Goal: Information Seeking & Learning: Learn about a topic

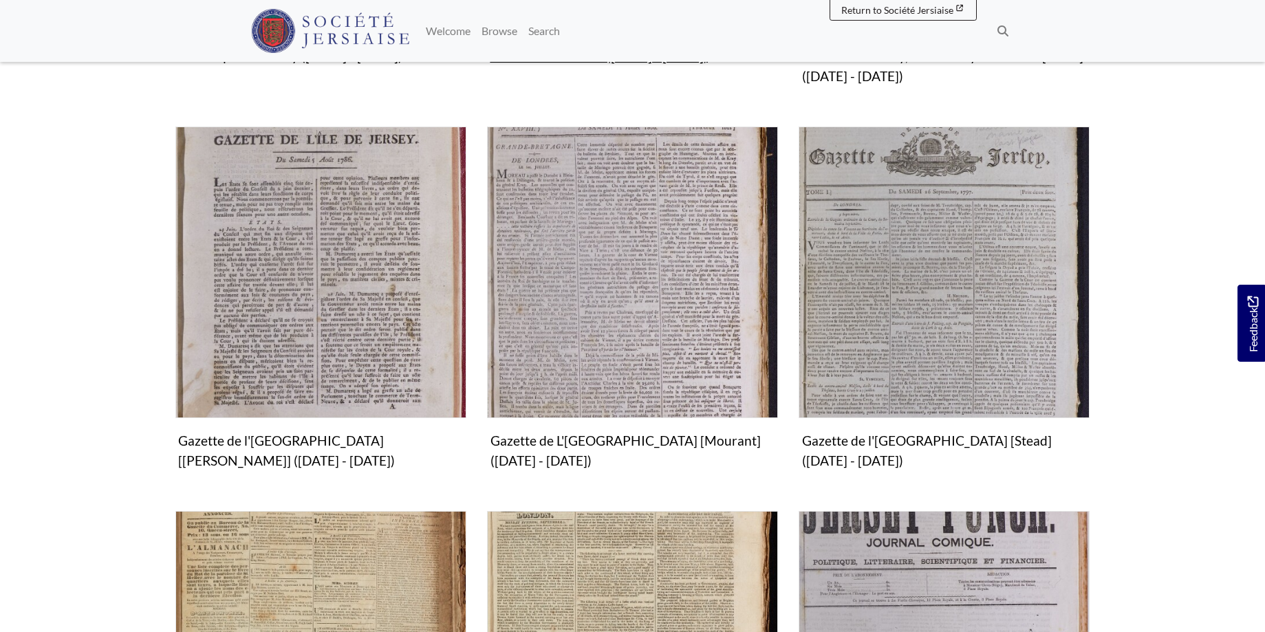
scroll to position [772, 0]
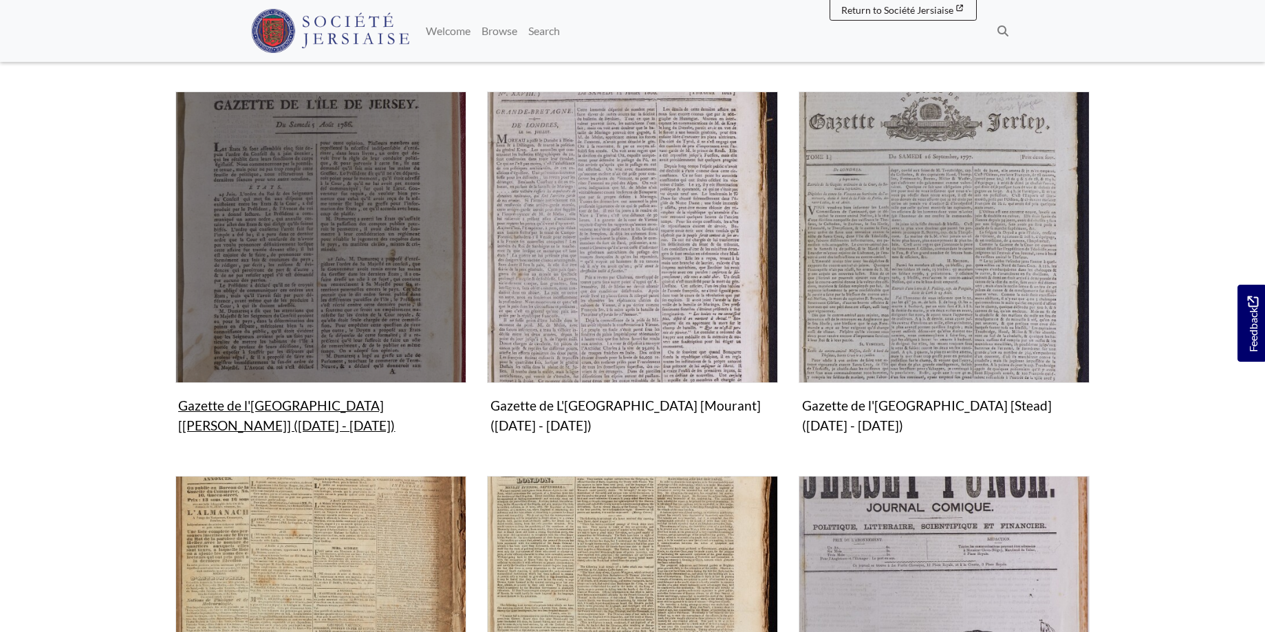
click at [305, 305] on img "Subcollection" at bounding box center [320, 236] width 291 height 291
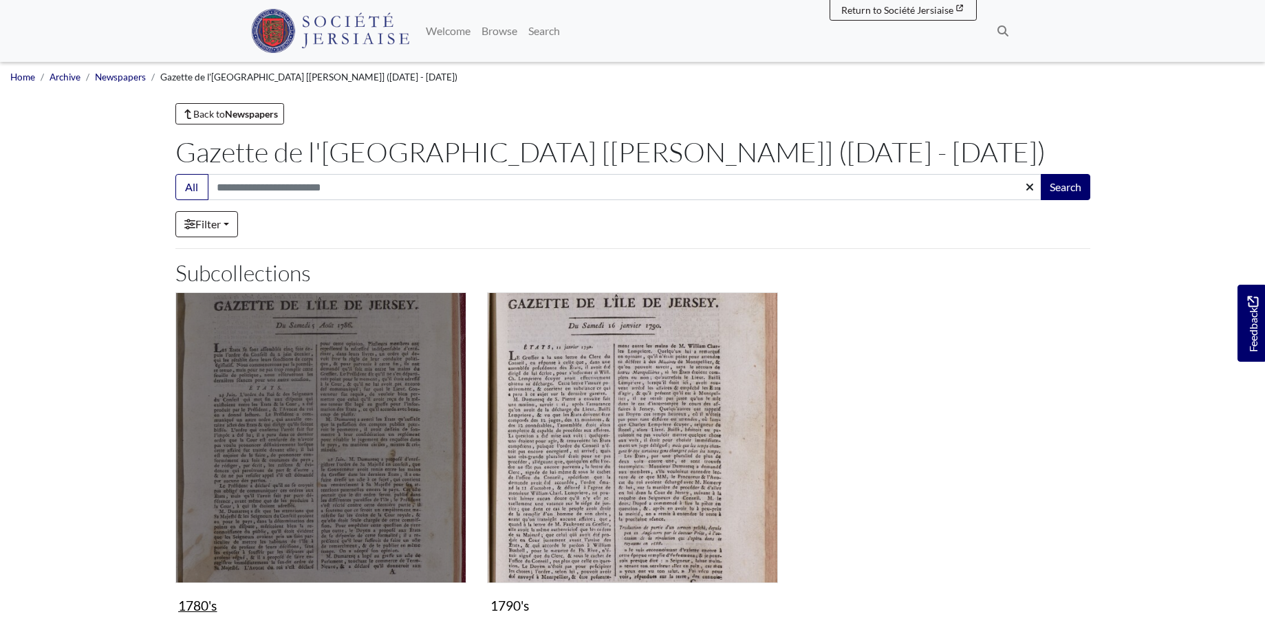
click at [376, 489] on img "Subcollection" at bounding box center [320, 437] width 291 height 291
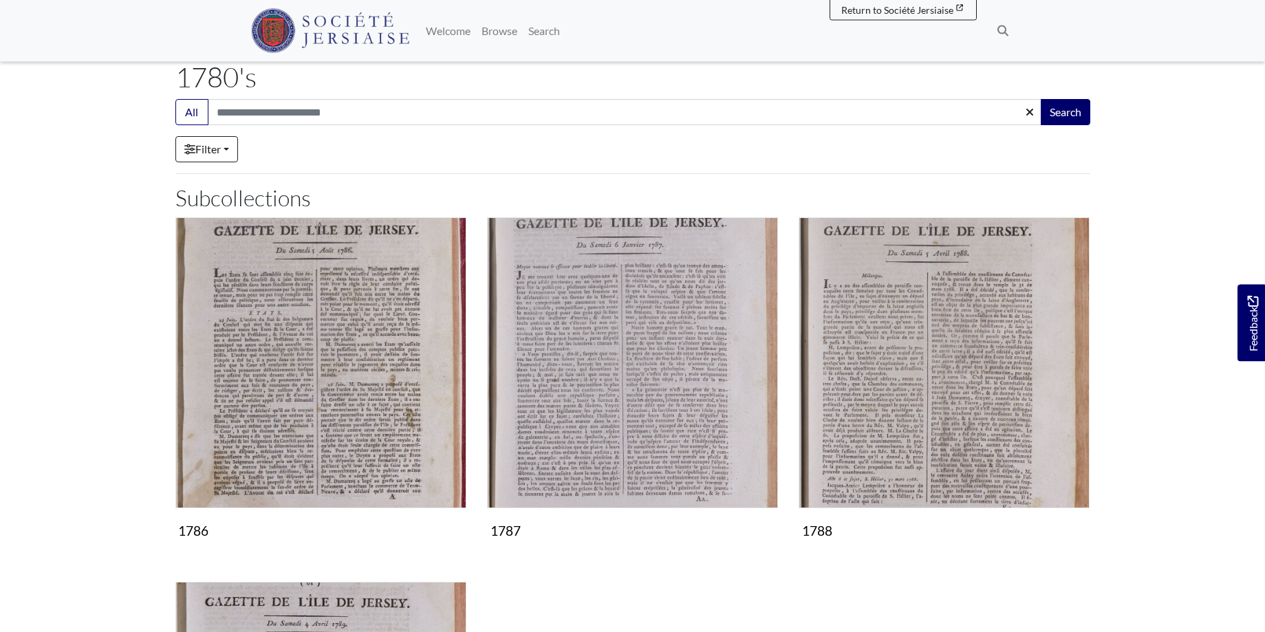
scroll to position [210, 0]
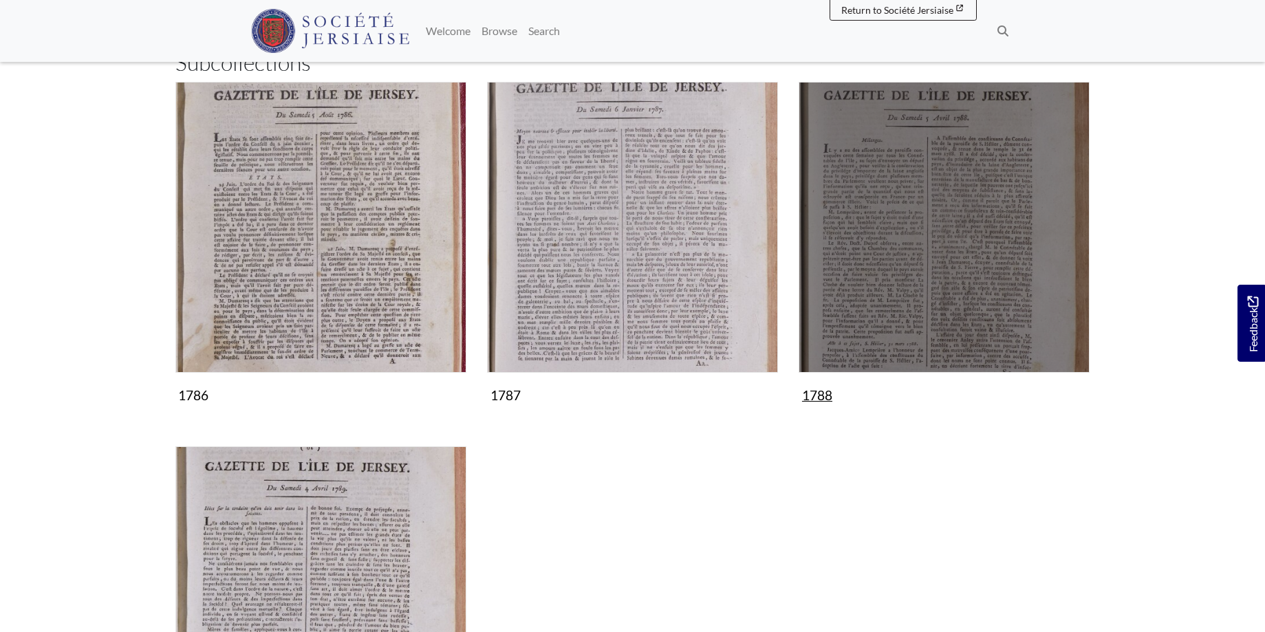
click at [915, 274] on img "Subcollection" at bounding box center [944, 227] width 291 height 291
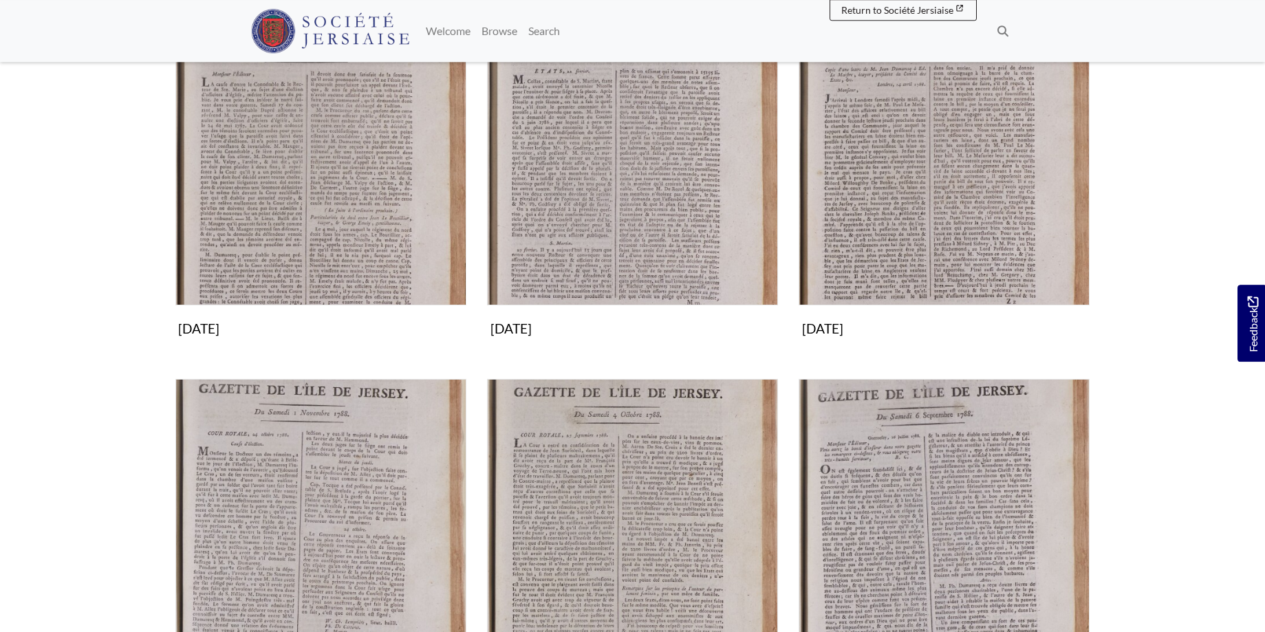
scroll to position [1122, 0]
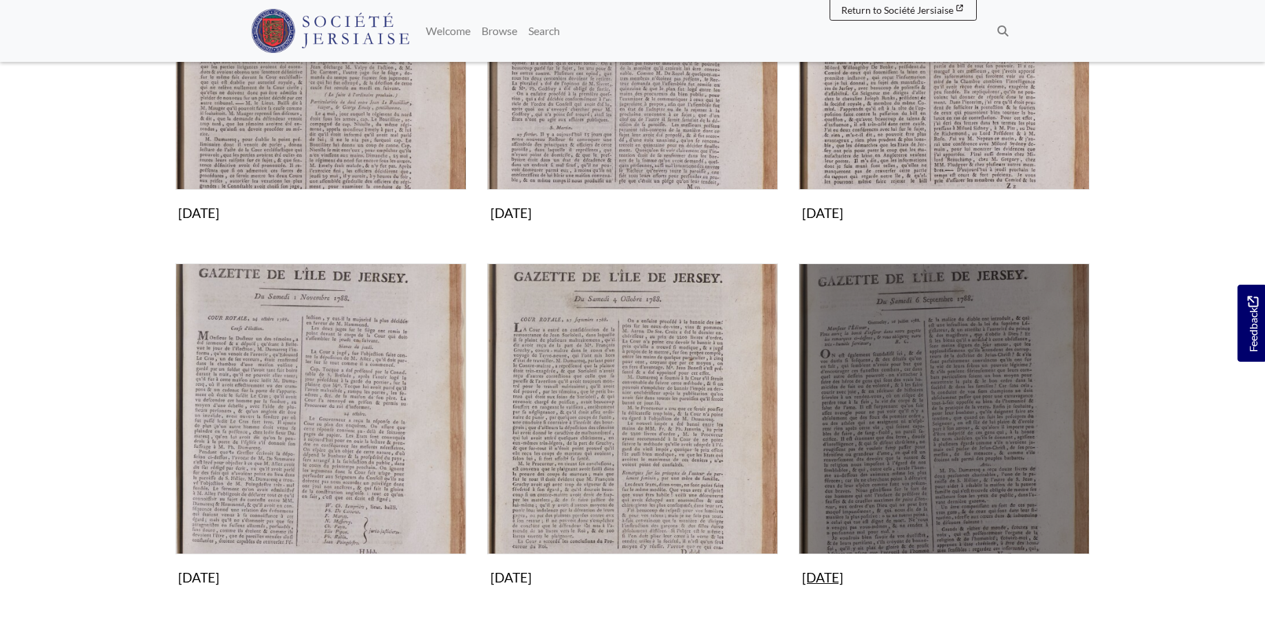
click at [912, 428] on img "Subcollection" at bounding box center [944, 408] width 291 height 291
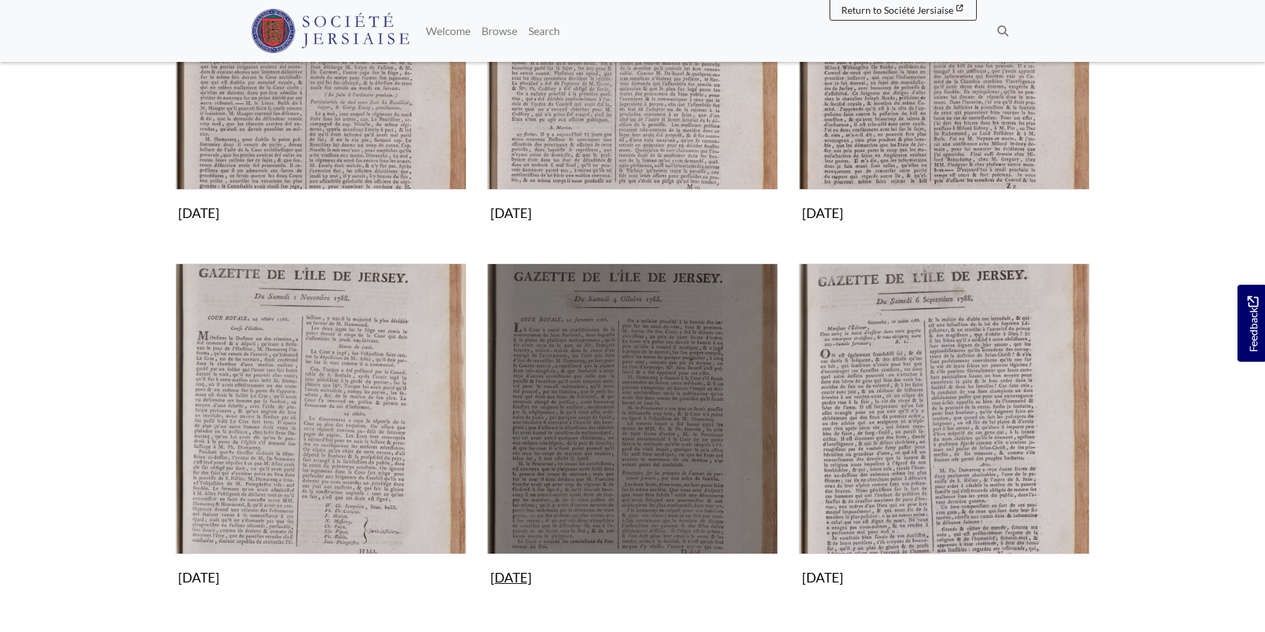
click at [602, 403] on img "Subcollection" at bounding box center [632, 408] width 291 height 291
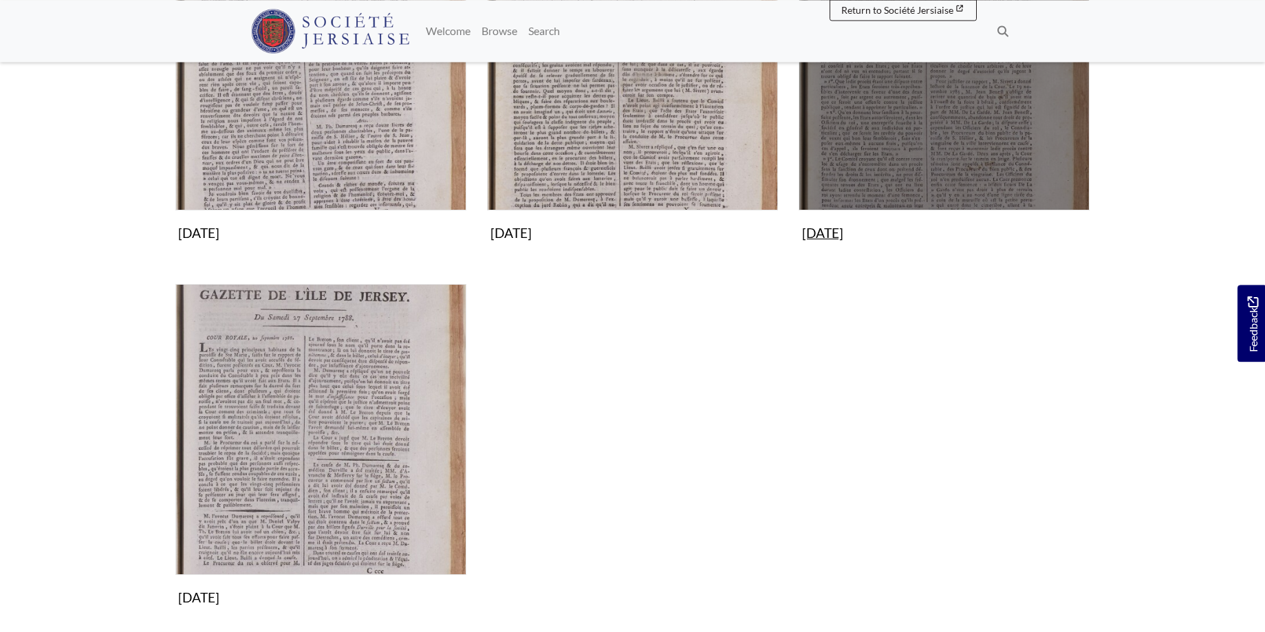
scroll to position [351, 0]
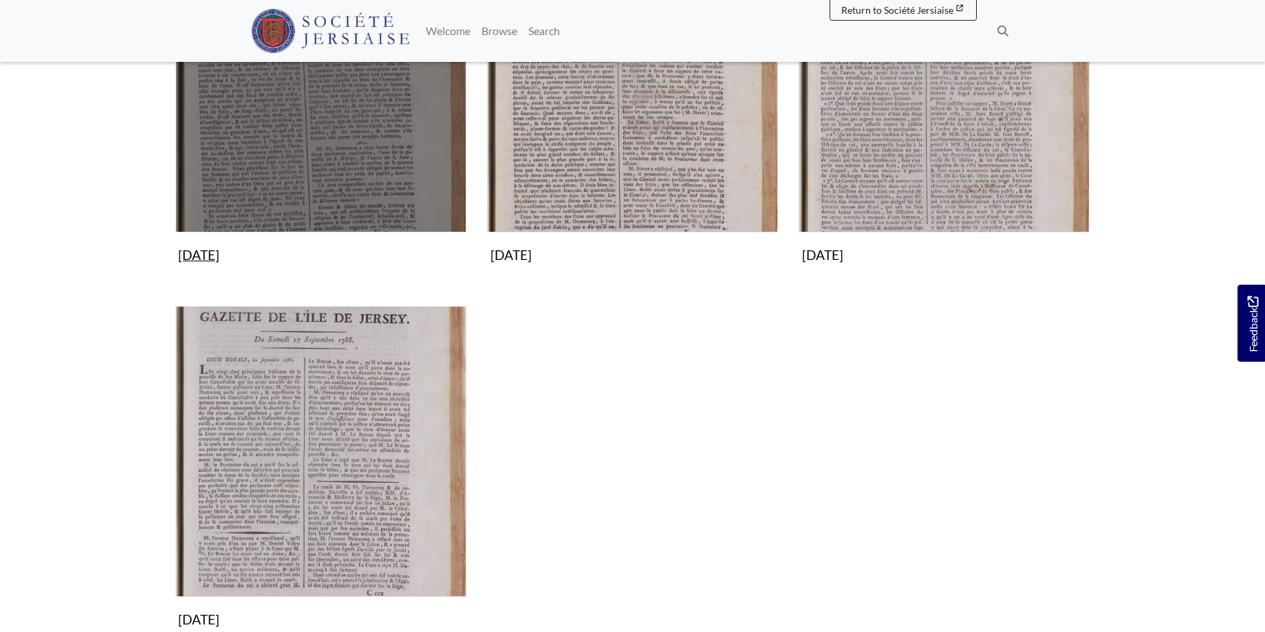
click at [316, 140] on img "Subcollection" at bounding box center [320, 87] width 291 height 291
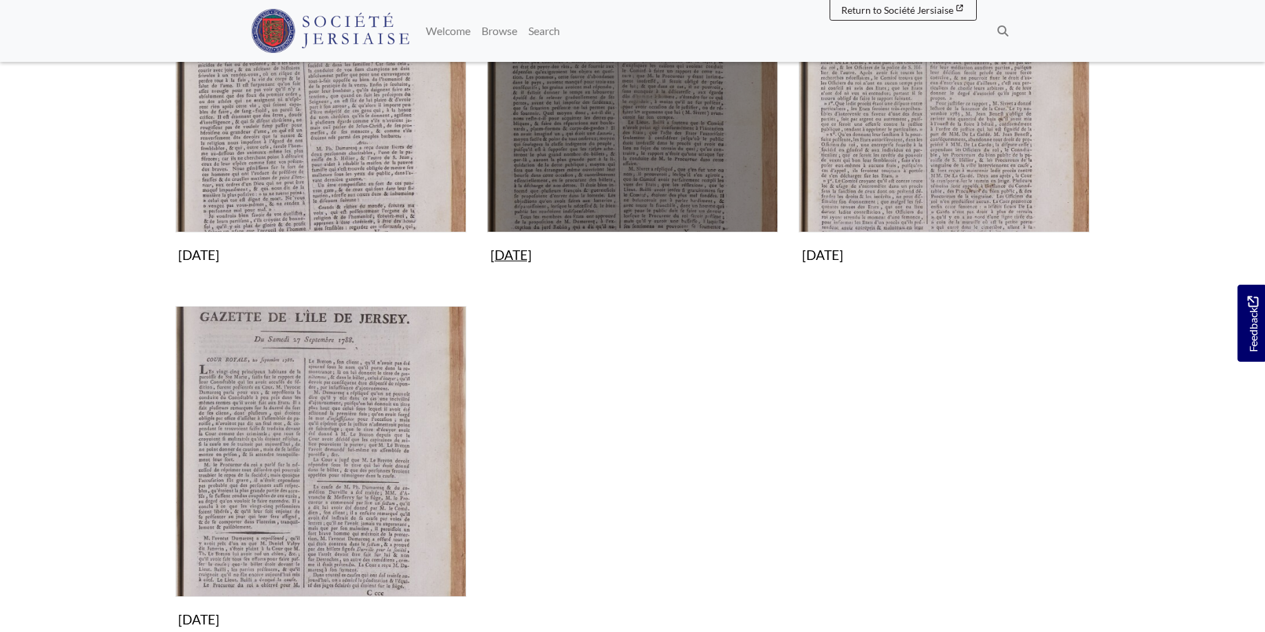
click at [580, 164] on img "Subcollection" at bounding box center [632, 87] width 291 height 291
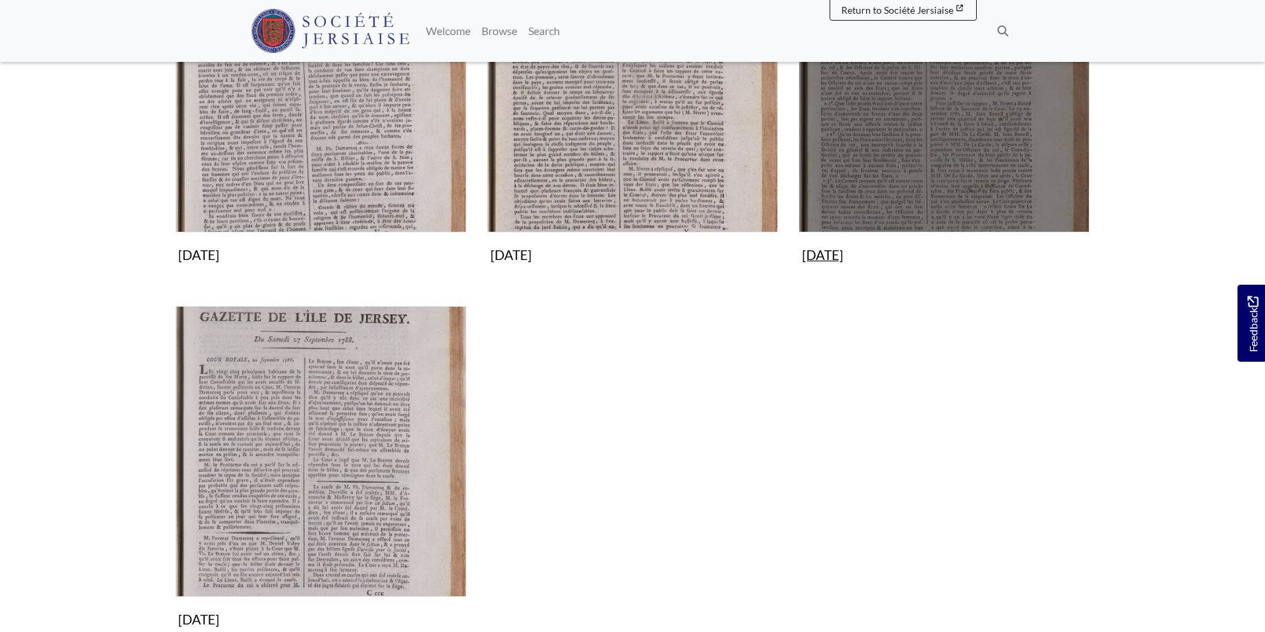
drag, startPoint x: 924, startPoint y: 146, endPoint x: 908, endPoint y: 132, distance: 21.5
click at [924, 142] on img "Subcollection" at bounding box center [944, 87] width 291 height 291
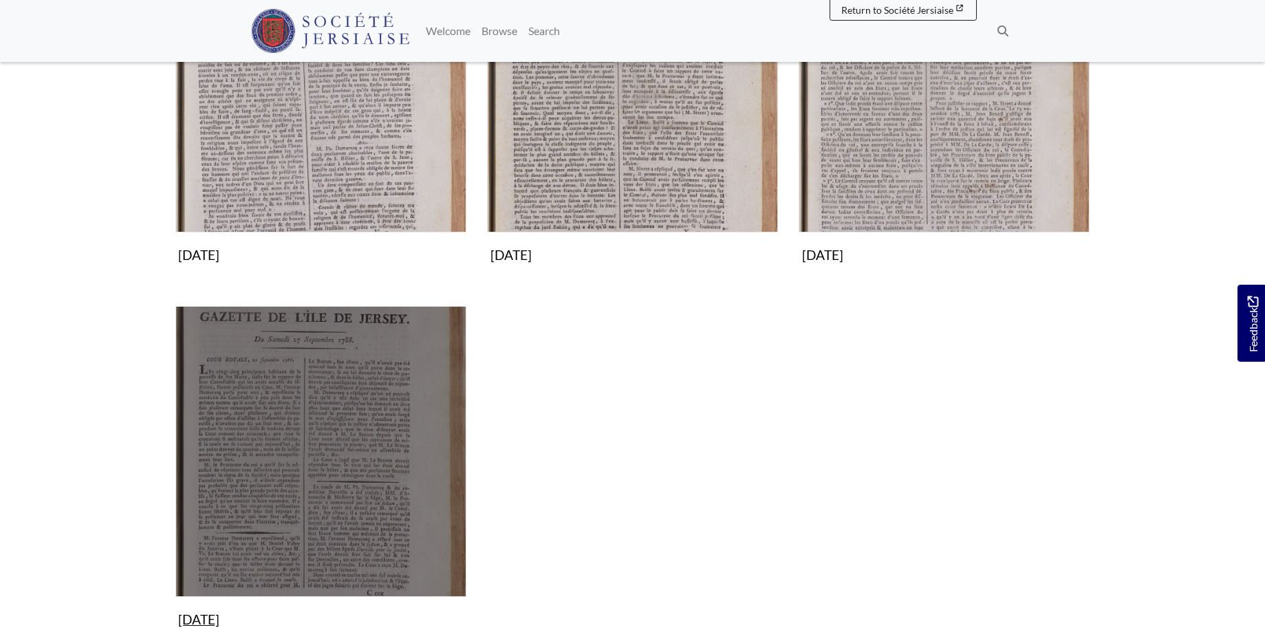
click at [305, 423] on img "Subcollection" at bounding box center [320, 451] width 291 height 291
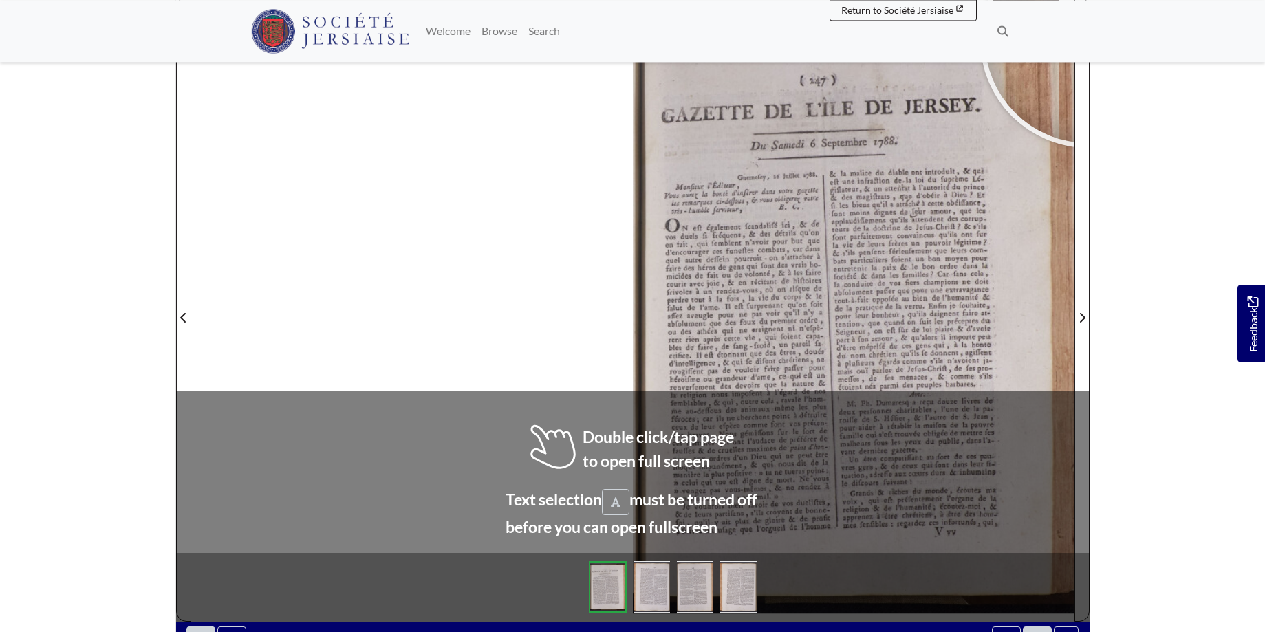
scroll to position [217, 0]
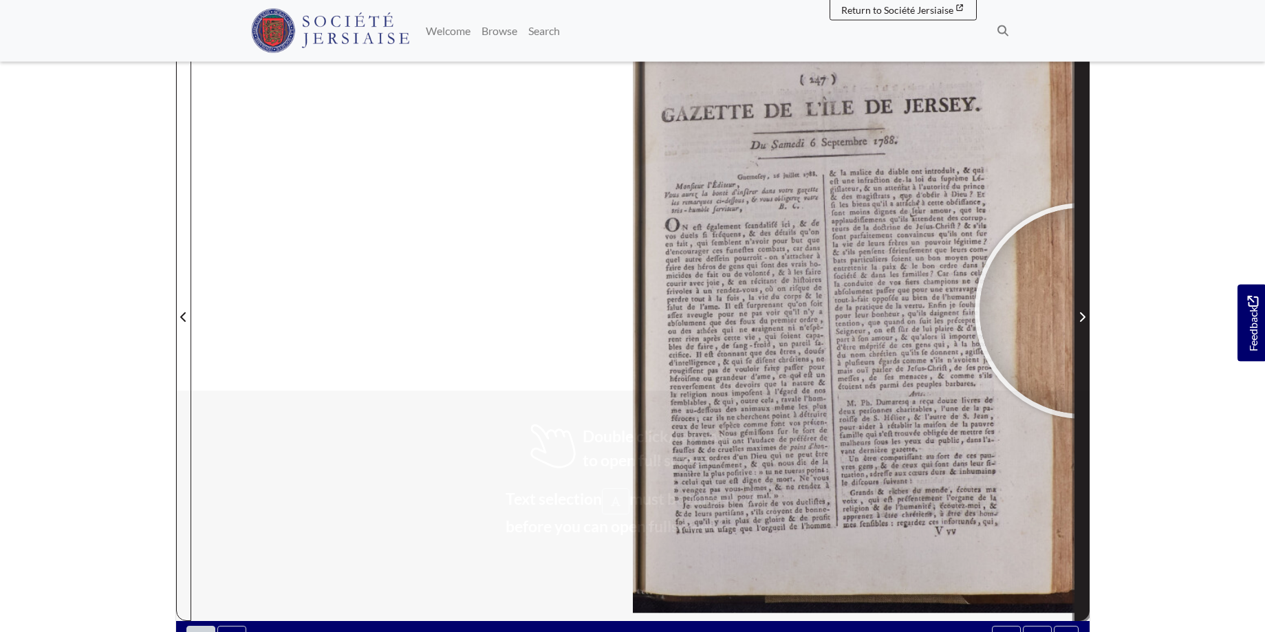
click at [1083, 312] on span "Next Page" at bounding box center [1082, 317] width 14 height 17
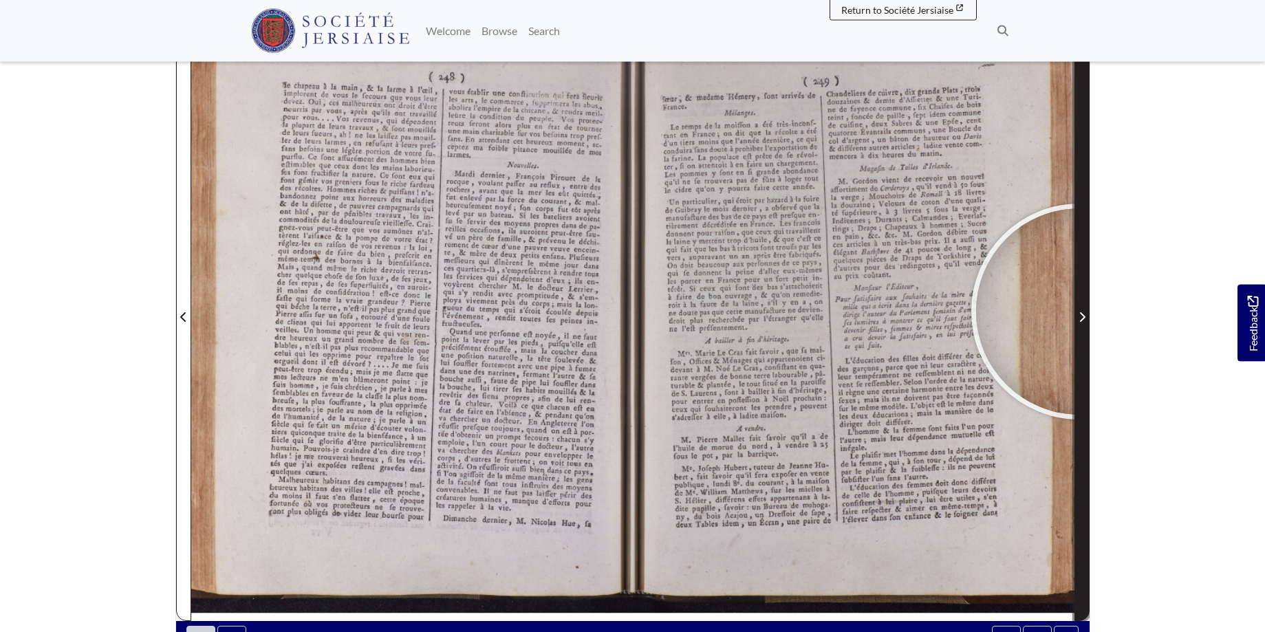
click at [1079, 312] on span "Next Page" at bounding box center [1082, 317] width 14 height 17
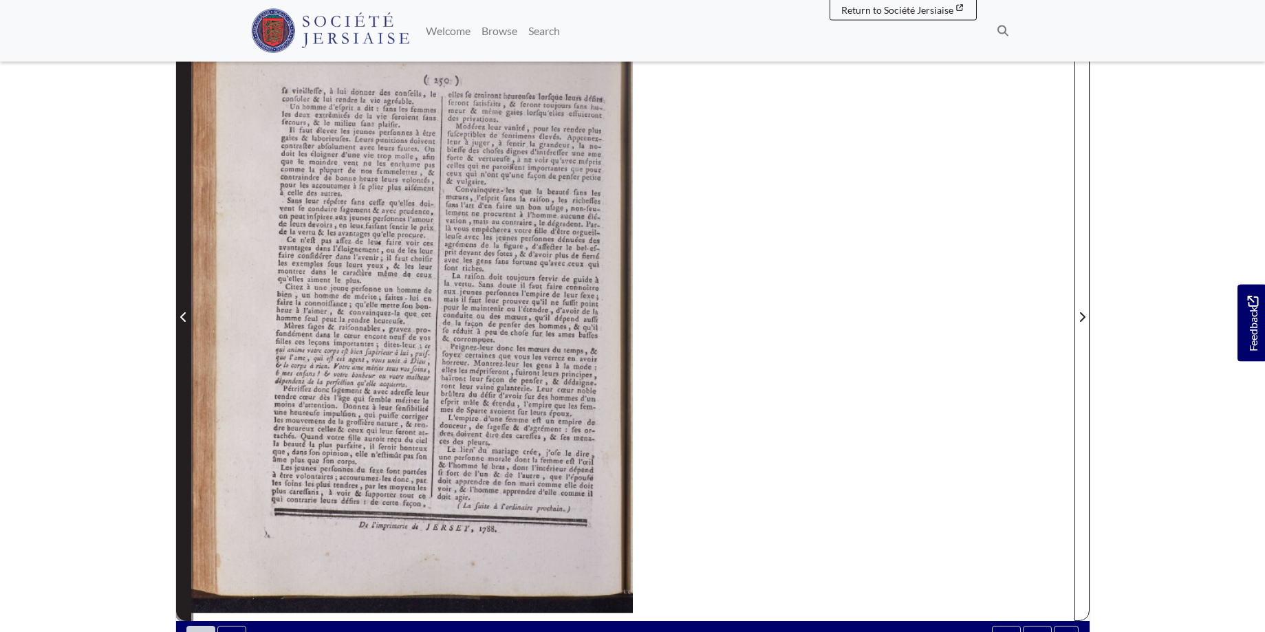
click at [185, 313] on icon "Previous Page" at bounding box center [183, 317] width 6 height 10
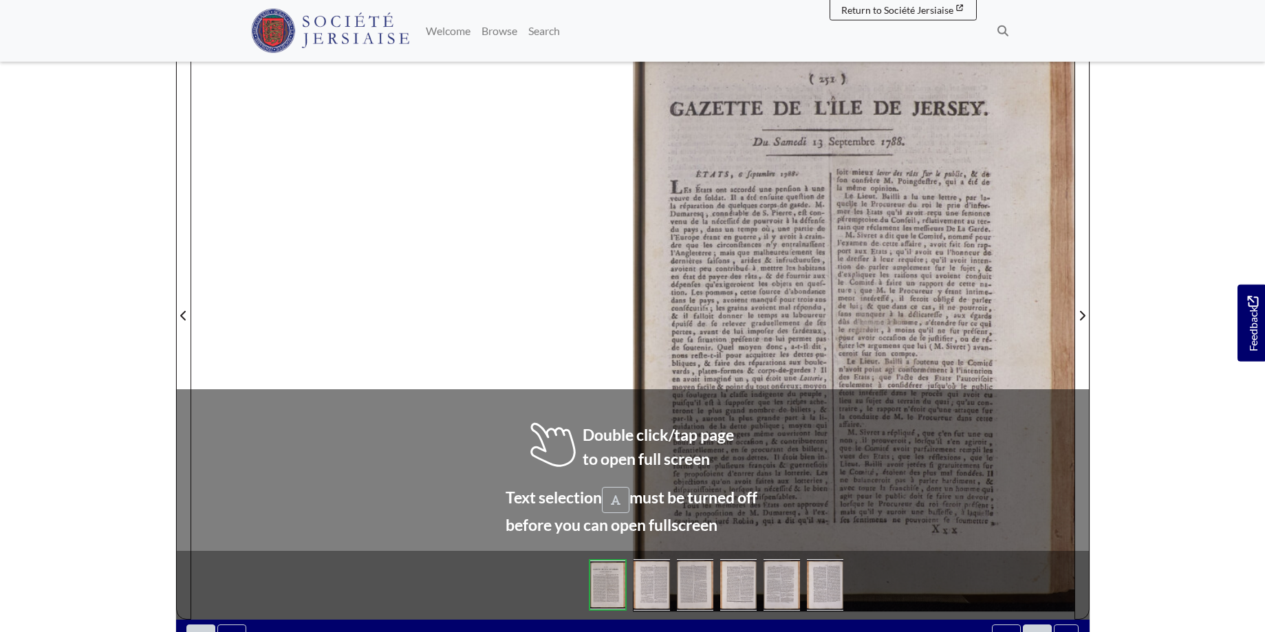
scroll to position [231, 0]
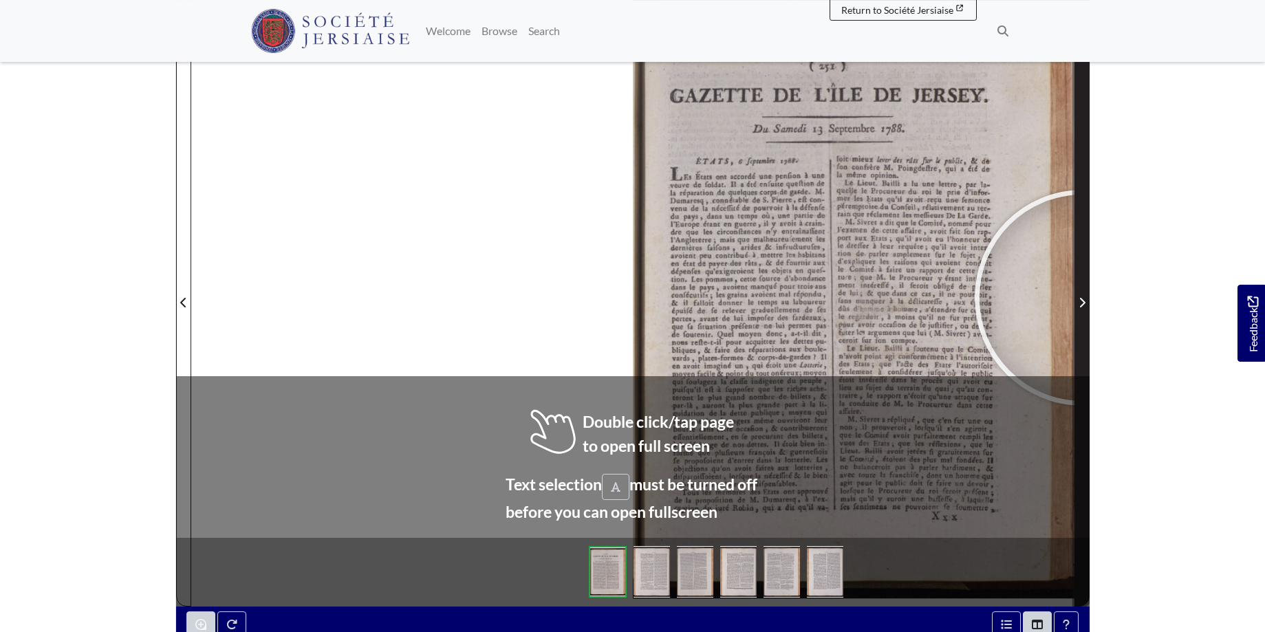
click at [1083, 298] on icon "Next Page" at bounding box center [1081, 302] width 7 height 11
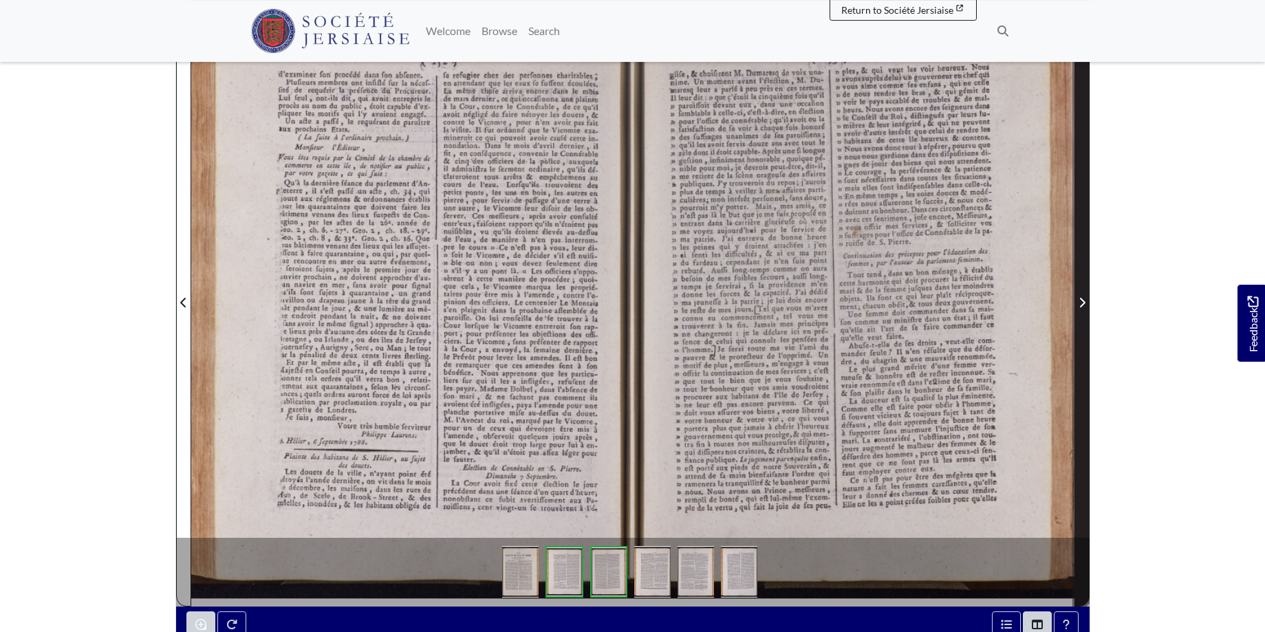
click at [1084, 297] on span "Next Page" at bounding box center [1082, 302] width 14 height 17
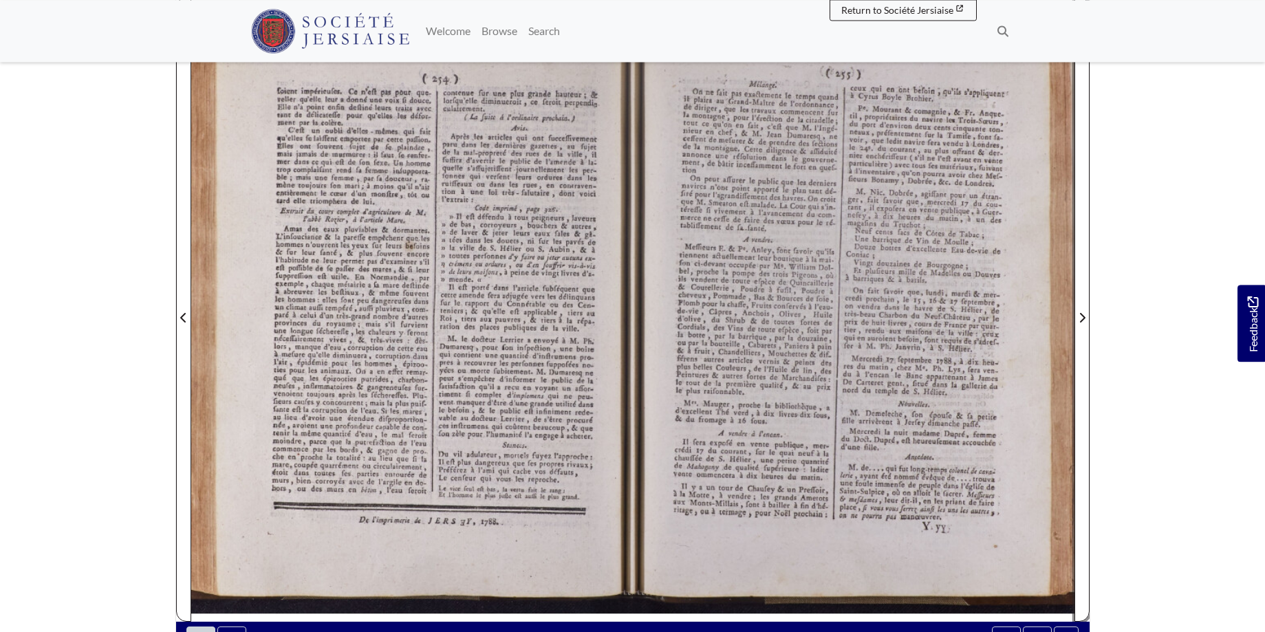
scroll to position [208, 0]
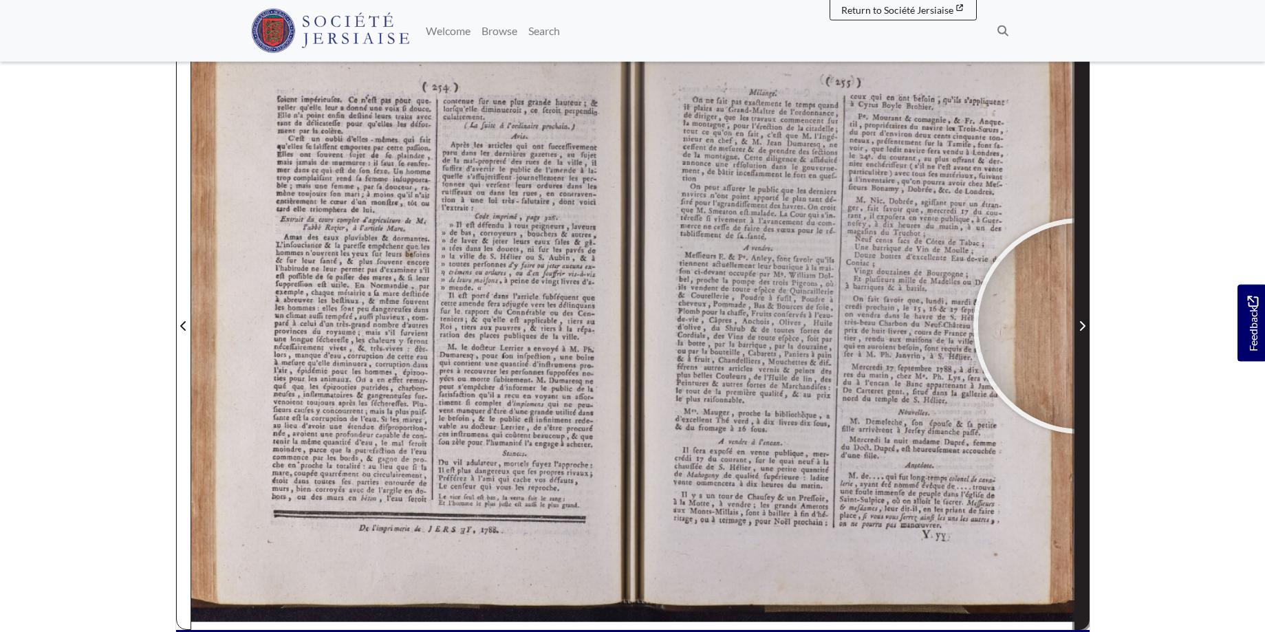
click at [1081, 326] on icon "Next Page" at bounding box center [1081, 326] width 7 height 11
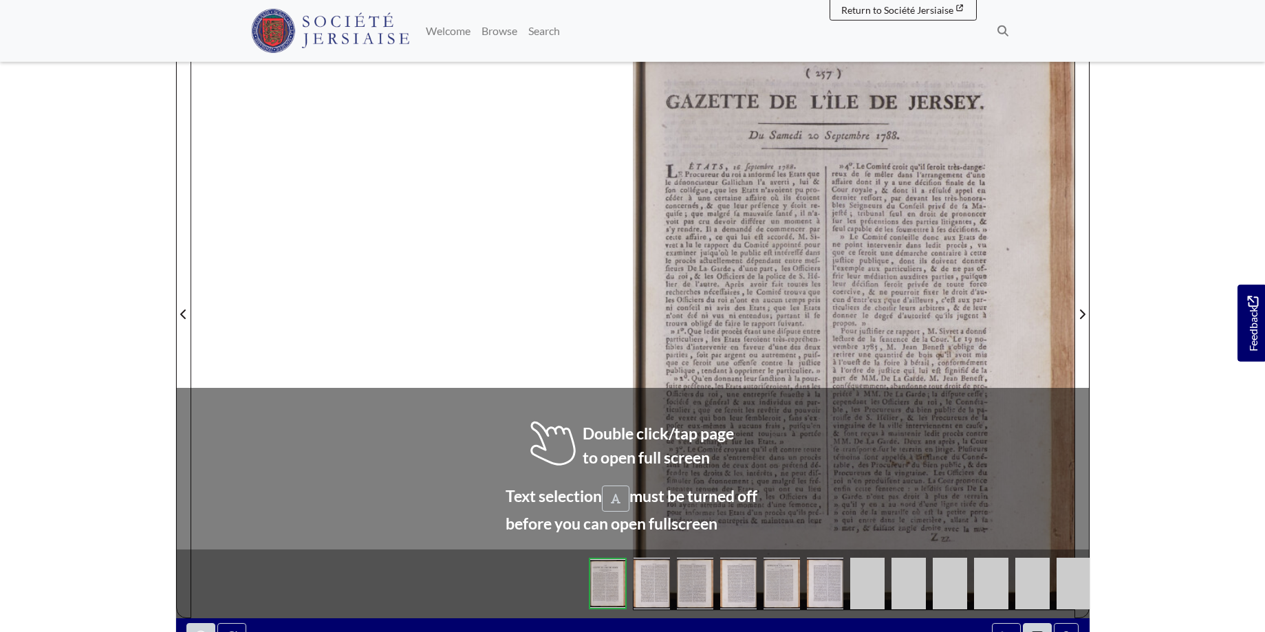
scroll to position [250, 0]
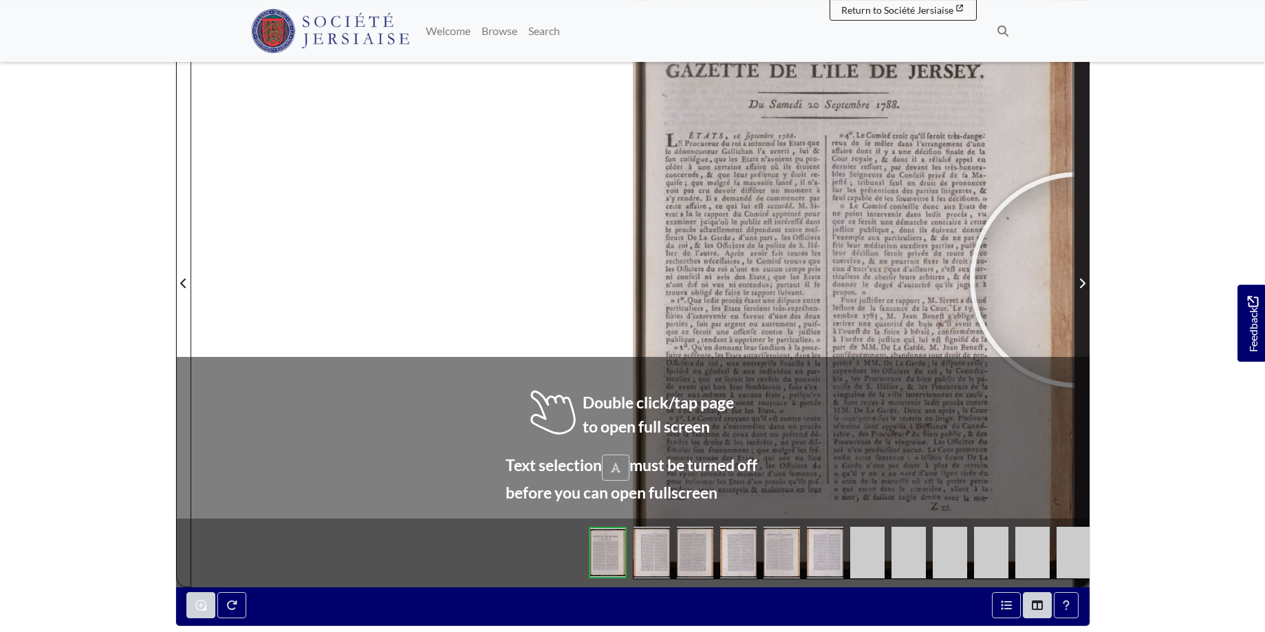
click at [1078, 280] on span "Next Page" at bounding box center [1082, 283] width 14 height 17
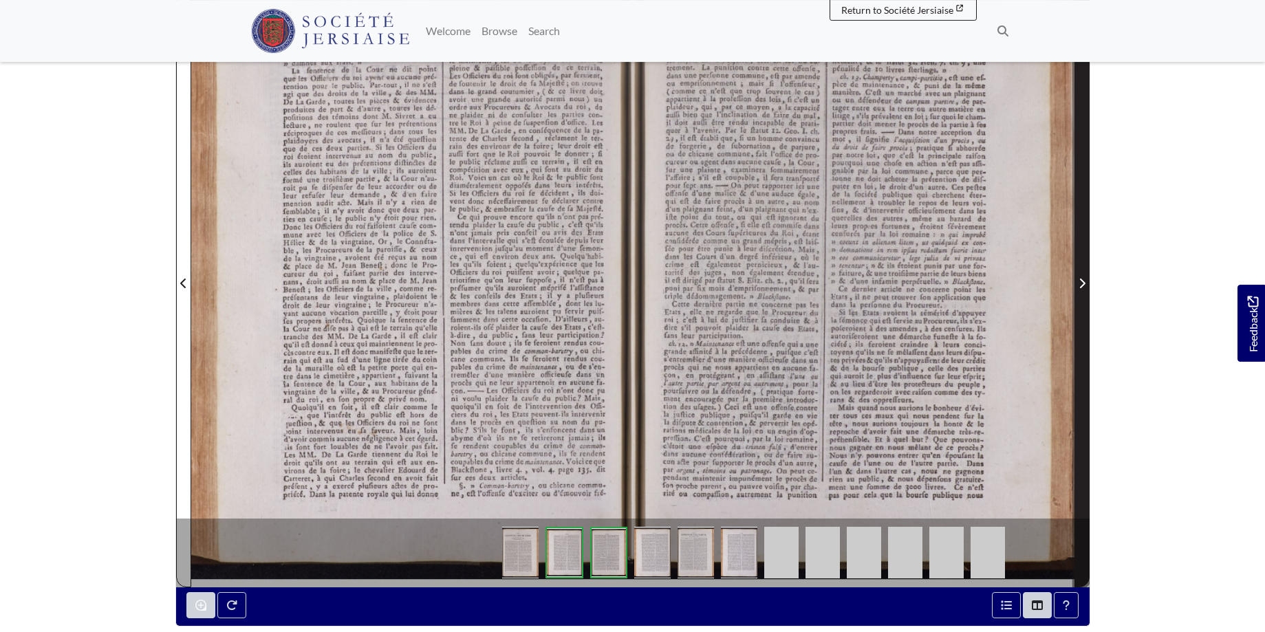
click at [1077, 280] on span "Next Page" at bounding box center [1082, 283] width 14 height 17
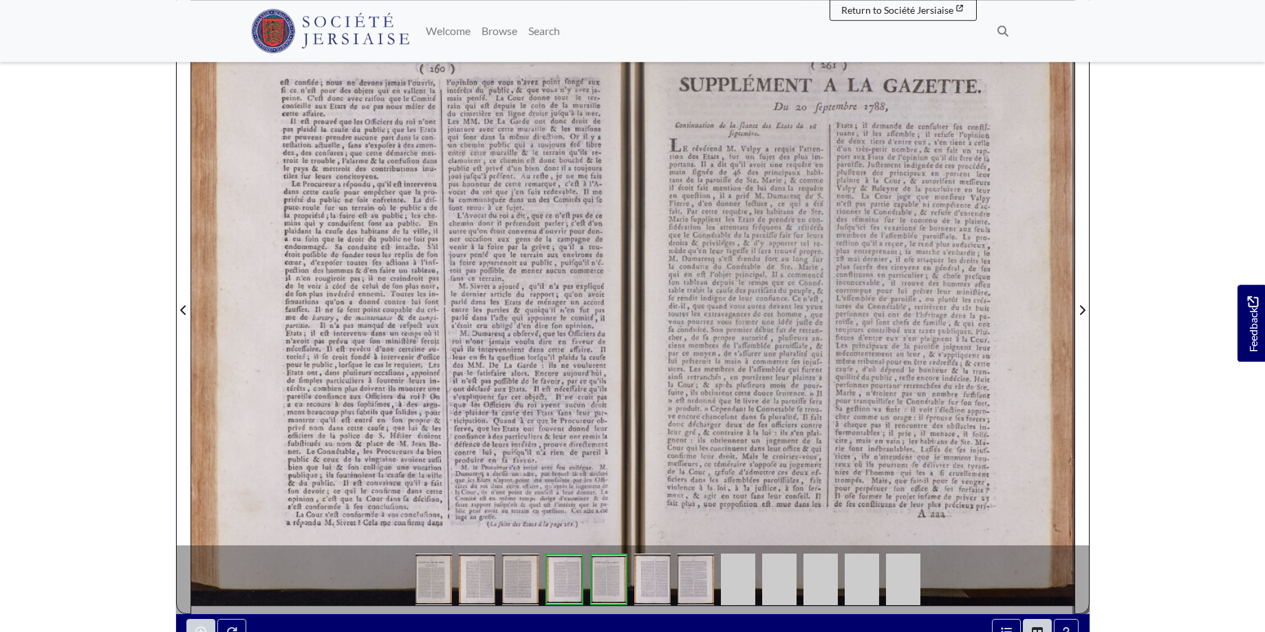
scroll to position [204, 0]
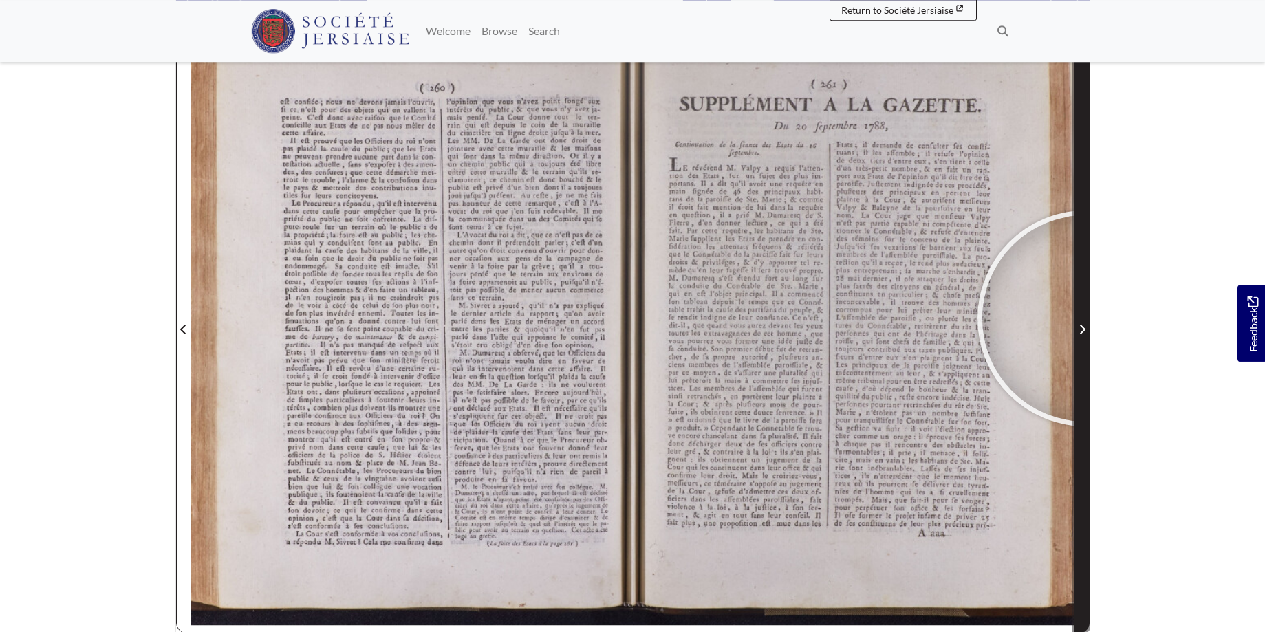
click at [1085, 318] on span "Next Page" at bounding box center [1082, 321] width 14 height 623
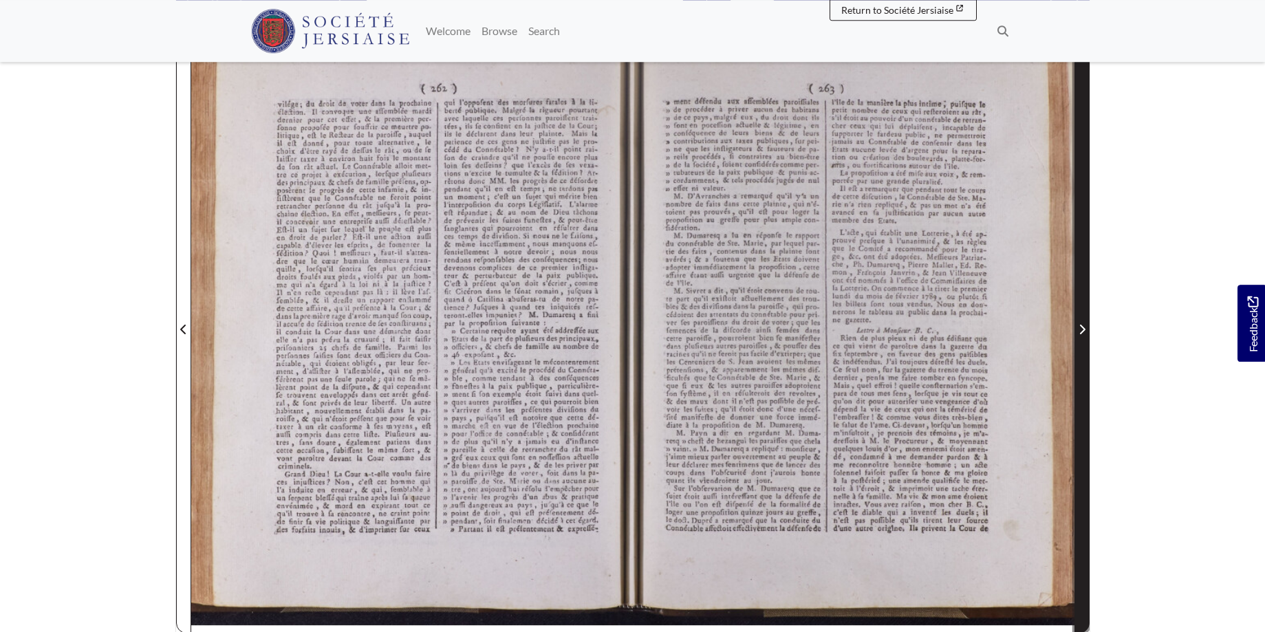
click at [1085, 318] on span "Next Page" at bounding box center [1082, 321] width 14 height 623
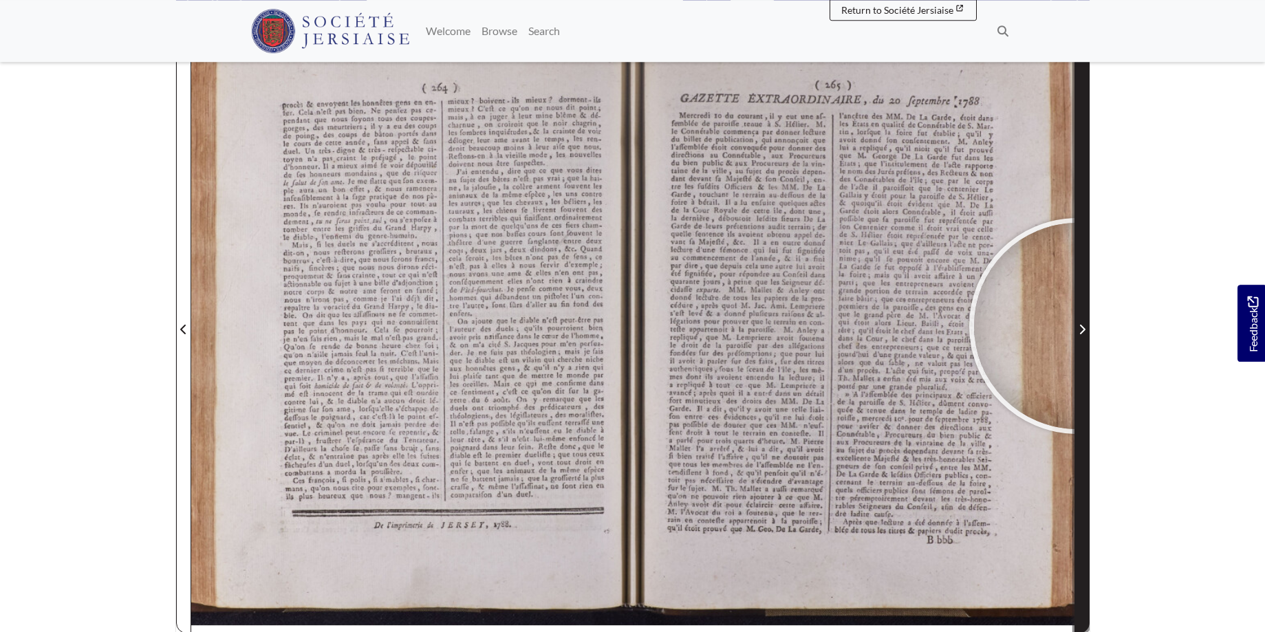
click at [1077, 326] on span "Next Page" at bounding box center [1082, 329] width 14 height 17
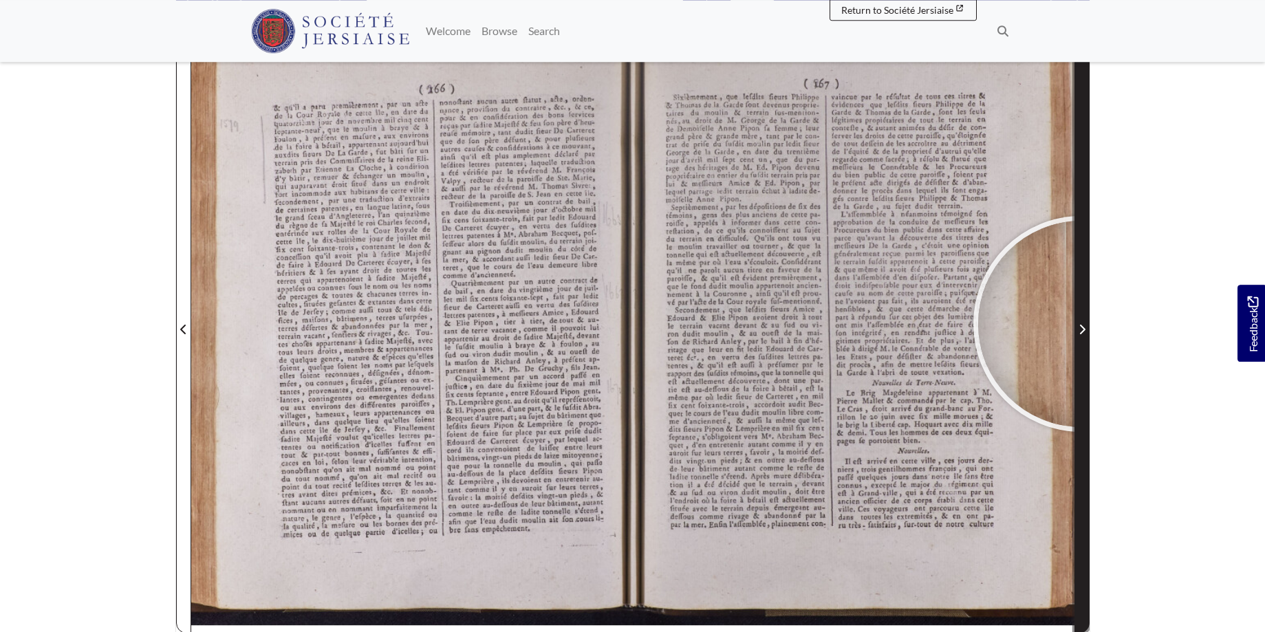
click at [1081, 324] on span "Next Page" at bounding box center [1082, 329] width 14 height 17
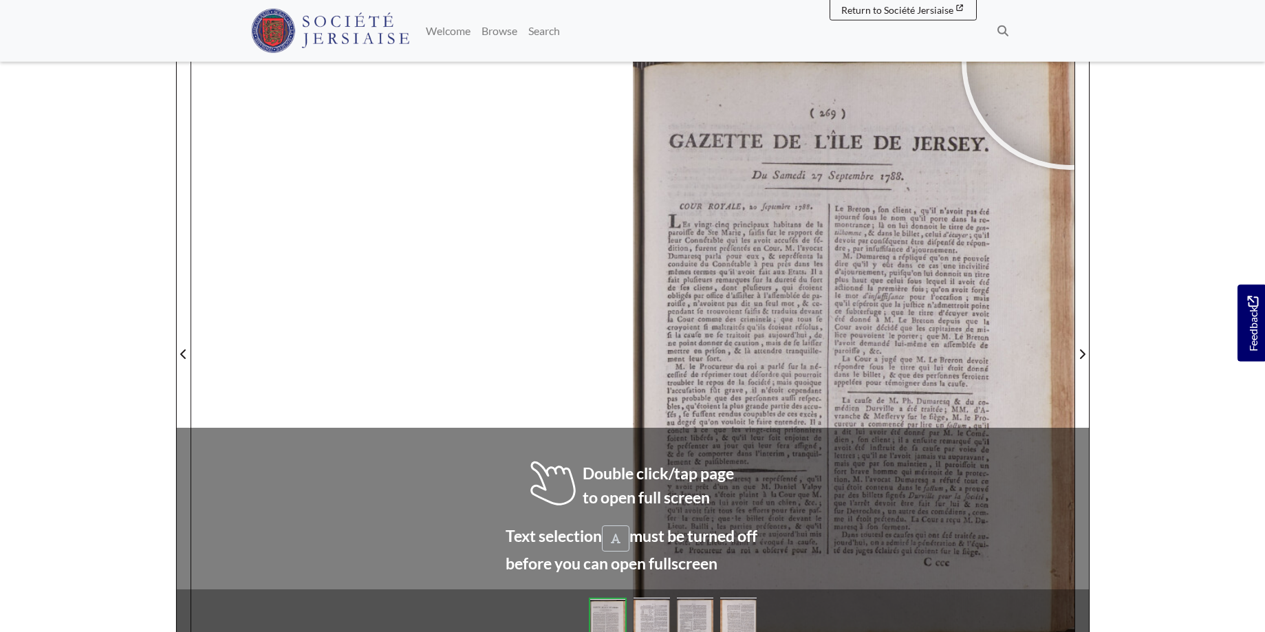
scroll to position [191, 0]
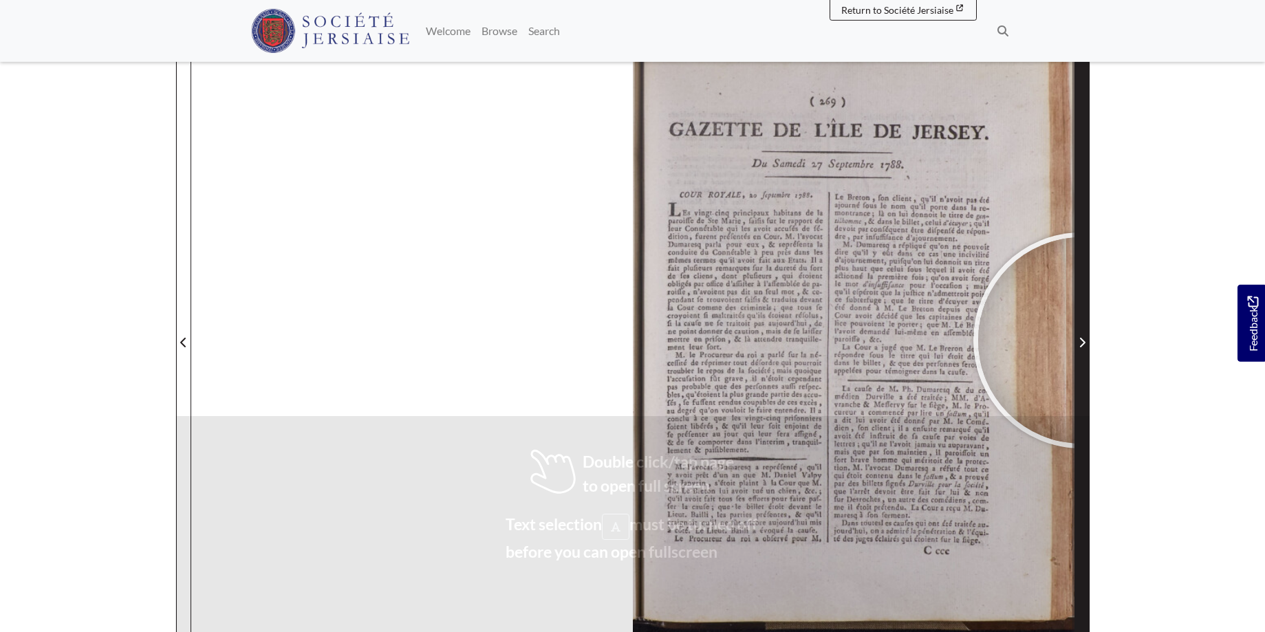
click at [1081, 340] on icon "Next Page" at bounding box center [1082, 343] width 6 height 10
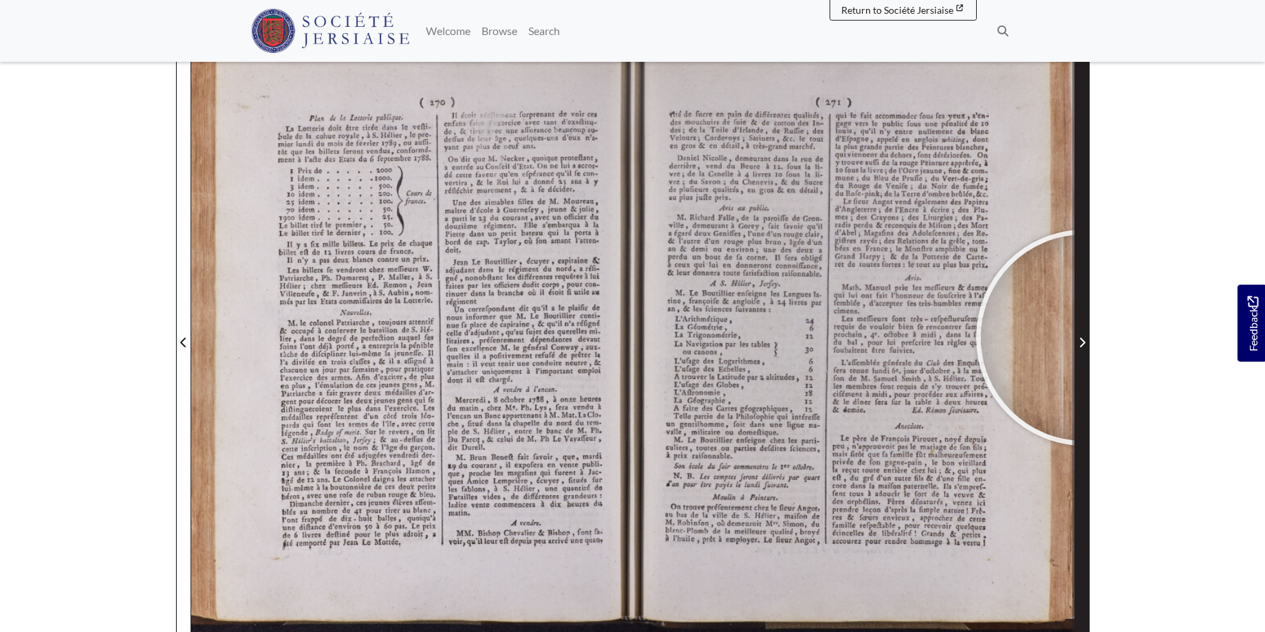
click at [1084, 338] on icon "Next Page" at bounding box center [1081, 342] width 7 height 11
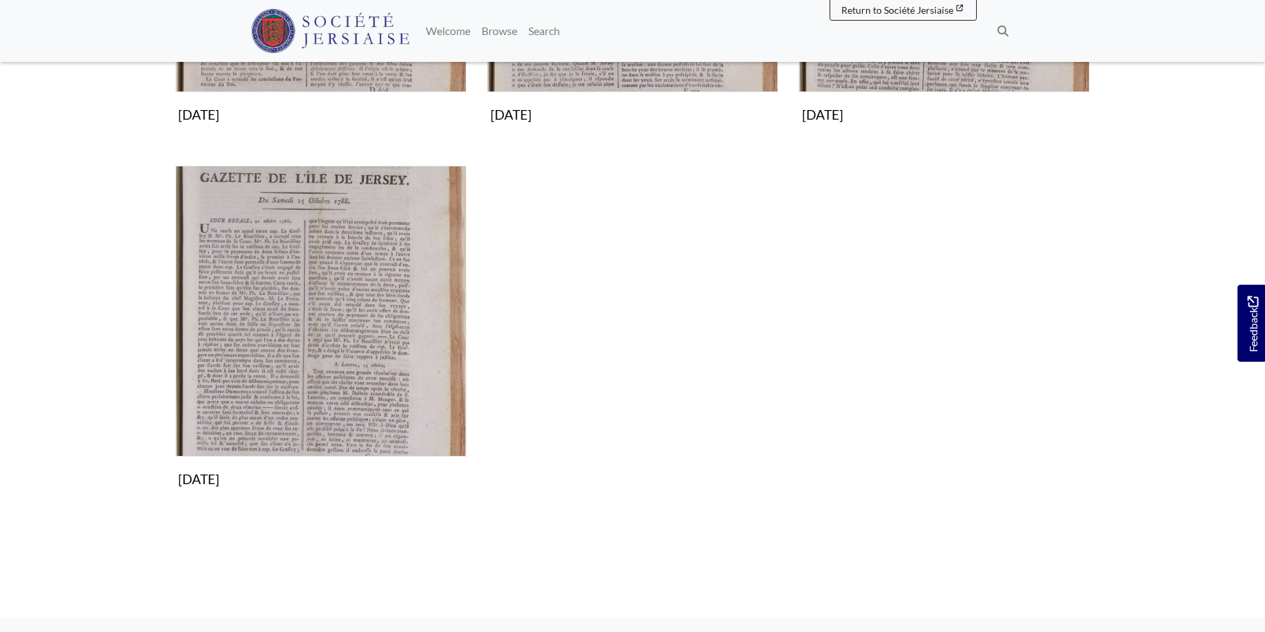
scroll to position [351, 0]
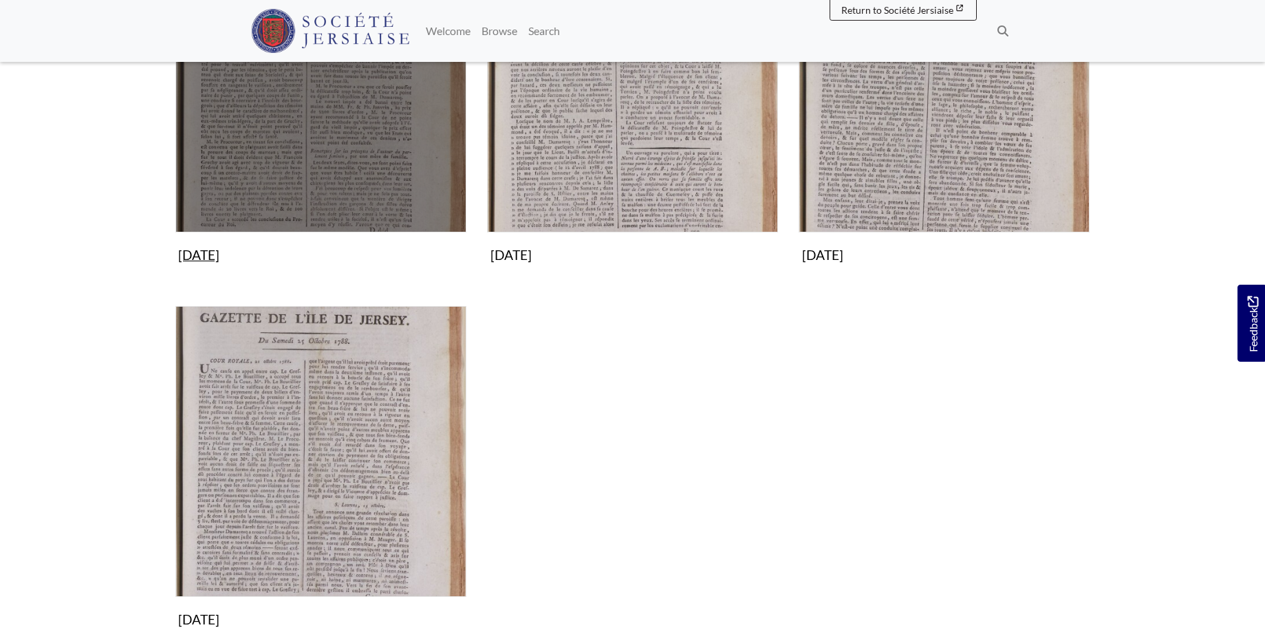
click at [274, 164] on img "Subcollection" at bounding box center [320, 87] width 291 height 291
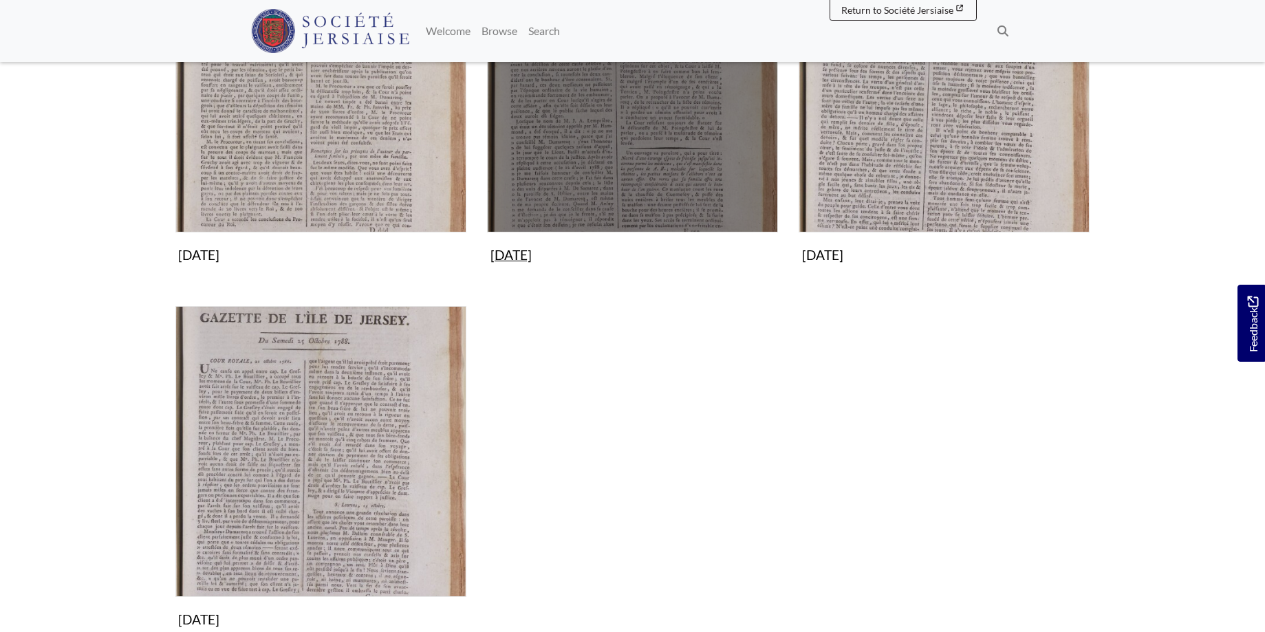
click at [705, 141] on img "Subcollection" at bounding box center [632, 87] width 291 height 291
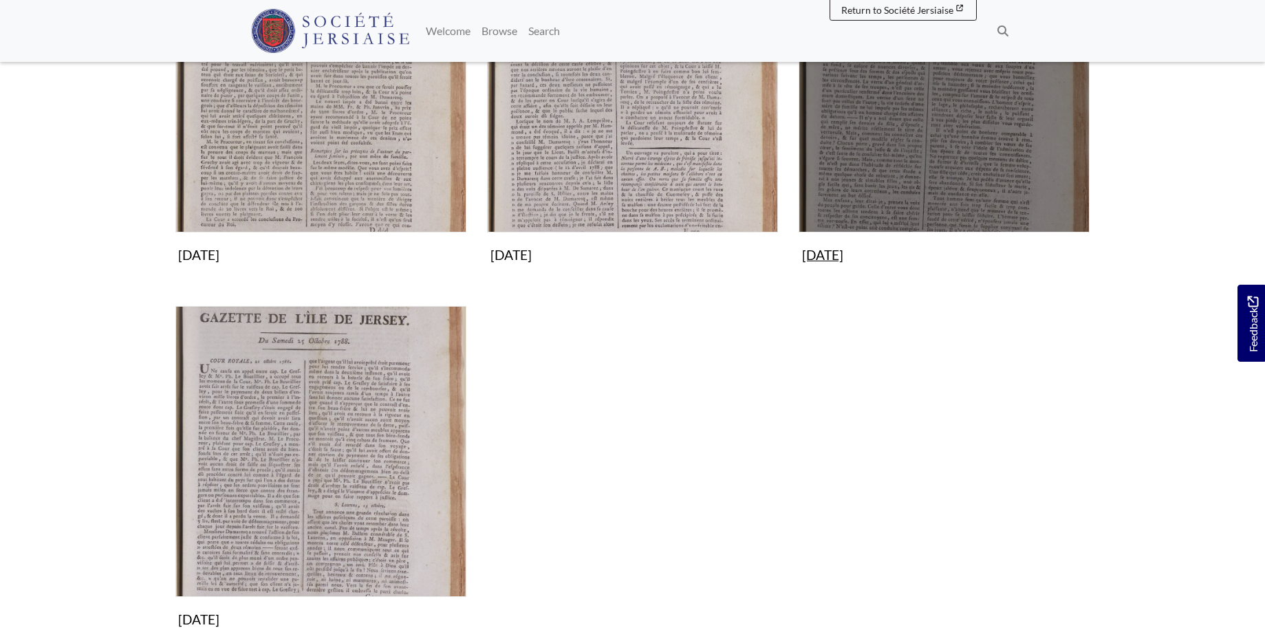
click at [948, 136] on img "Subcollection" at bounding box center [944, 87] width 291 height 291
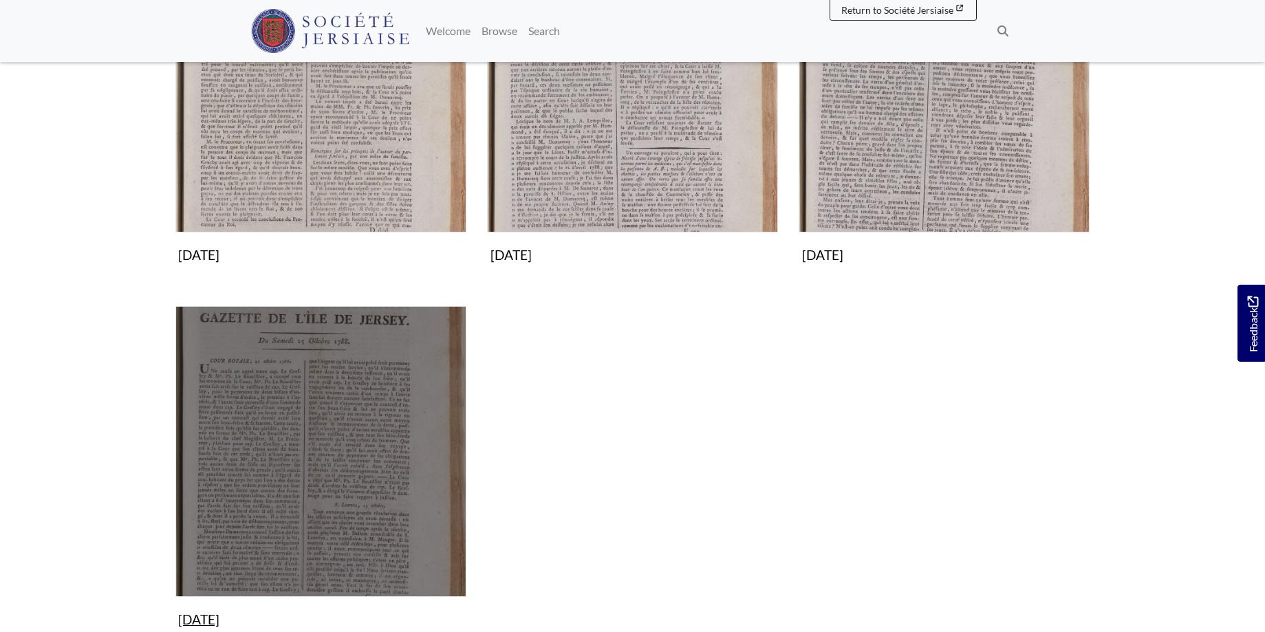
click at [337, 431] on img "Subcollection" at bounding box center [320, 451] width 291 height 291
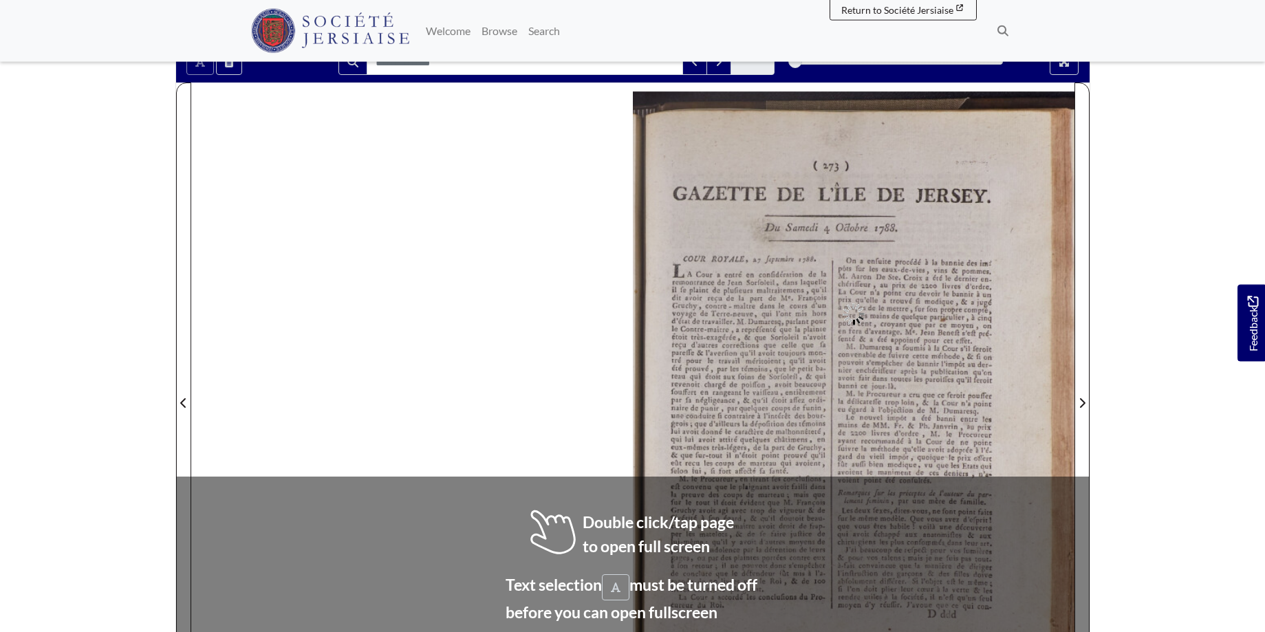
scroll to position [191, 0]
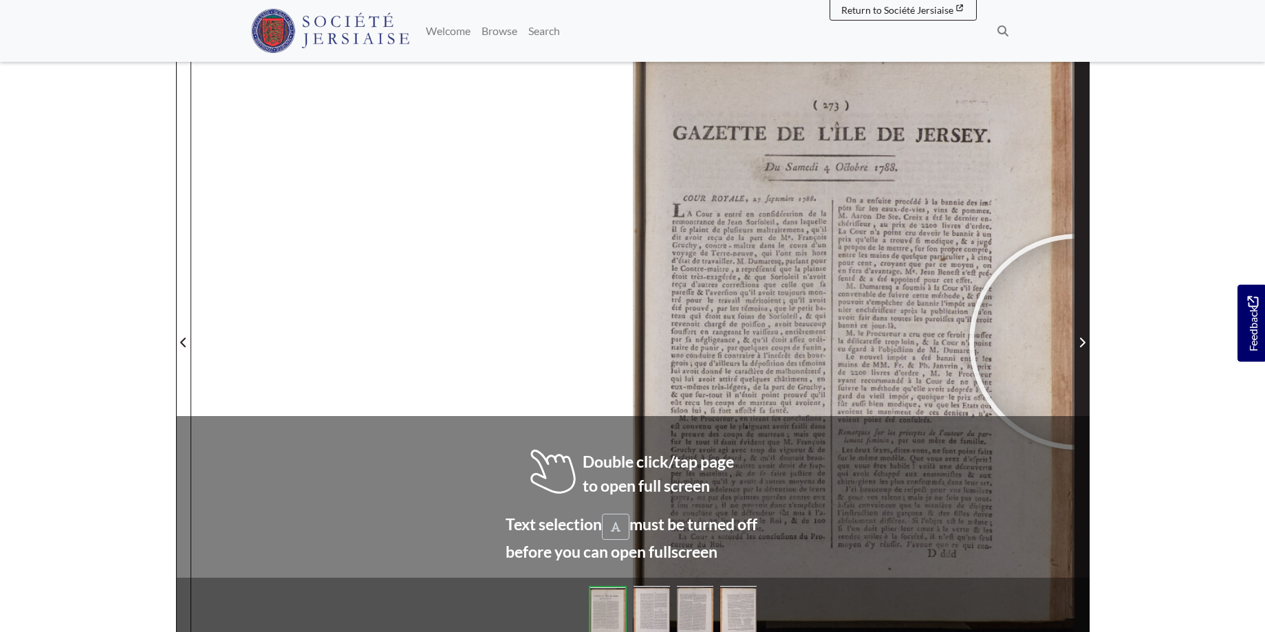
click at [1077, 342] on span "Next Page" at bounding box center [1082, 342] width 14 height 17
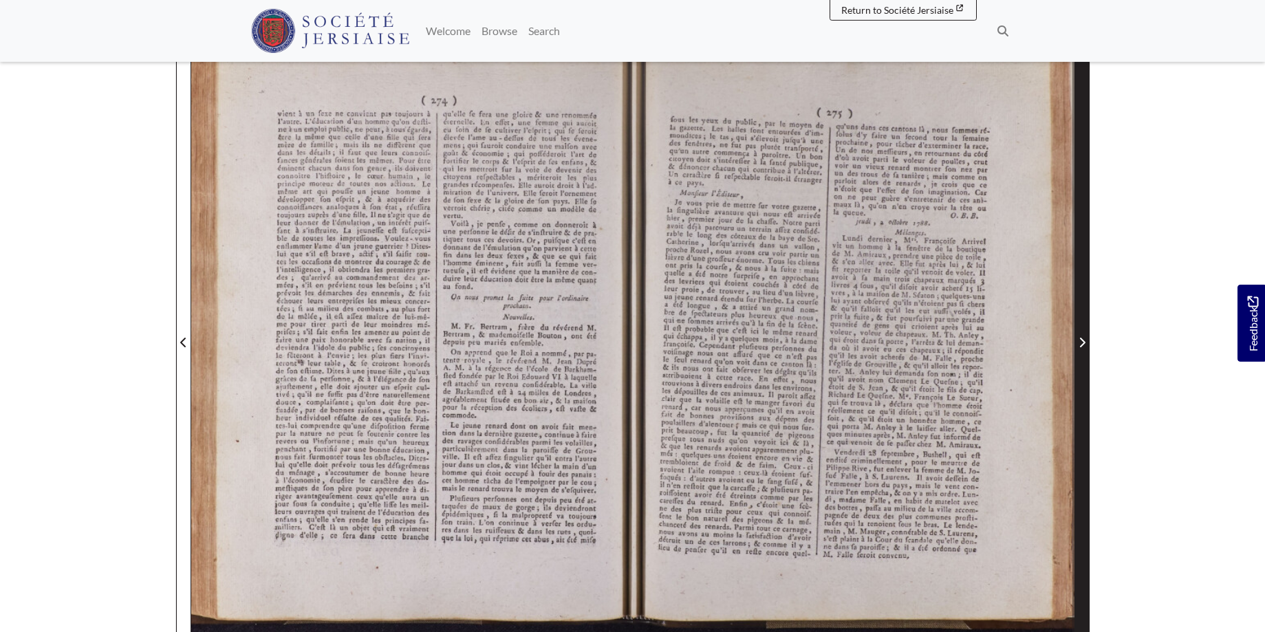
click at [1085, 332] on span "Next Page" at bounding box center [1082, 334] width 14 height 623
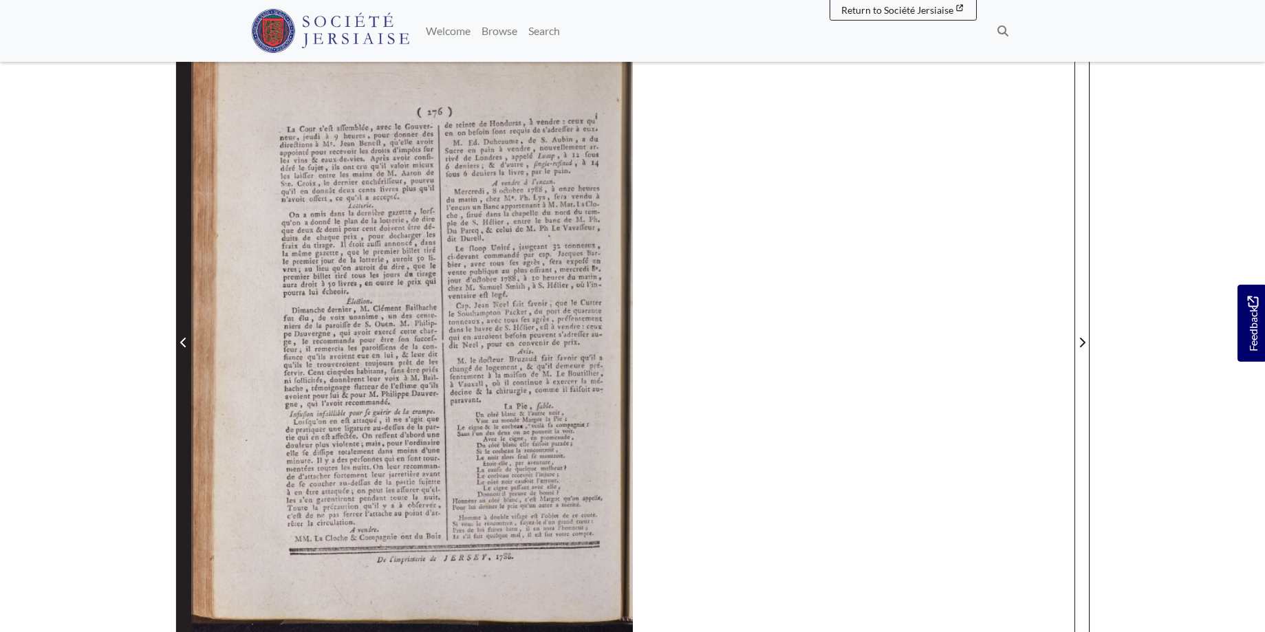
click at [180, 341] on icon "Previous Page" at bounding box center [183, 342] width 7 height 11
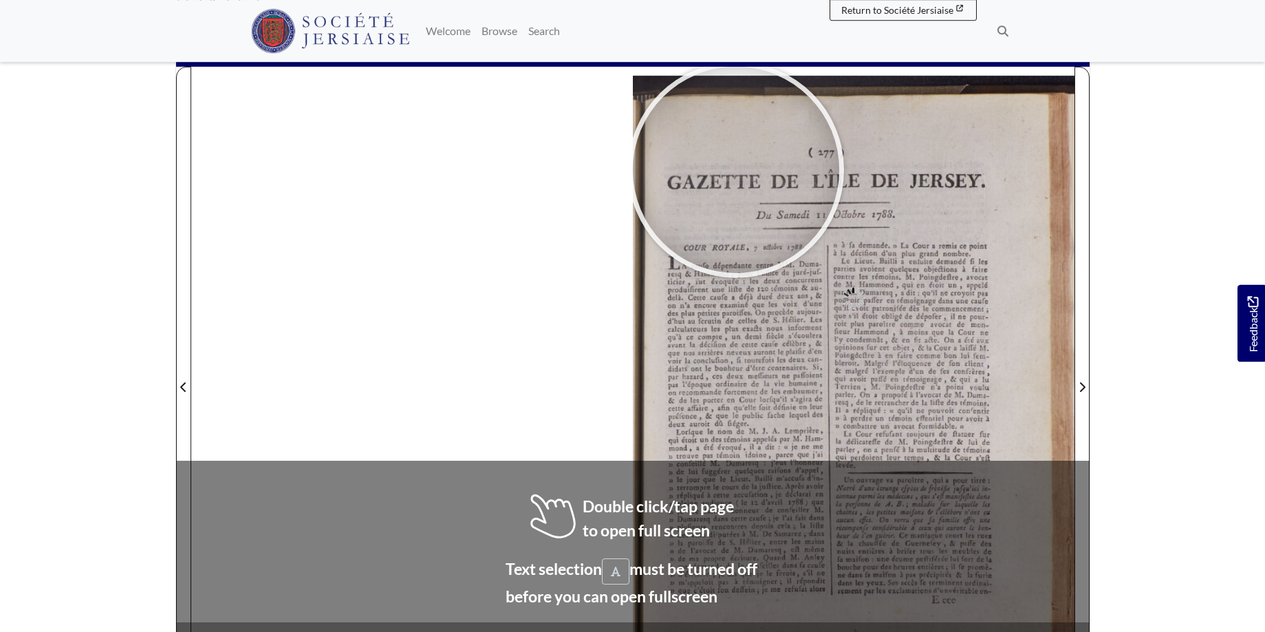
scroll to position [158, 0]
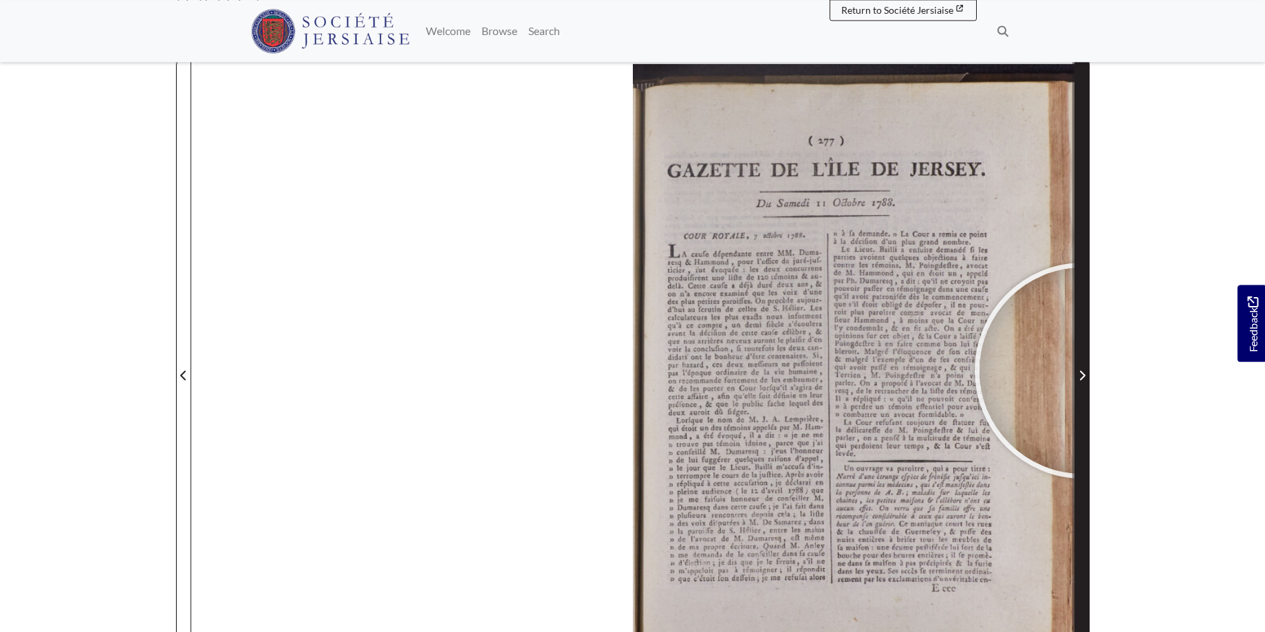
click at [1083, 371] on span "Next Page" at bounding box center [1082, 375] width 14 height 17
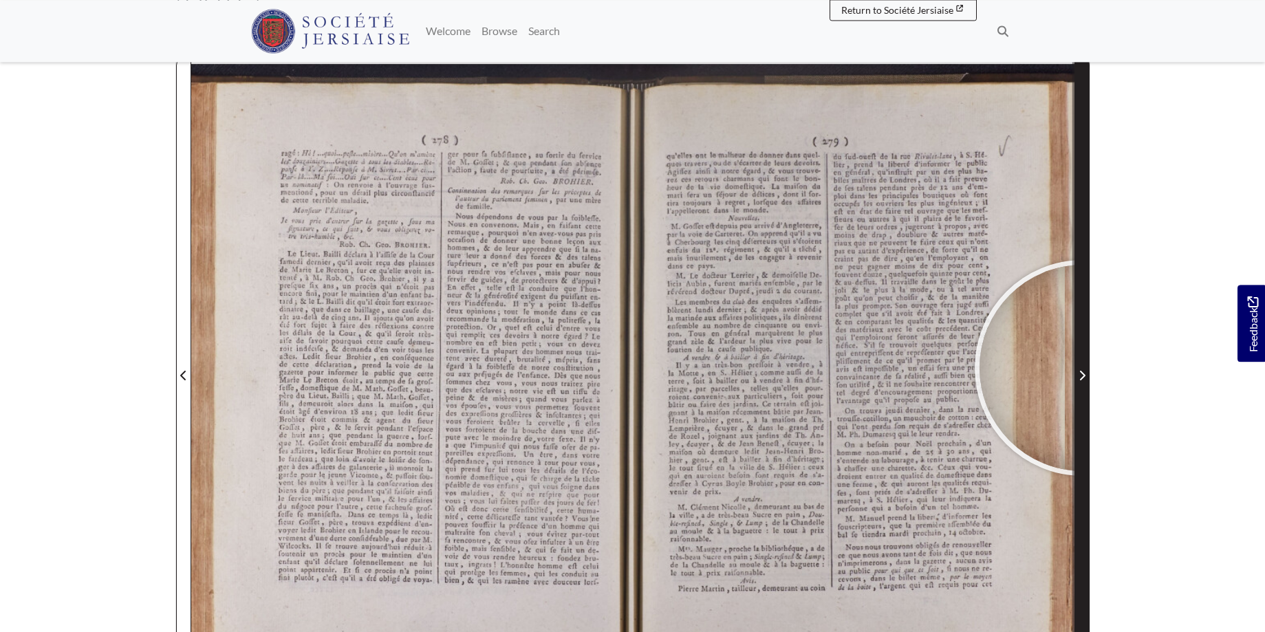
click at [1083, 368] on span "Next Page" at bounding box center [1082, 375] width 14 height 17
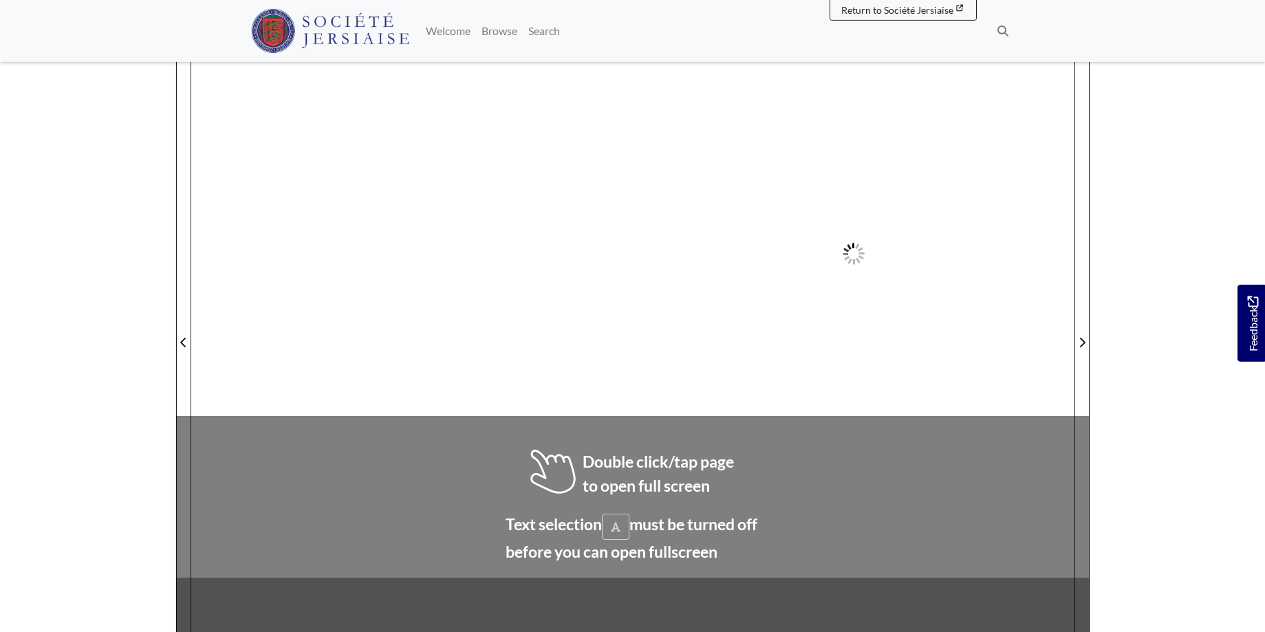
scroll to position [193, 0]
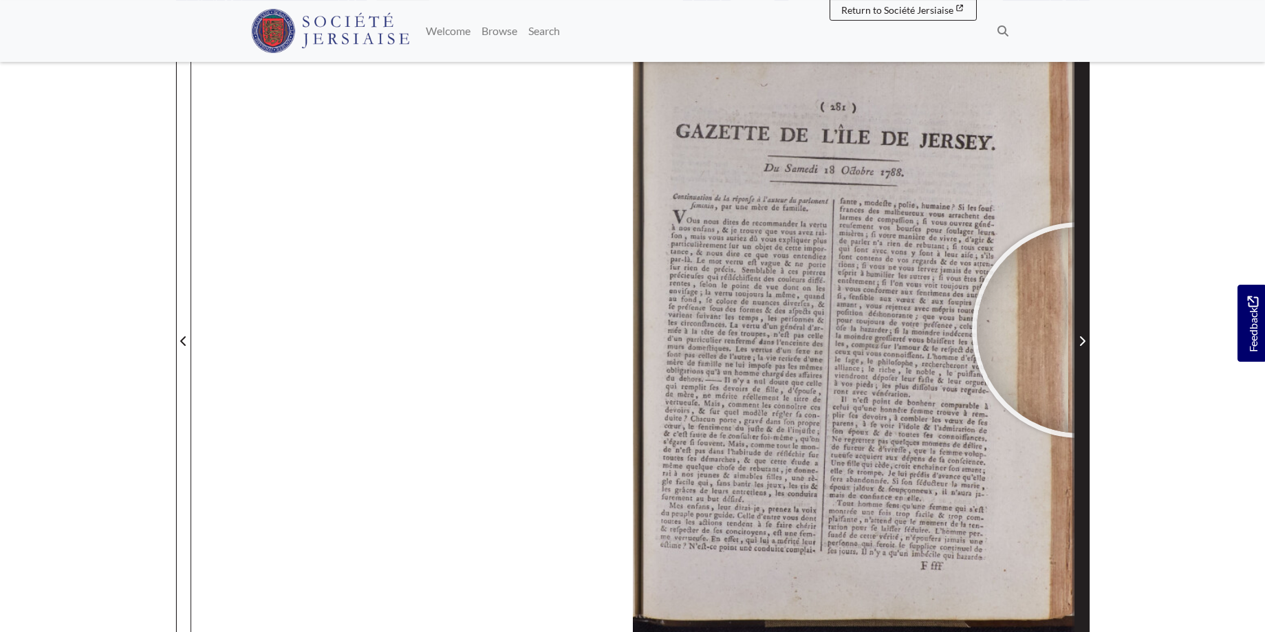
click at [1080, 330] on span "Next Page" at bounding box center [1082, 332] width 14 height 623
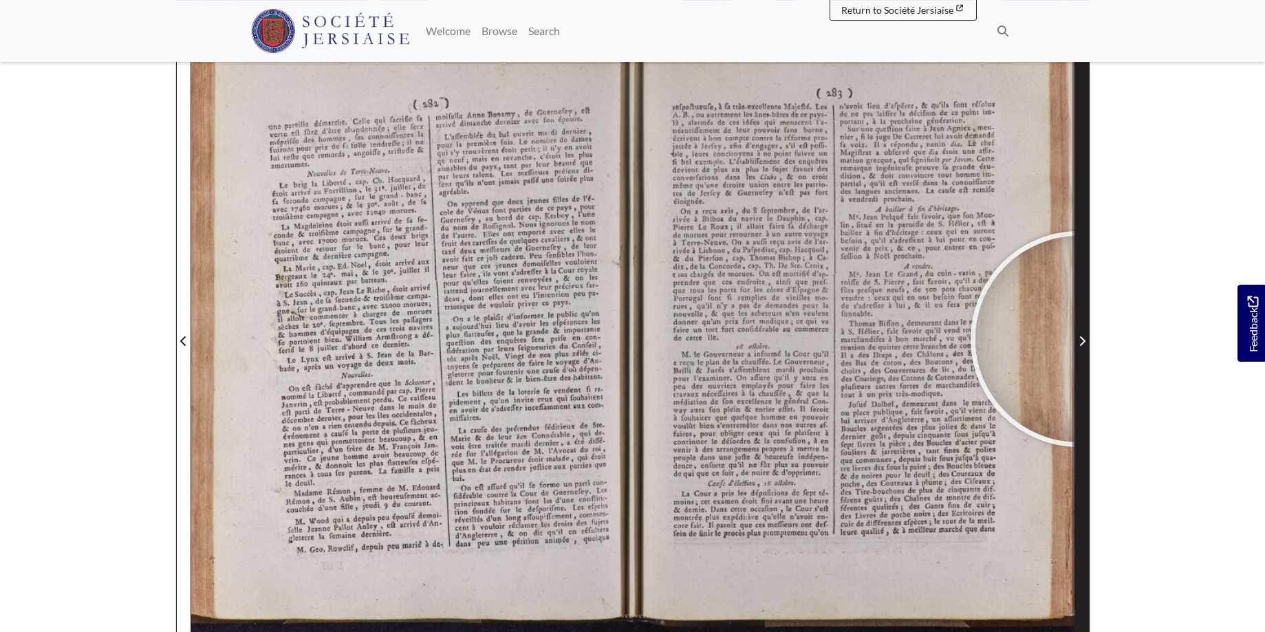
click at [1078, 339] on icon "Next Page" at bounding box center [1081, 341] width 7 height 11
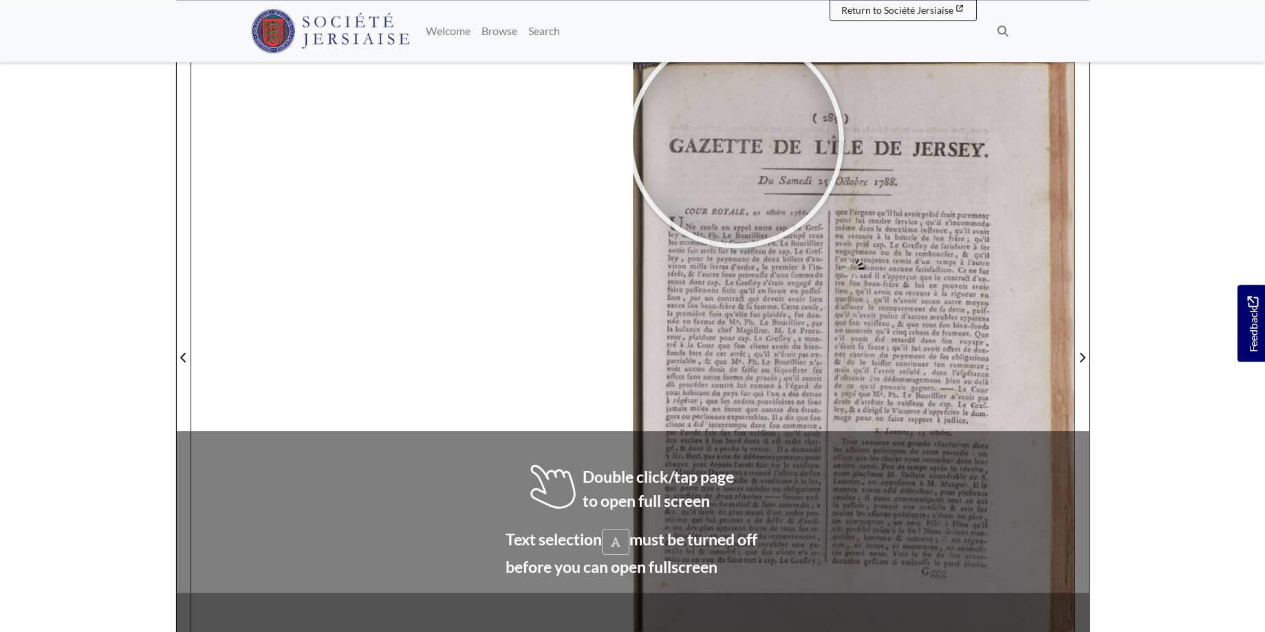
scroll to position [210, 0]
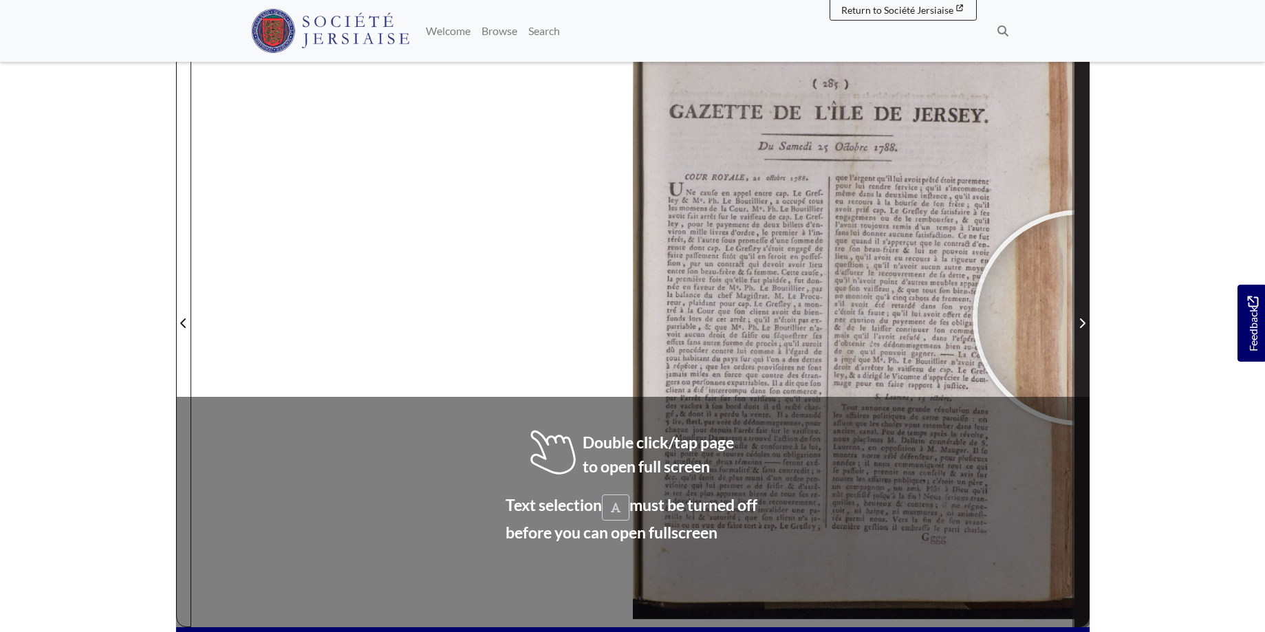
click at [1080, 318] on span "Next Page" at bounding box center [1082, 323] width 14 height 17
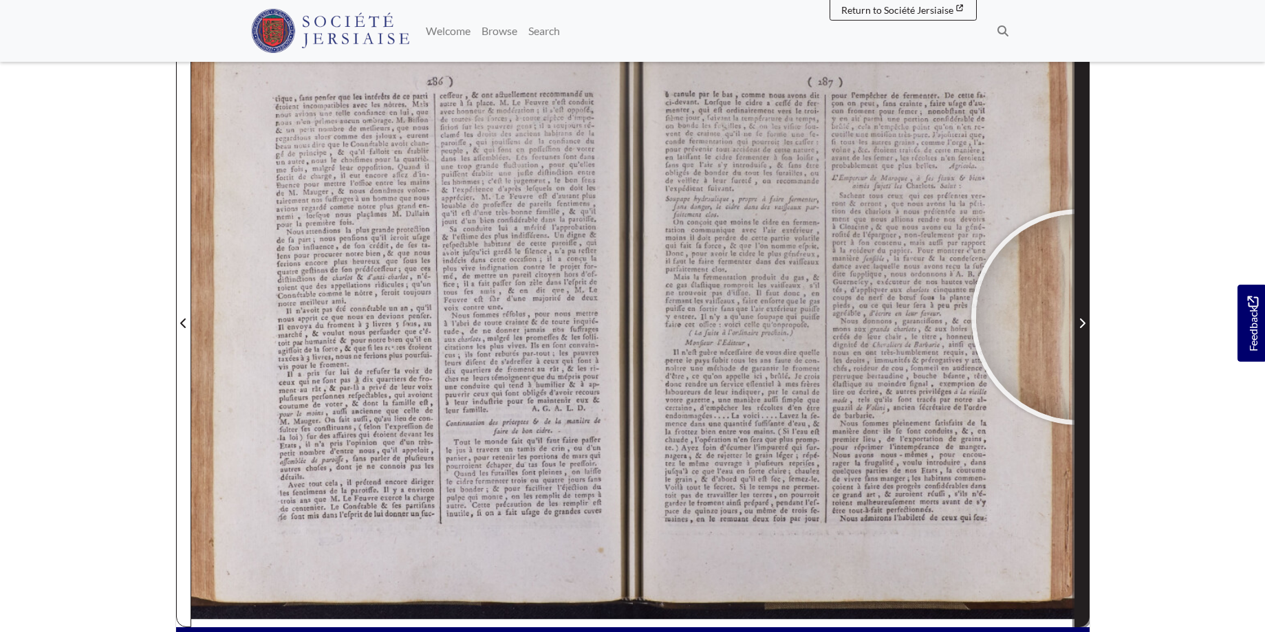
click at [1079, 317] on span "Next Page" at bounding box center [1082, 323] width 14 height 17
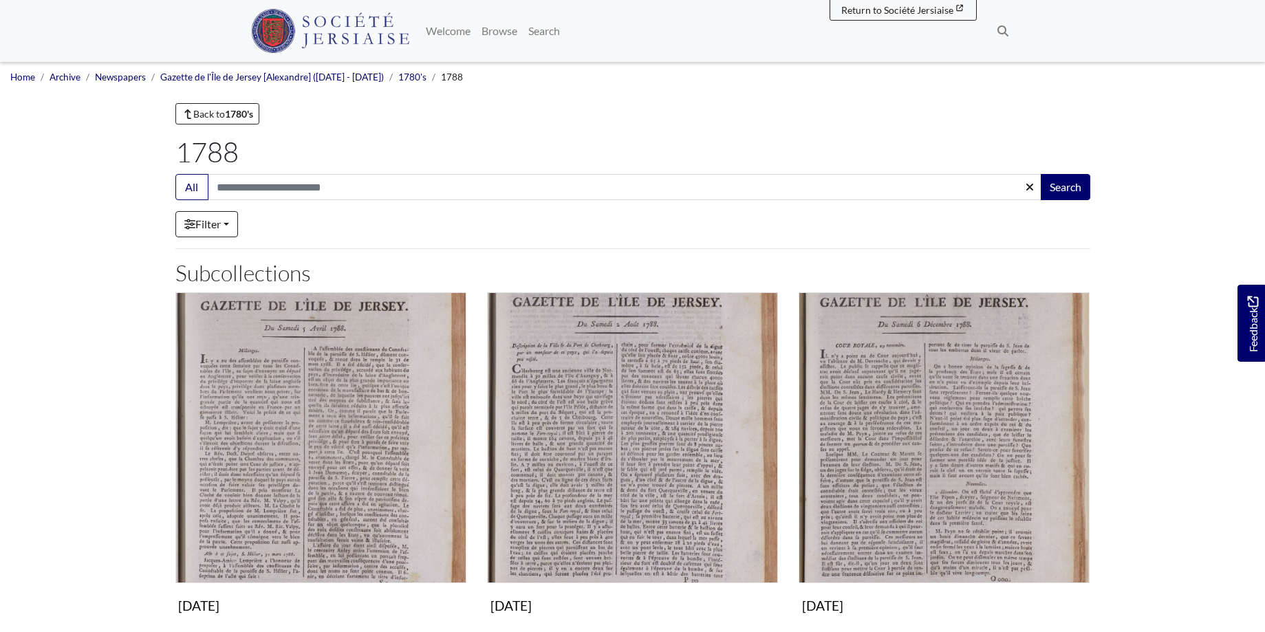
scroll to position [1122, 0]
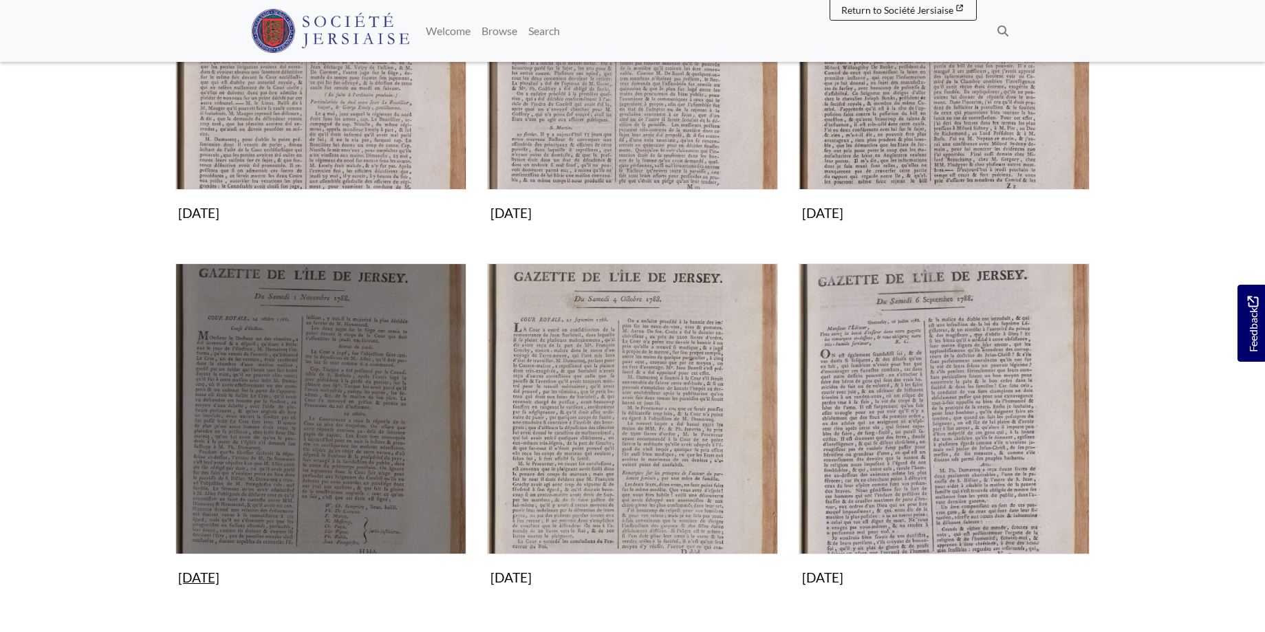
click at [367, 423] on img "Subcollection" at bounding box center [320, 408] width 291 height 291
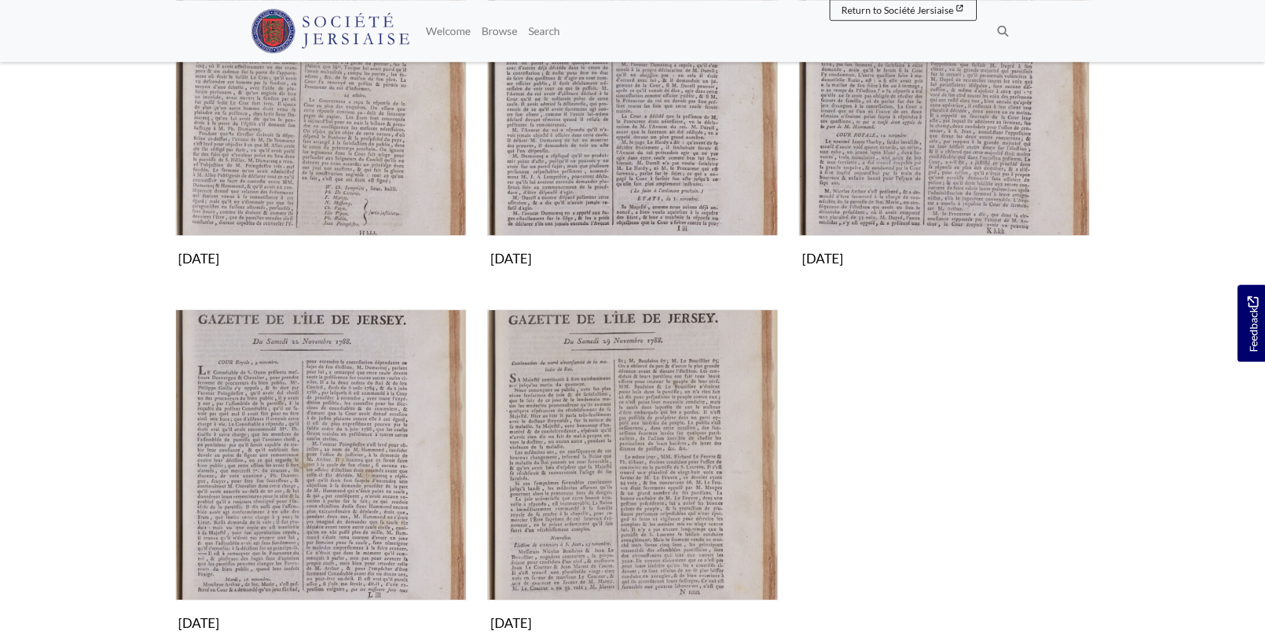
scroll to position [360, 0]
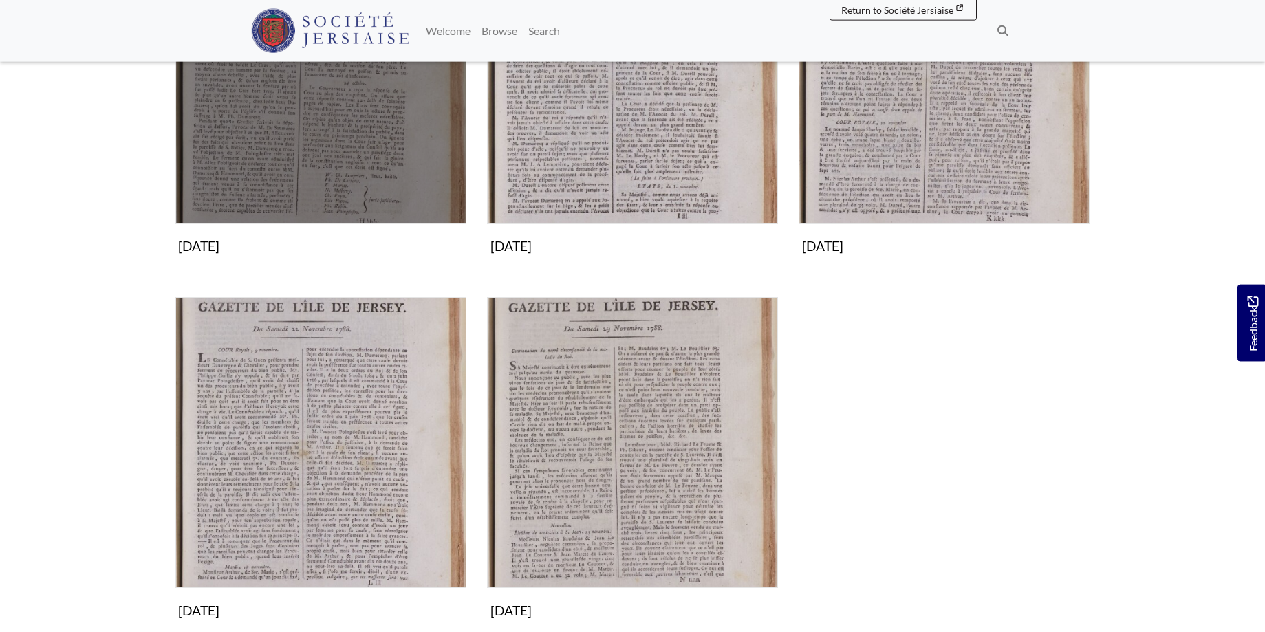
click at [365, 113] on img "Subcollection" at bounding box center [320, 78] width 291 height 291
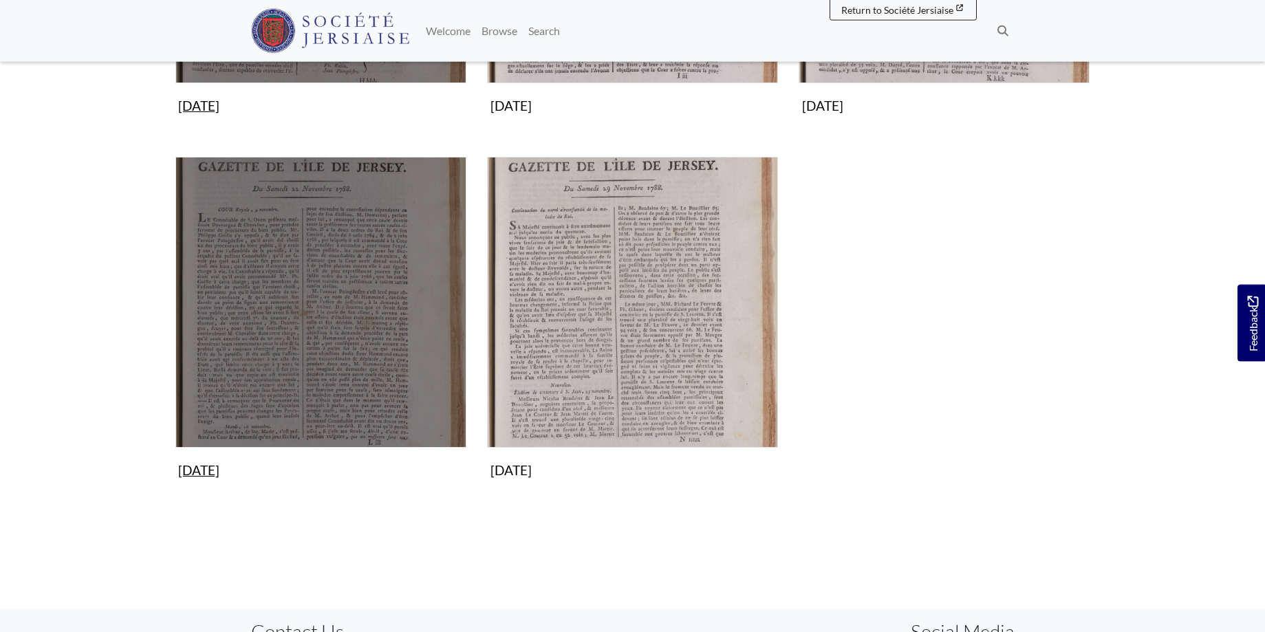
scroll to position [149, 0]
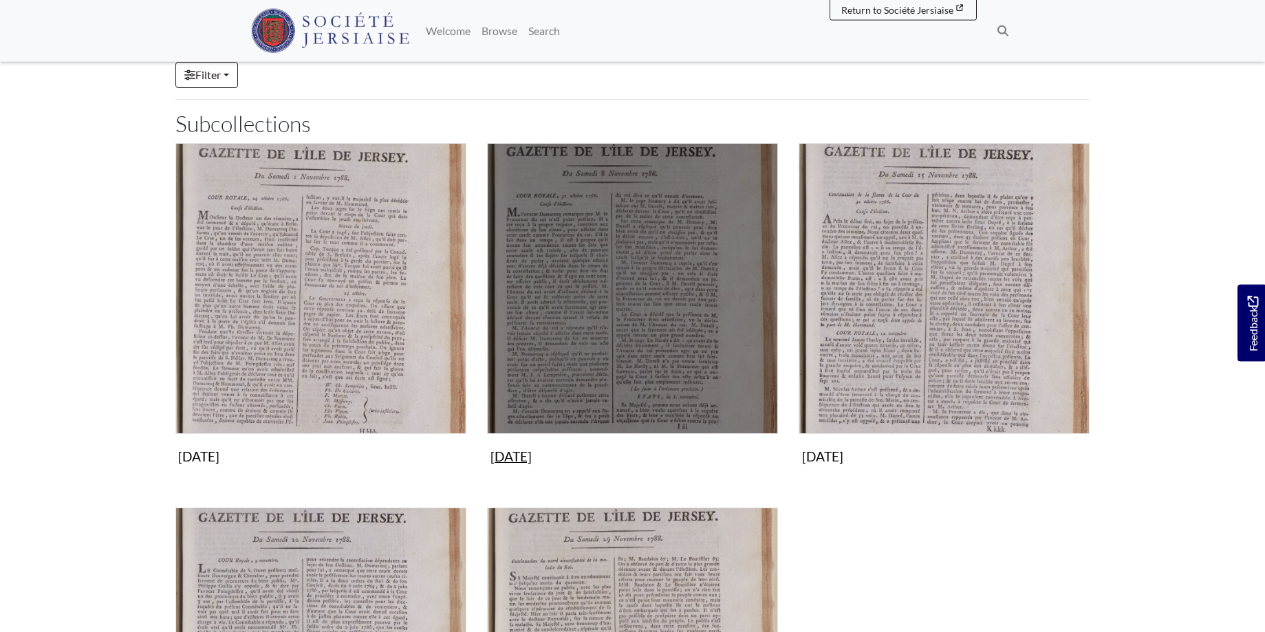
click at [660, 315] on img "Subcollection" at bounding box center [632, 288] width 291 height 291
click at [558, 453] on figure "8th November 1788 Collection" at bounding box center [632, 306] width 291 height 327
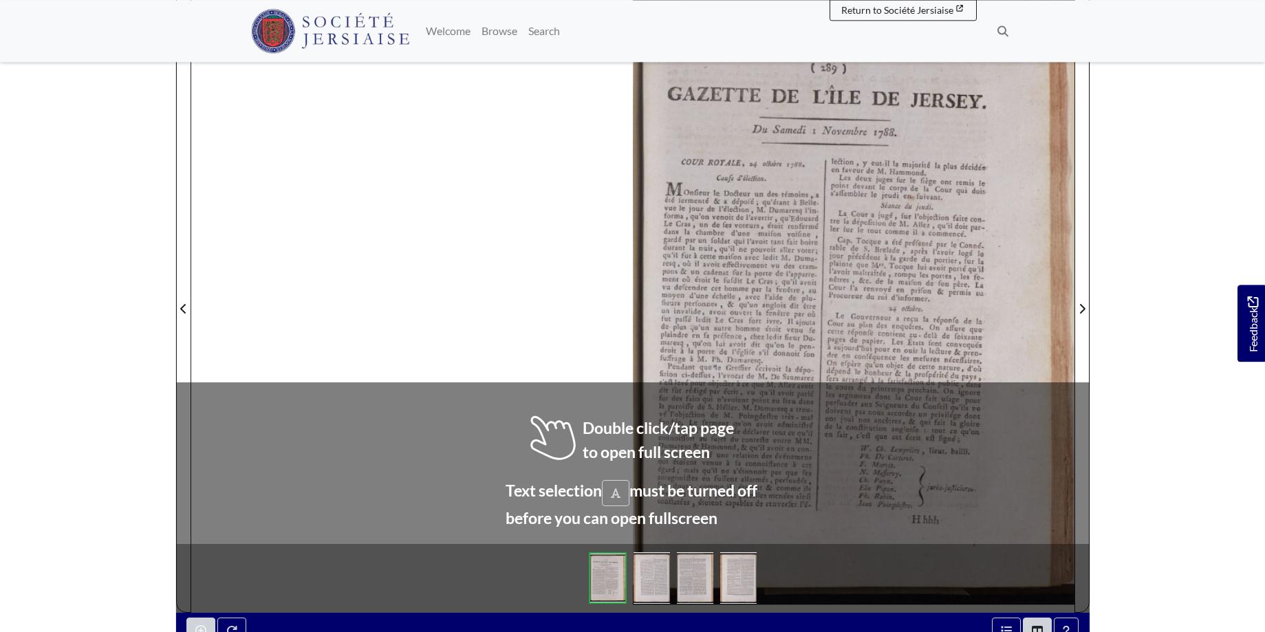
scroll to position [235, 0]
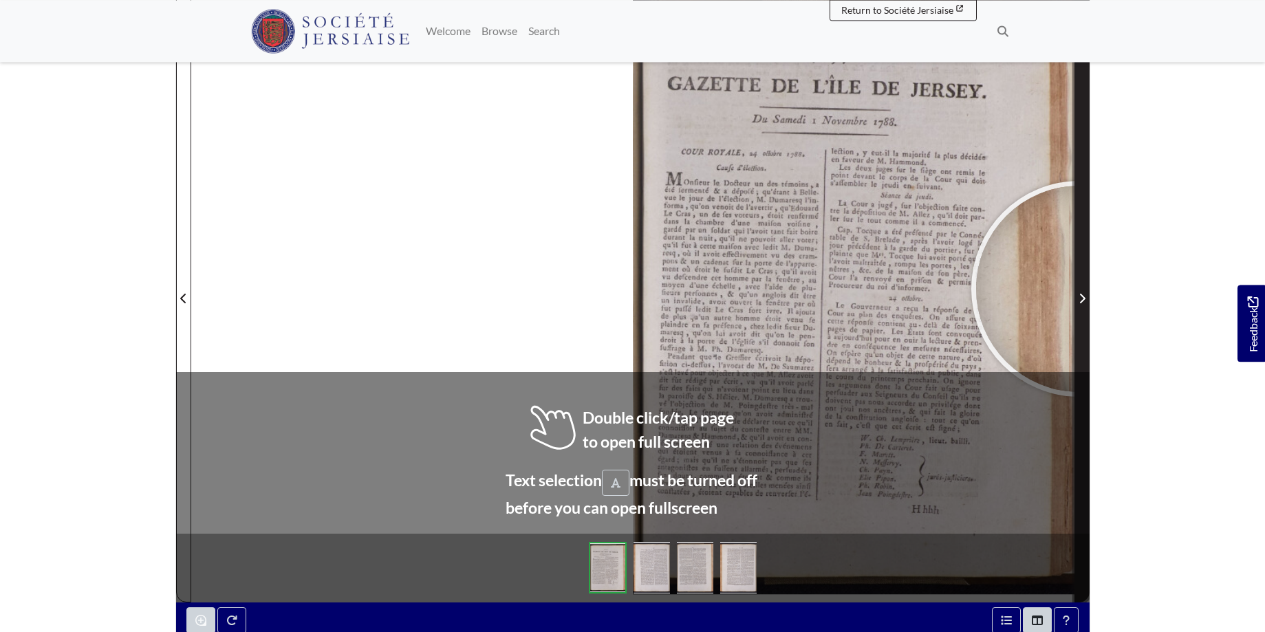
click at [1079, 289] on span "Next Page" at bounding box center [1082, 290] width 14 height 623
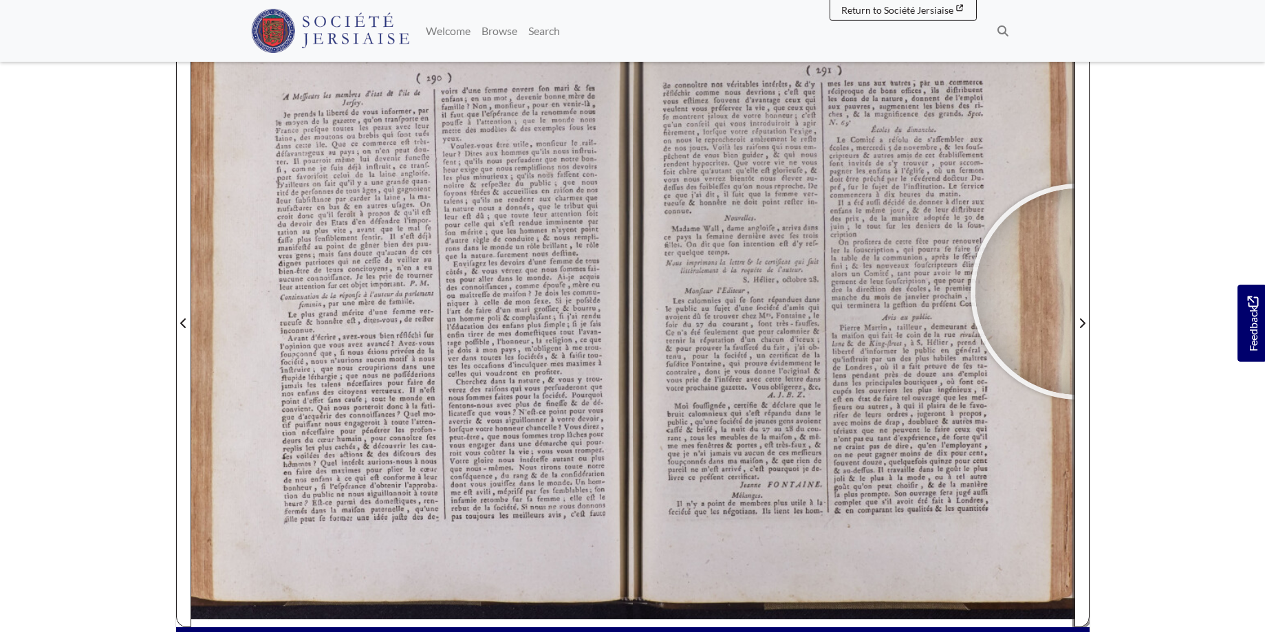
scroll to position [206, 0]
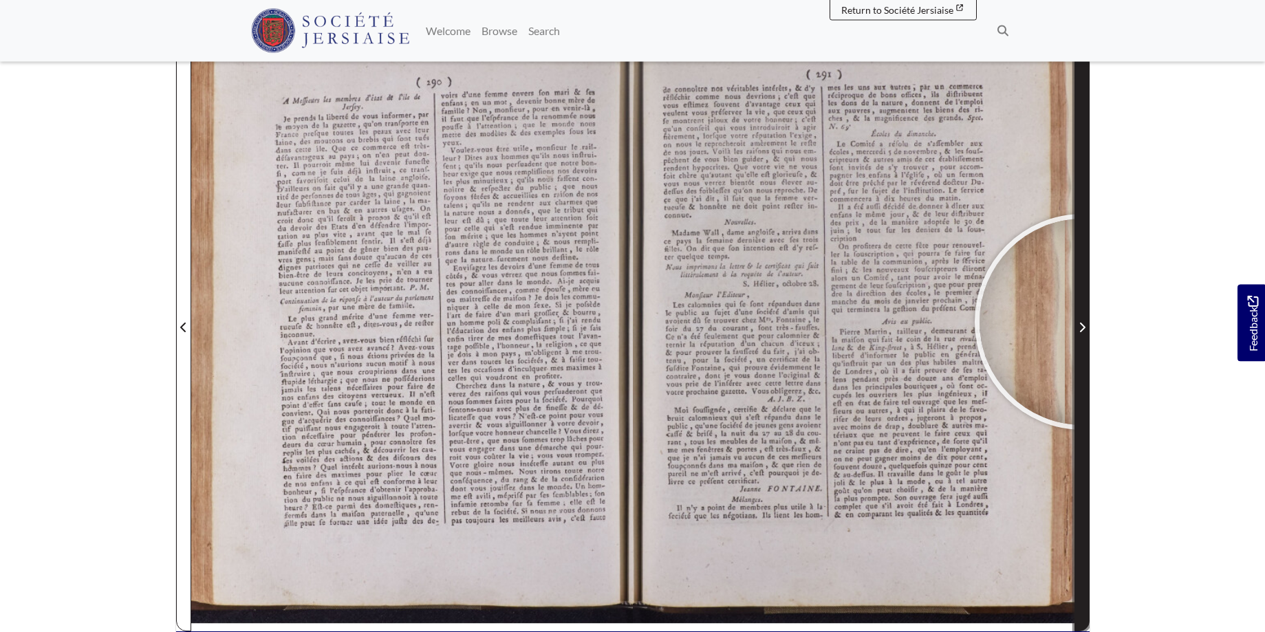
click at [1083, 322] on span "Next Page" at bounding box center [1082, 327] width 14 height 17
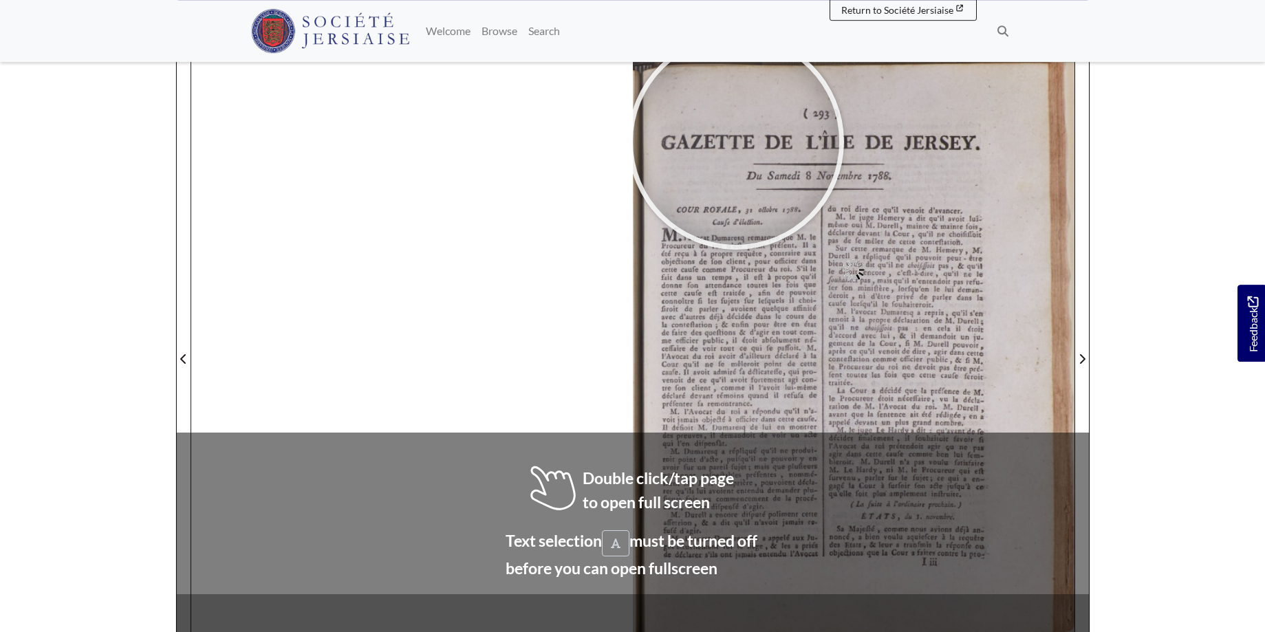
scroll to position [200, 0]
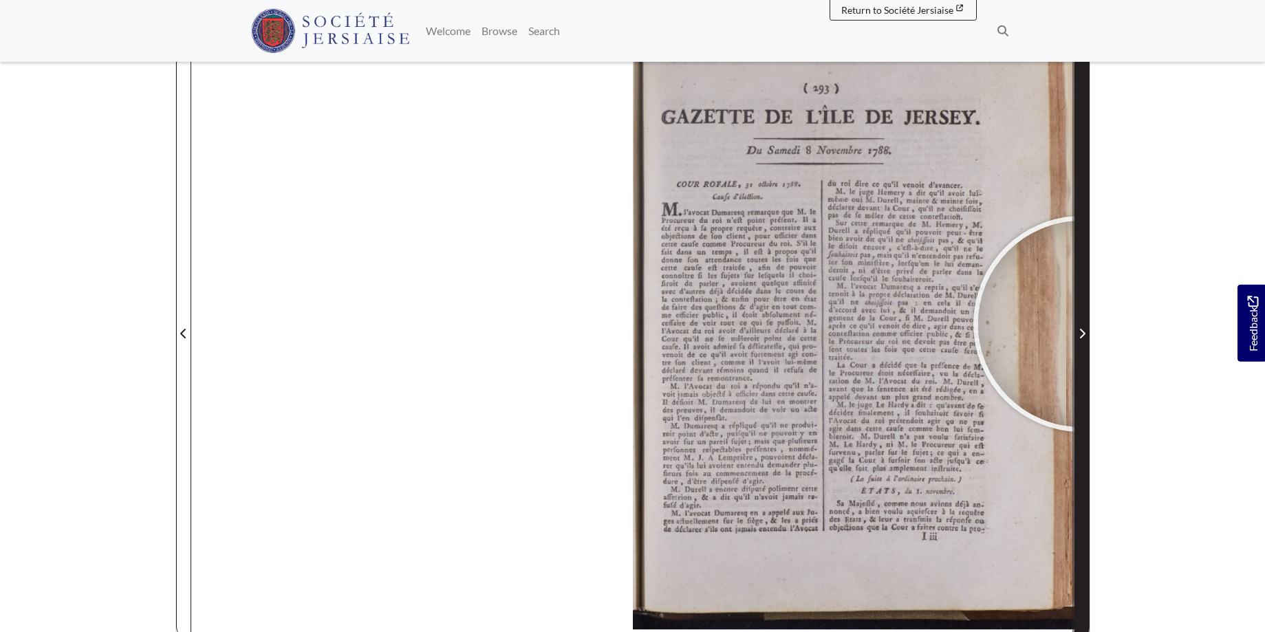
click at [1081, 324] on span "Next Page" at bounding box center [1082, 325] width 14 height 623
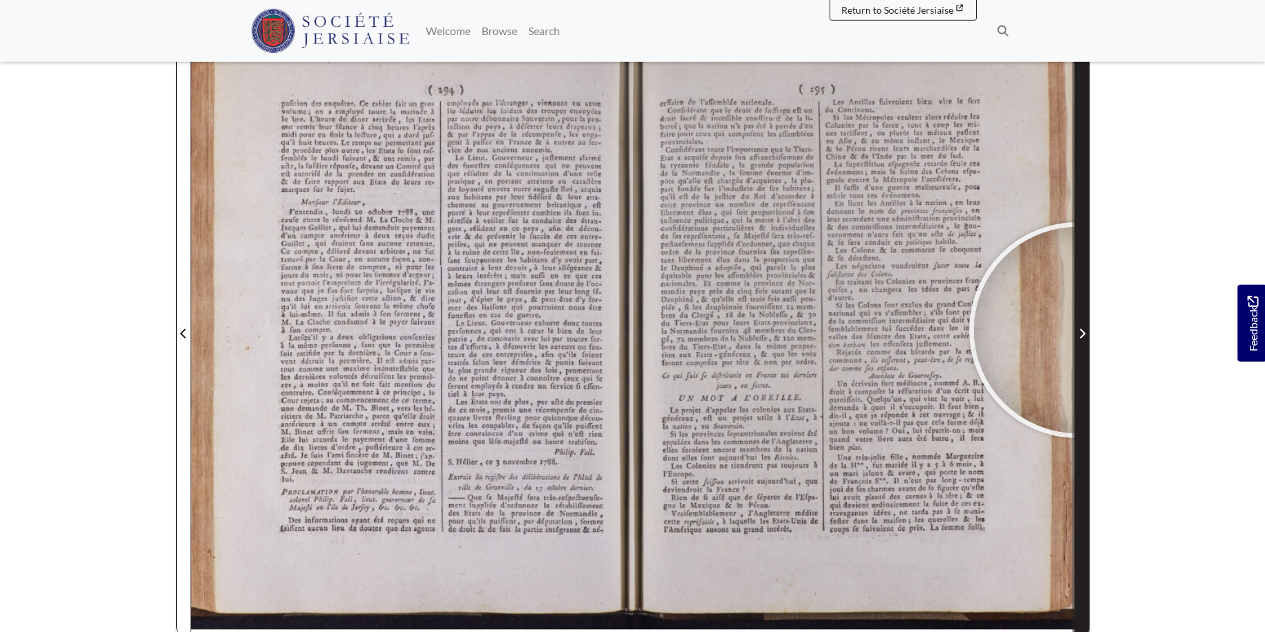
click at [1077, 330] on span "Next Page" at bounding box center [1082, 333] width 14 height 17
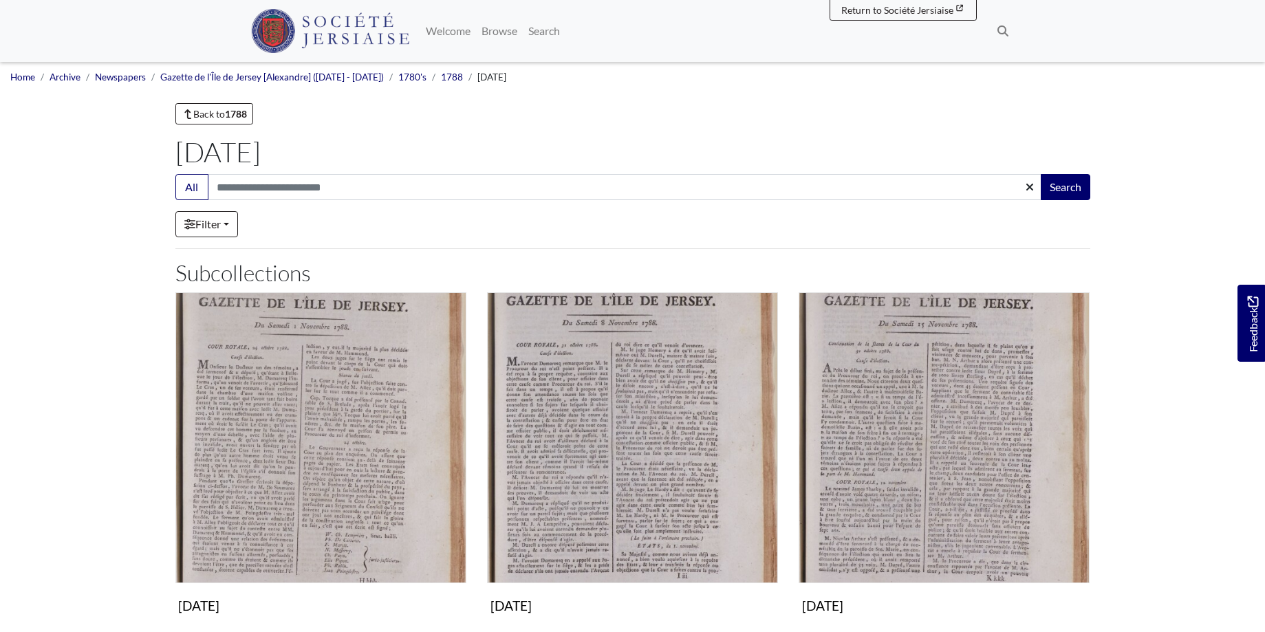
scroll to position [149, 0]
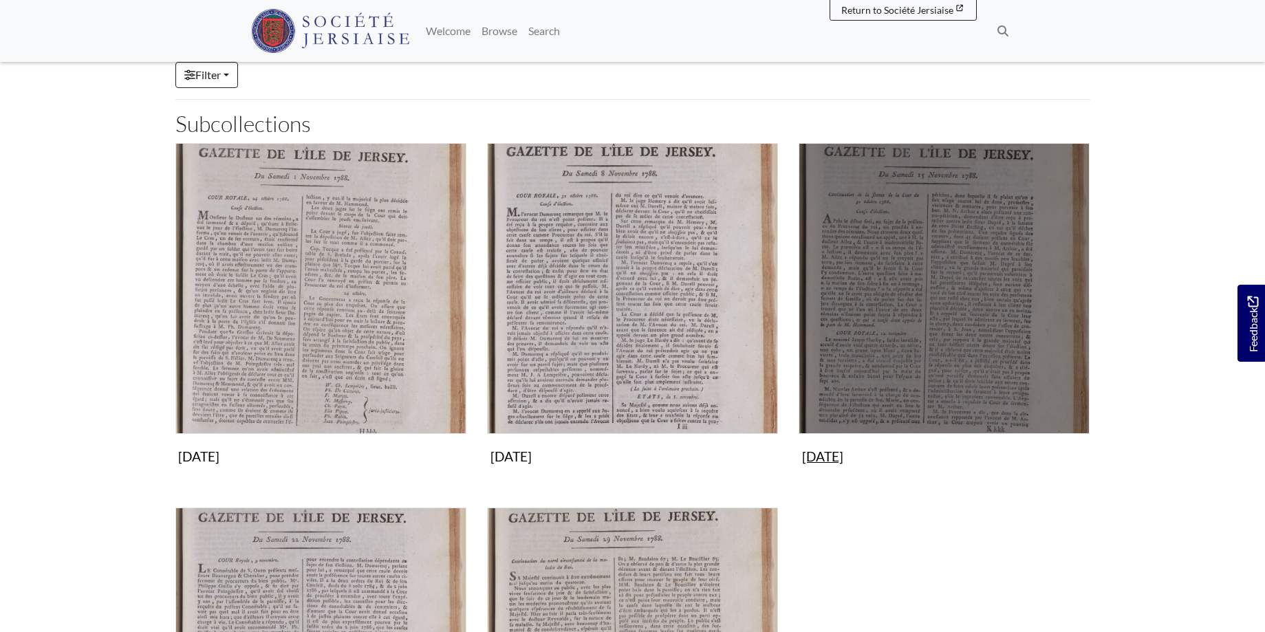
click at [941, 314] on img "Subcollection" at bounding box center [944, 288] width 291 height 291
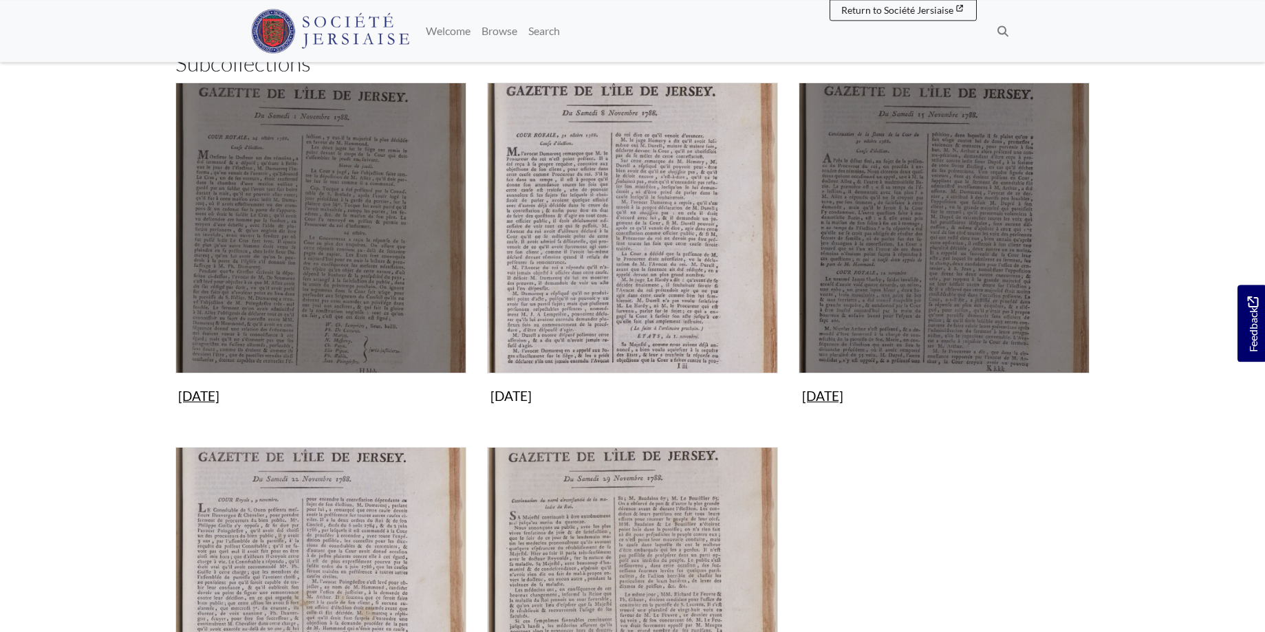
scroll to position [290, 0]
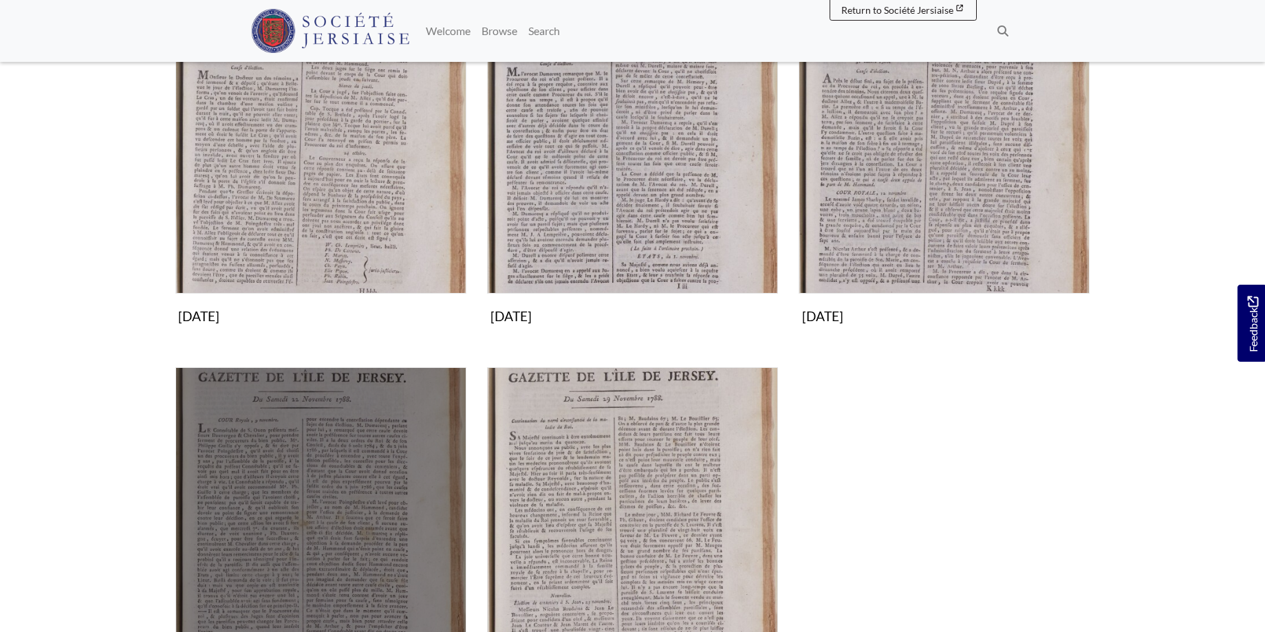
click at [336, 450] on img "Subcollection" at bounding box center [320, 512] width 291 height 291
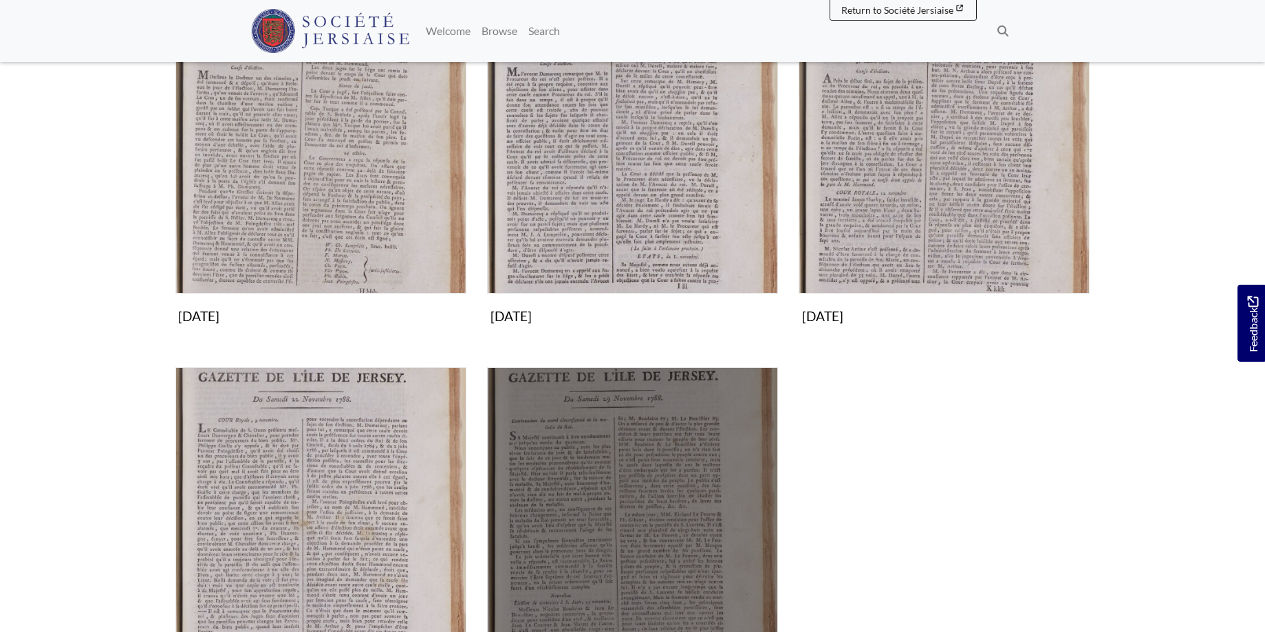
click at [659, 470] on img "Subcollection" at bounding box center [632, 512] width 291 height 291
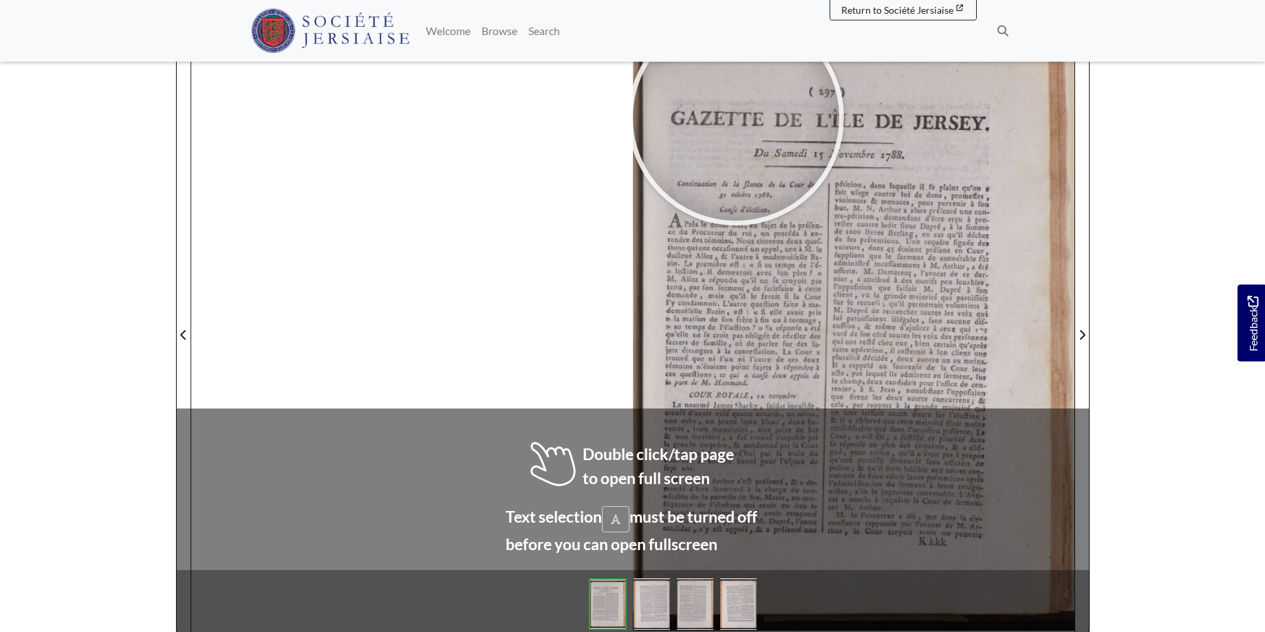
scroll to position [206, 0]
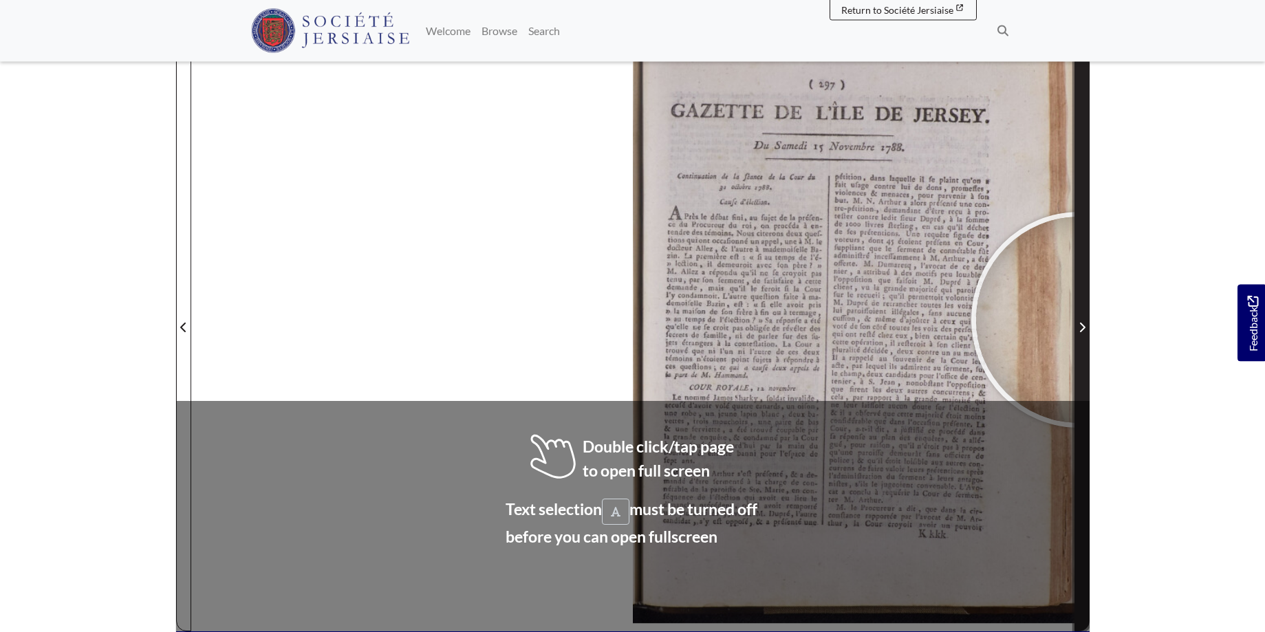
click at [1079, 320] on span "Next Page" at bounding box center [1082, 327] width 14 height 17
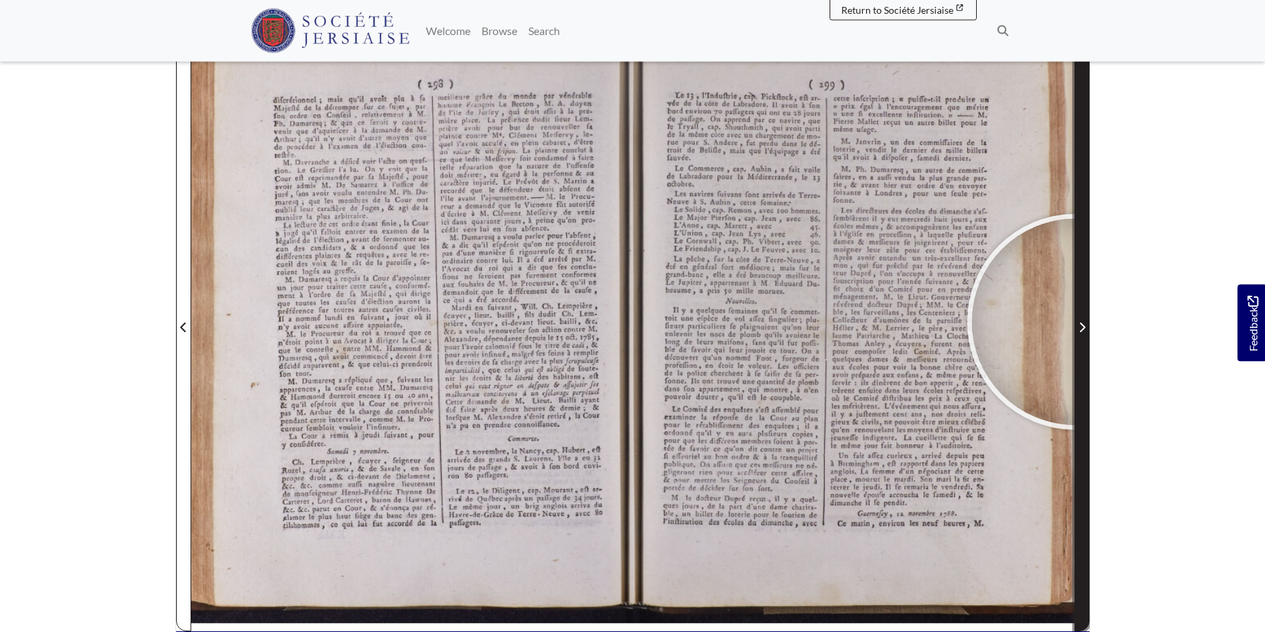
click at [1075, 322] on span "Next Page" at bounding box center [1082, 327] width 14 height 17
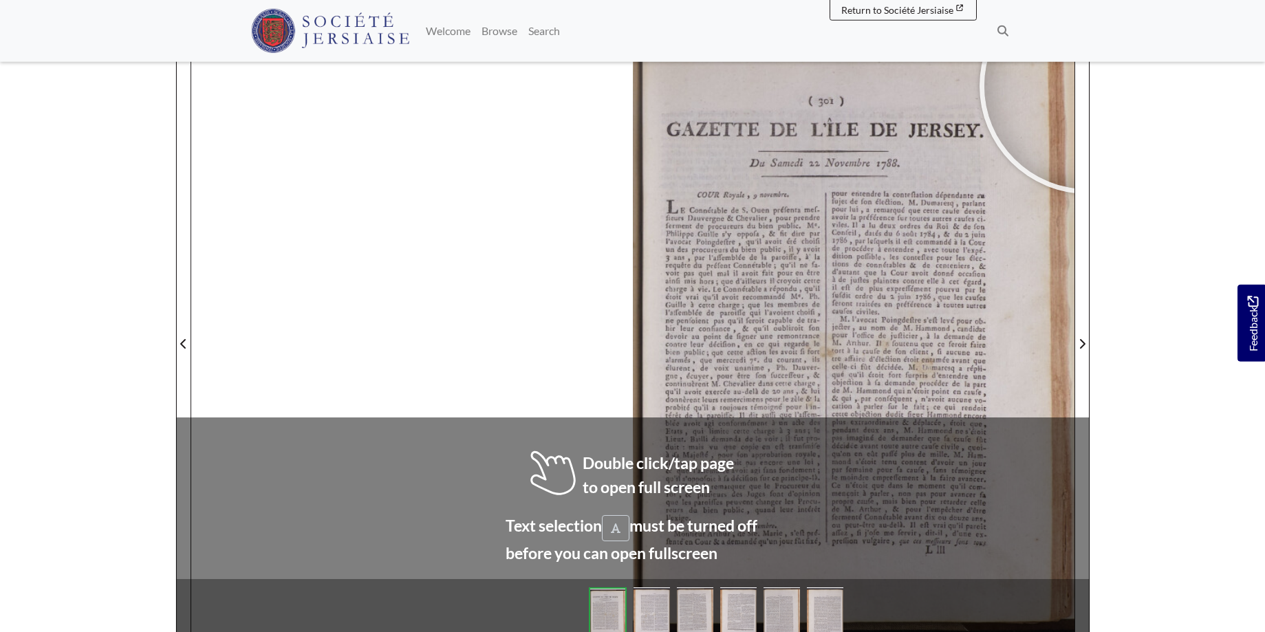
scroll to position [195, 0]
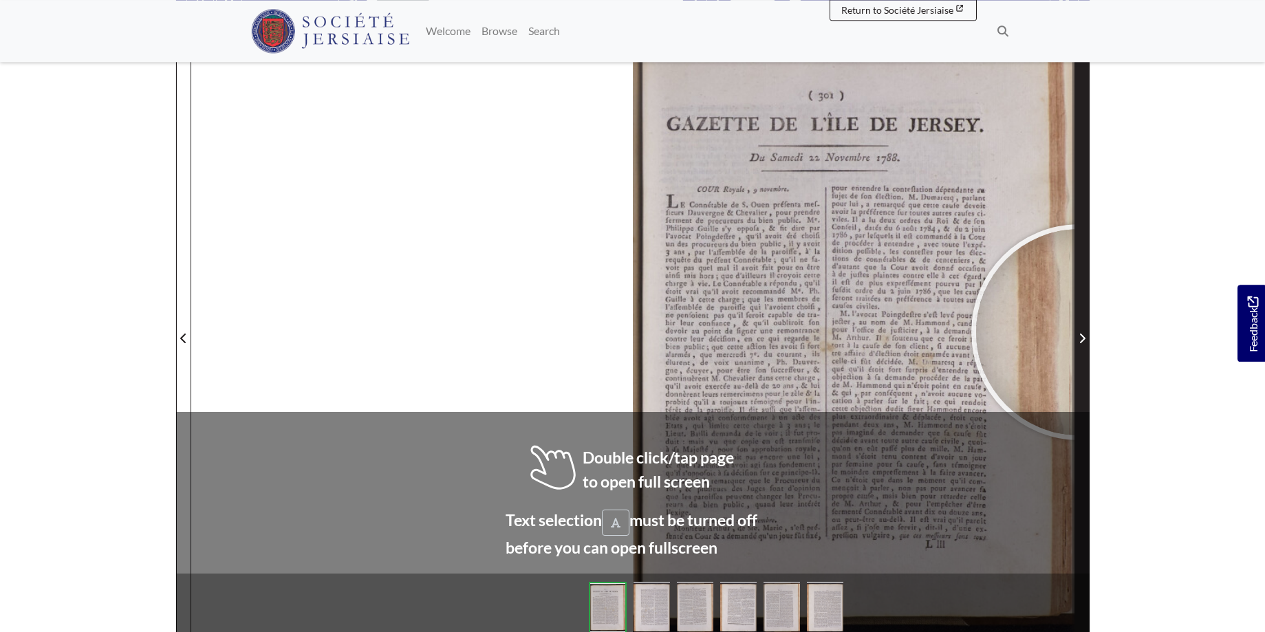
click at [1079, 332] on span "Next Page" at bounding box center [1082, 338] width 14 height 17
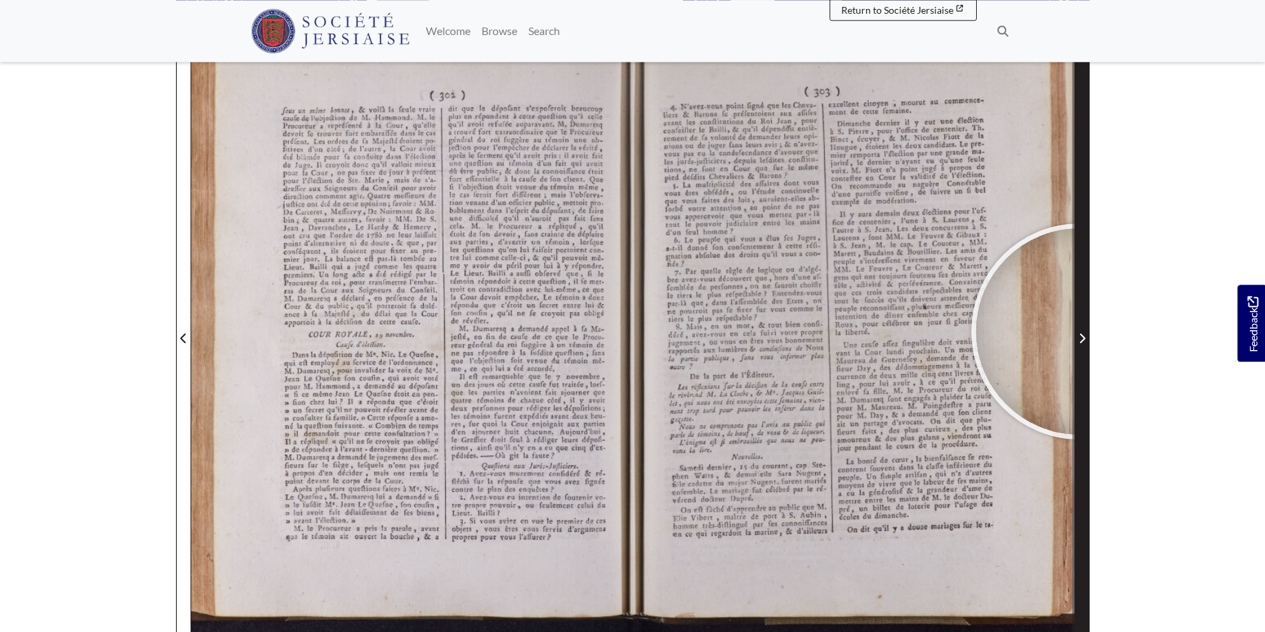
click at [1079, 332] on span "Next Page" at bounding box center [1082, 338] width 14 height 17
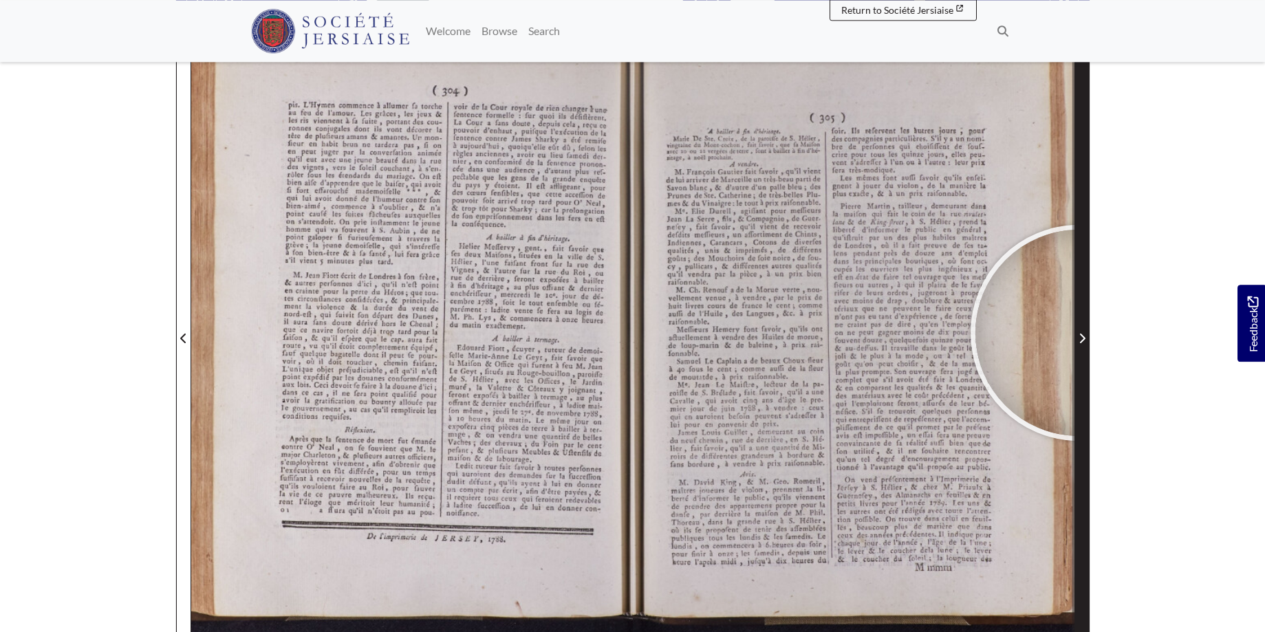
click at [1078, 333] on span "Next Page" at bounding box center [1082, 338] width 14 height 17
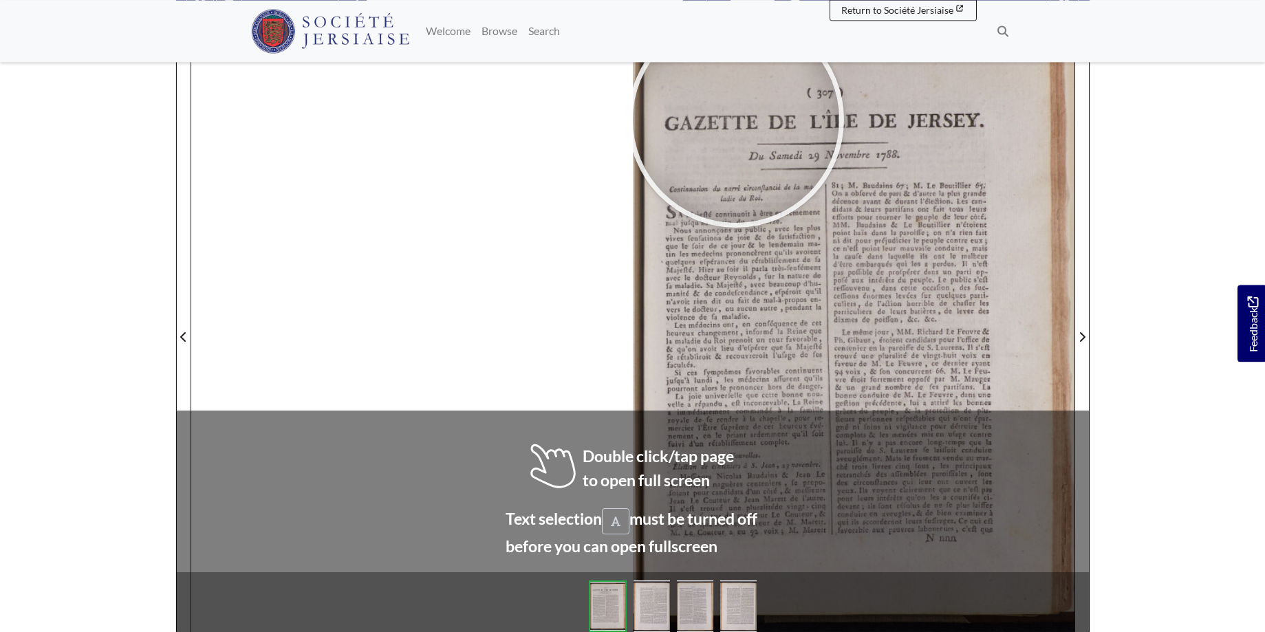
scroll to position [200, 0]
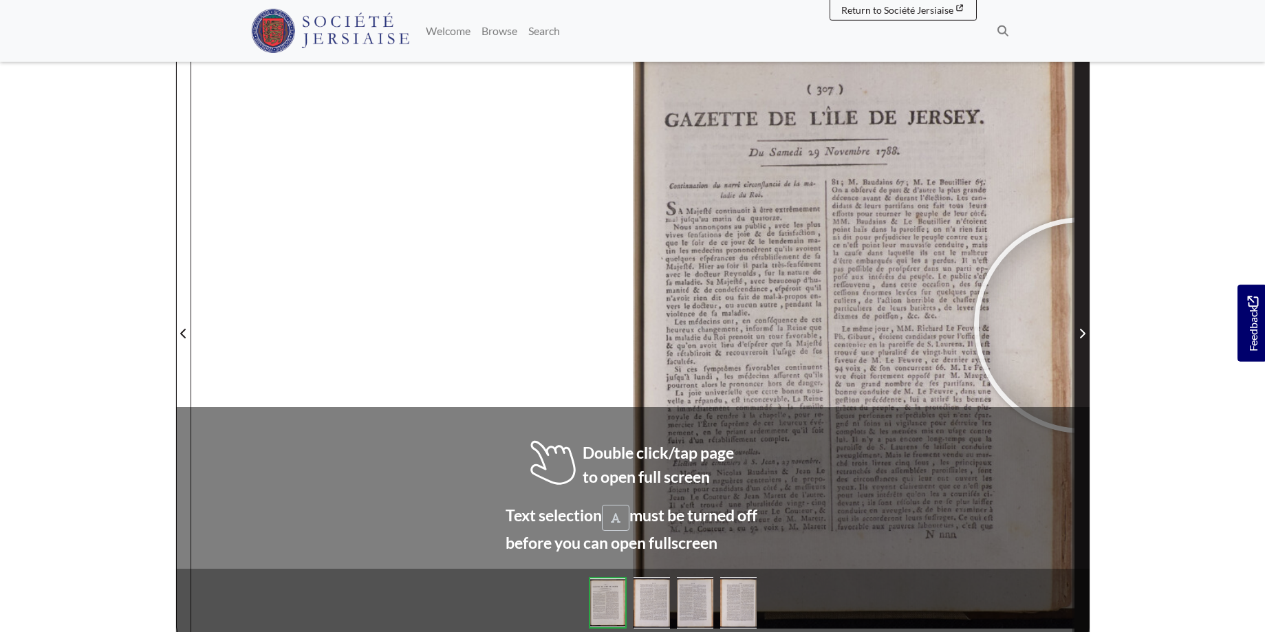
click at [1082, 325] on span "Next Page" at bounding box center [1082, 325] width 14 height 623
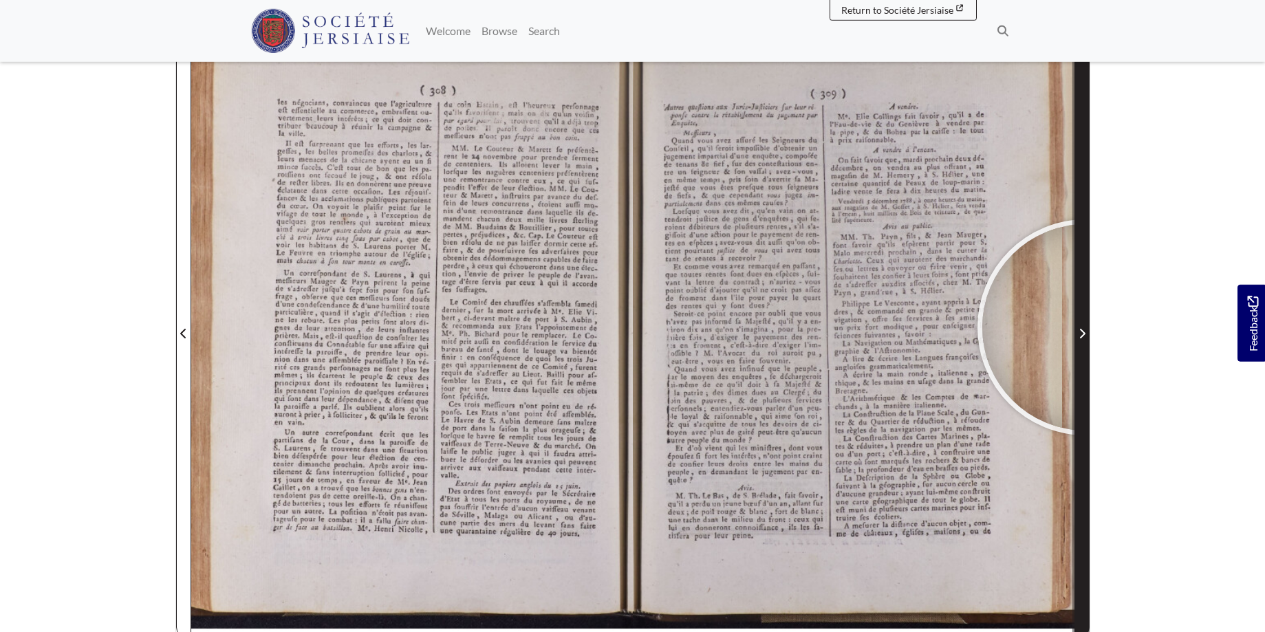
click at [1085, 327] on span "Next Page" at bounding box center [1082, 333] width 14 height 17
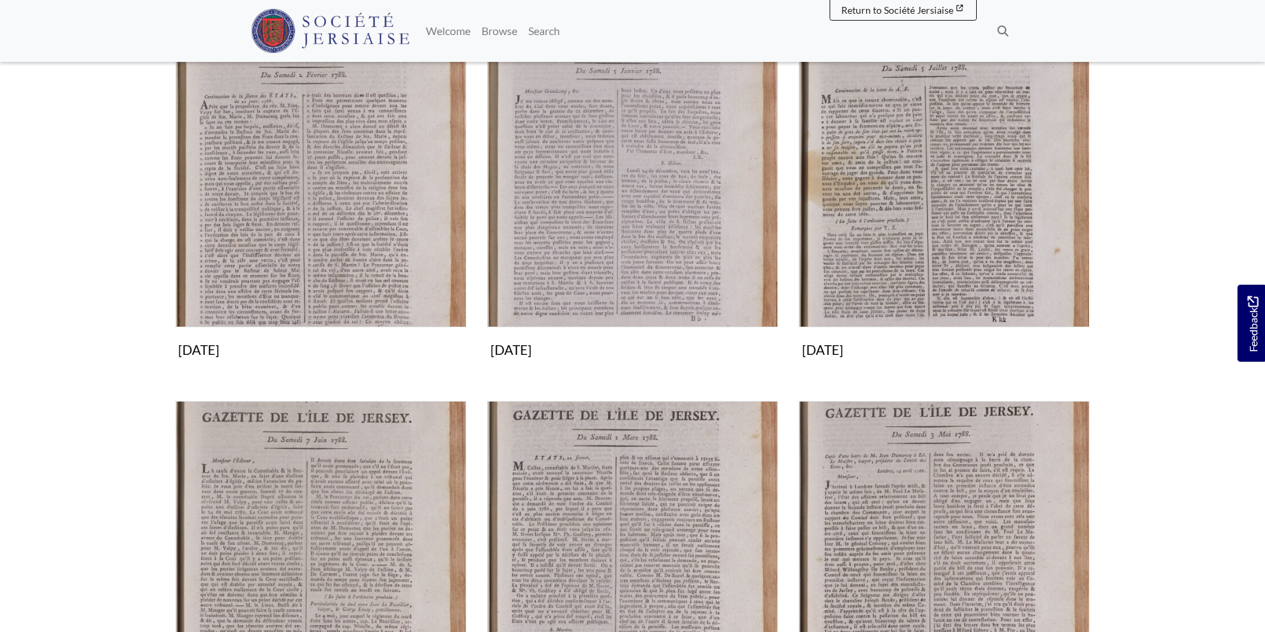
scroll to position [340, 0]
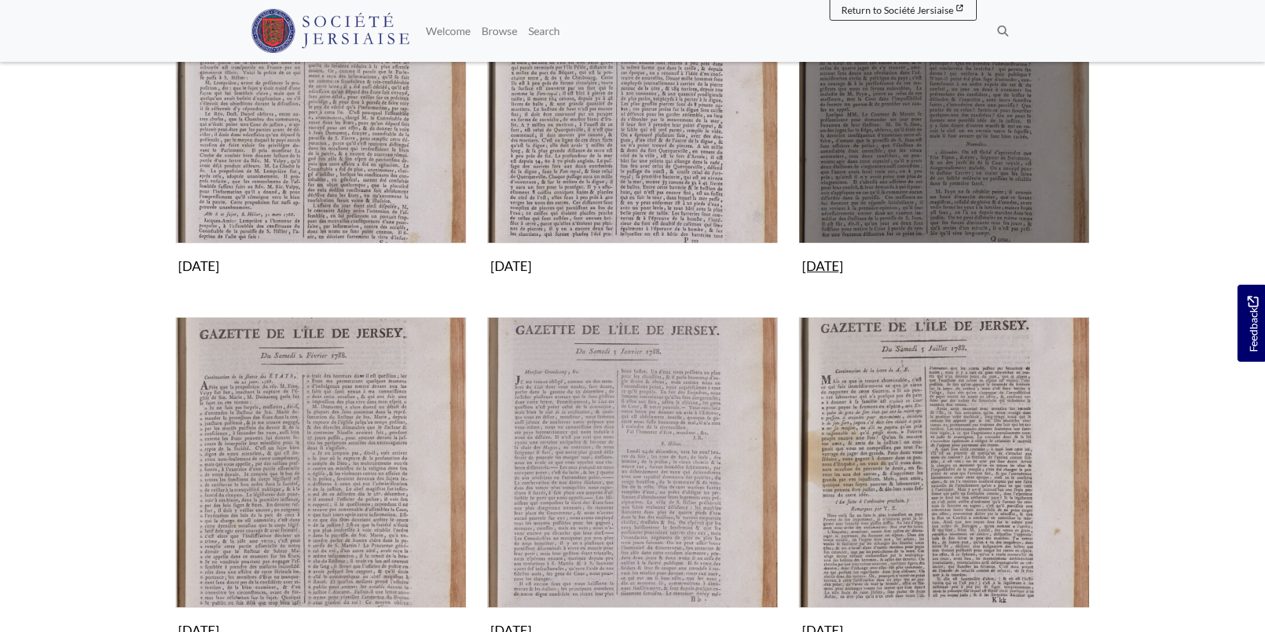
click at [919, 146] on img "Subcollection" at bounding box center [944, 98] width 291 height 291
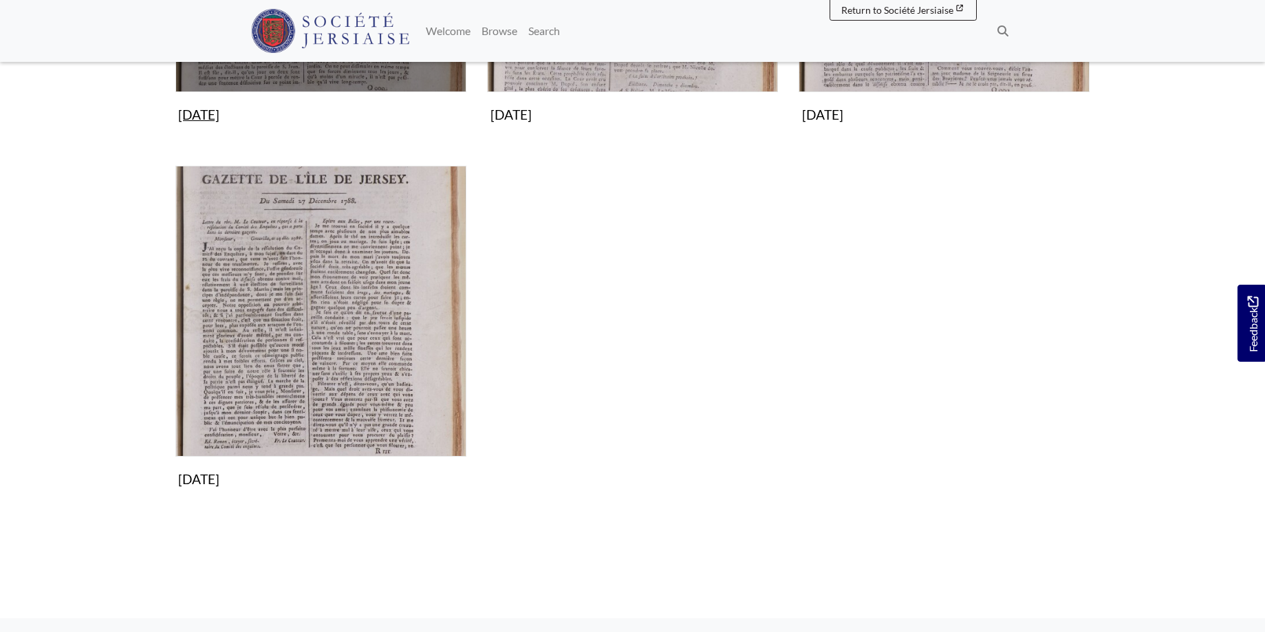
scroll to position [140, 0]
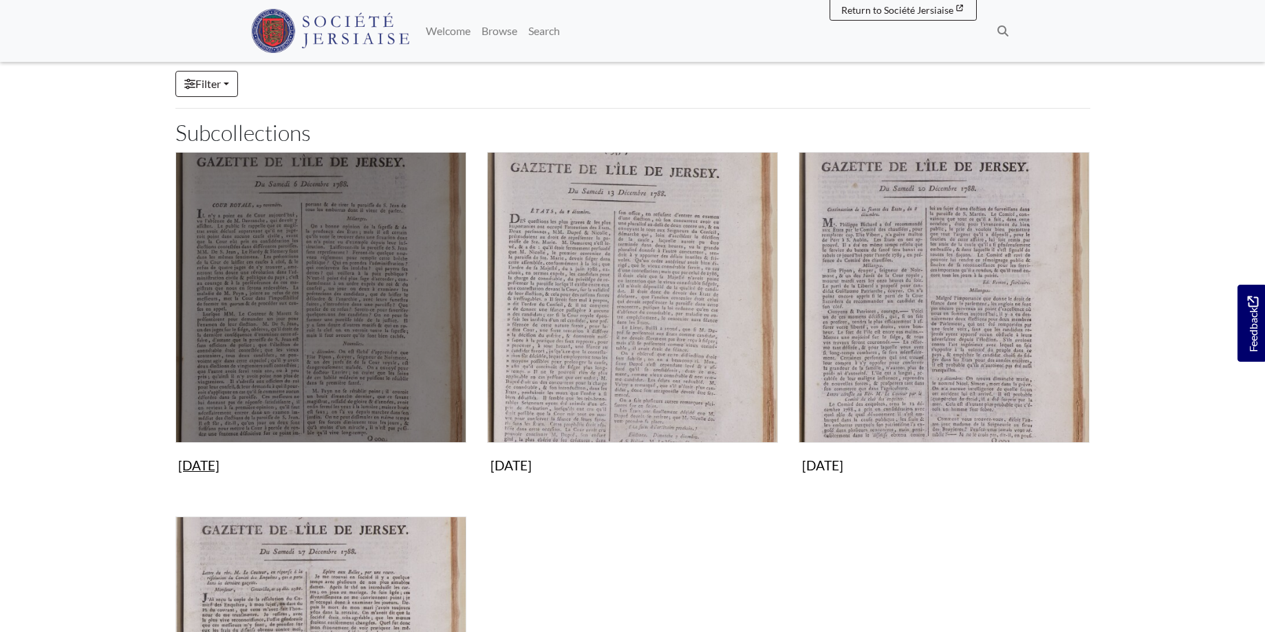
click at [350, 282] on img "Subcollection" at bounding box center [320, 297] width 291 height 291
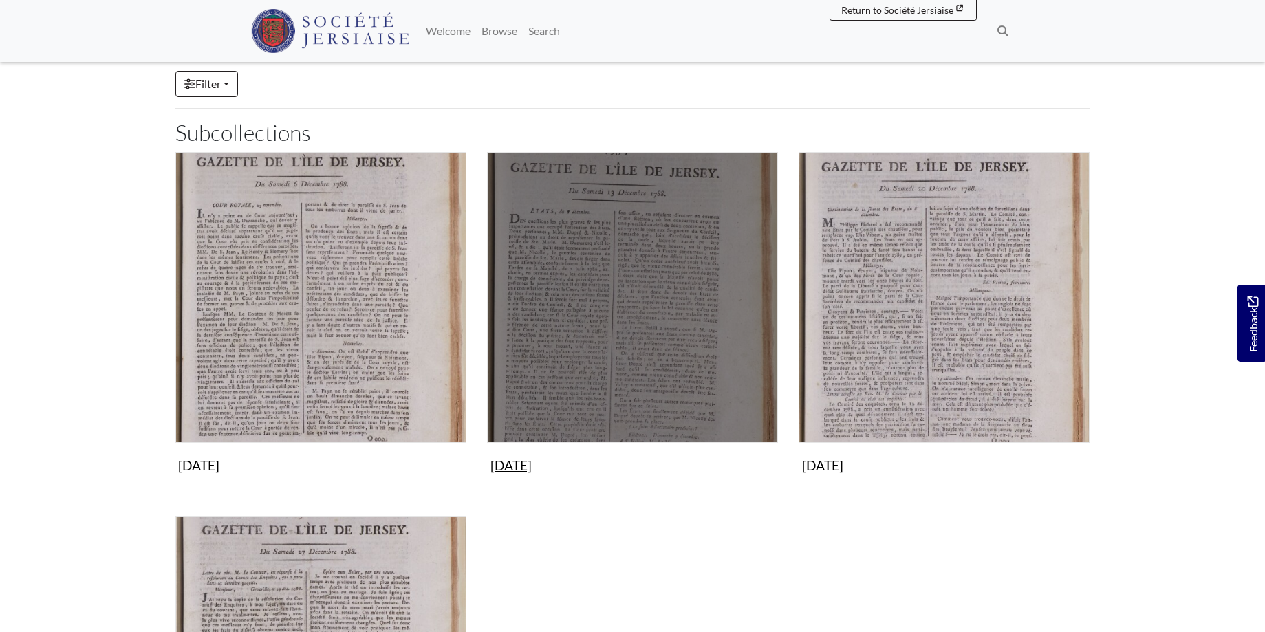
click at [565, 302] on img "Subcollection" at bounding box center [632, 297] width 291 height 291
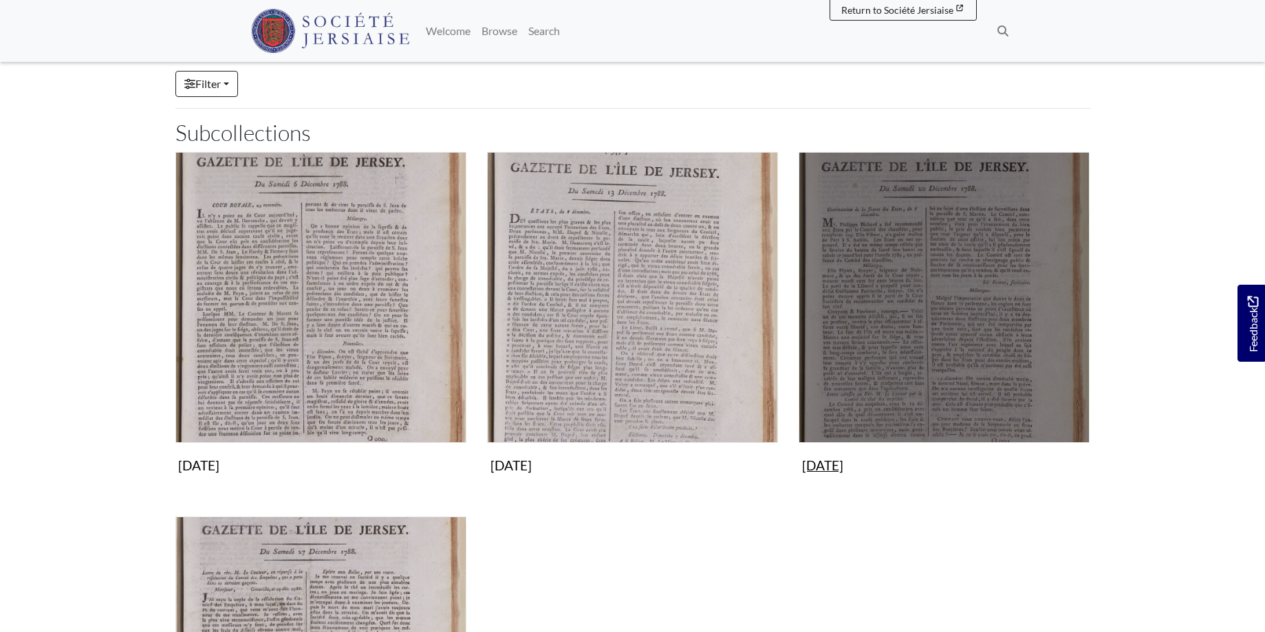
click at [937, 260] on img "Subcollection" at bounding box center [944, 297] width 291 height 291
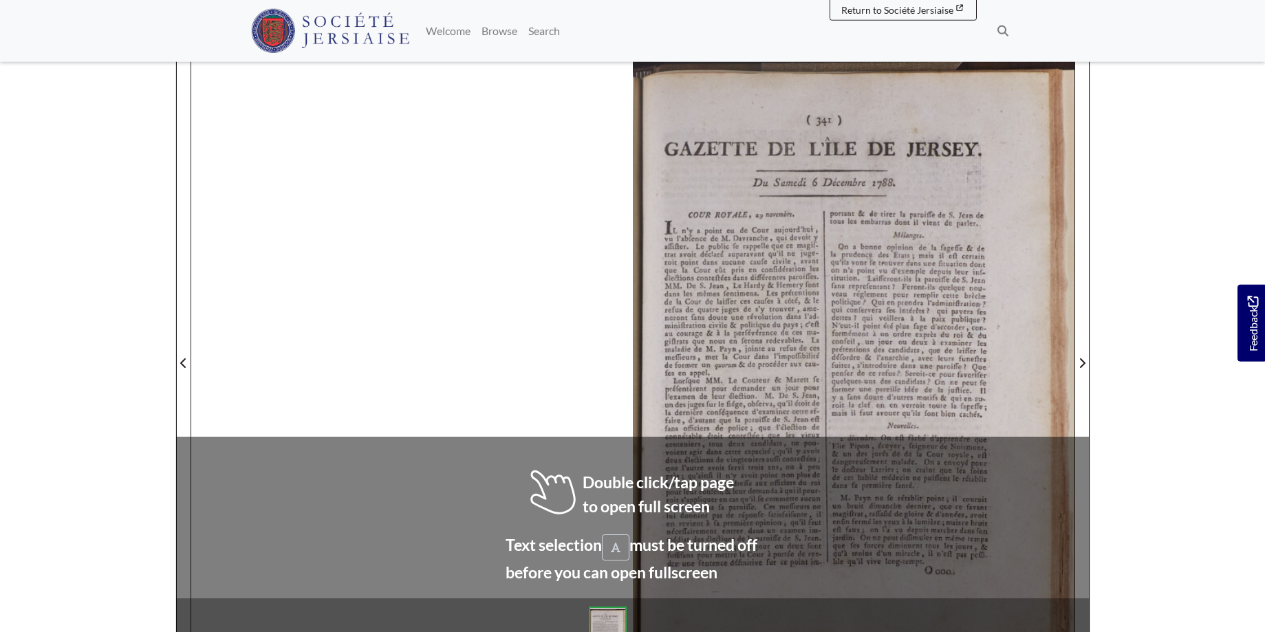
scroll to position [208, 0]
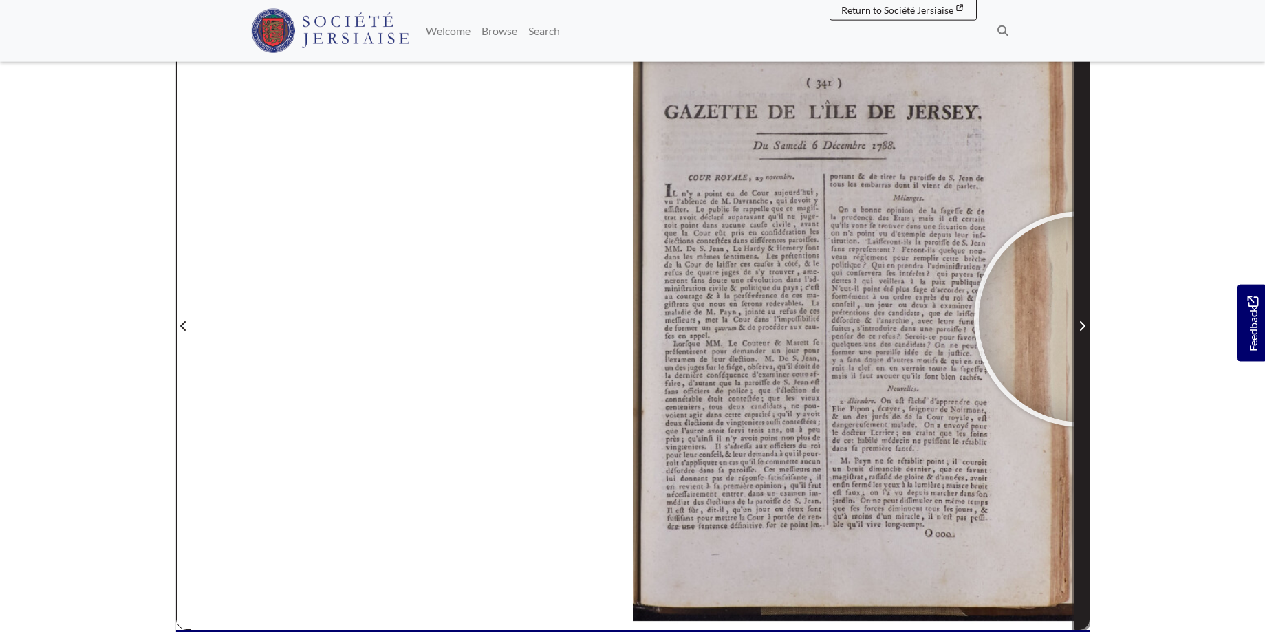
click at [1082, 319] on span "Next Page" at bounding box center [1082, 326] width 14 height 17
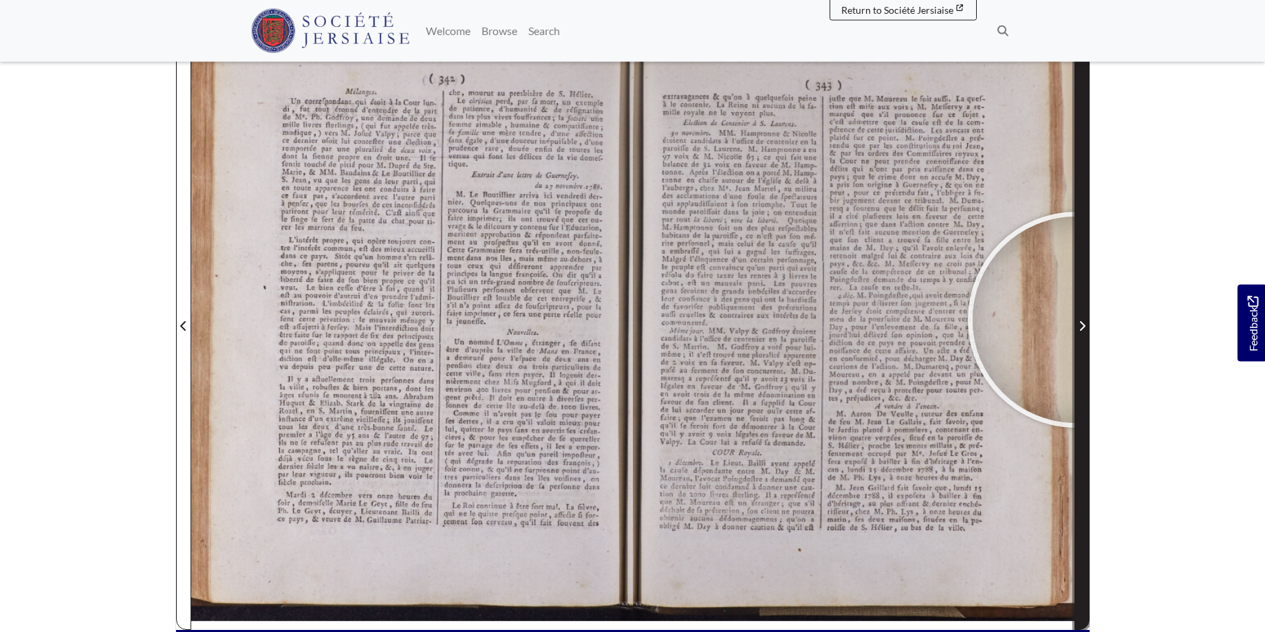
click at [1076, 320] on span "Next Page" at bounding box center [1082, 326] width 14 height 17
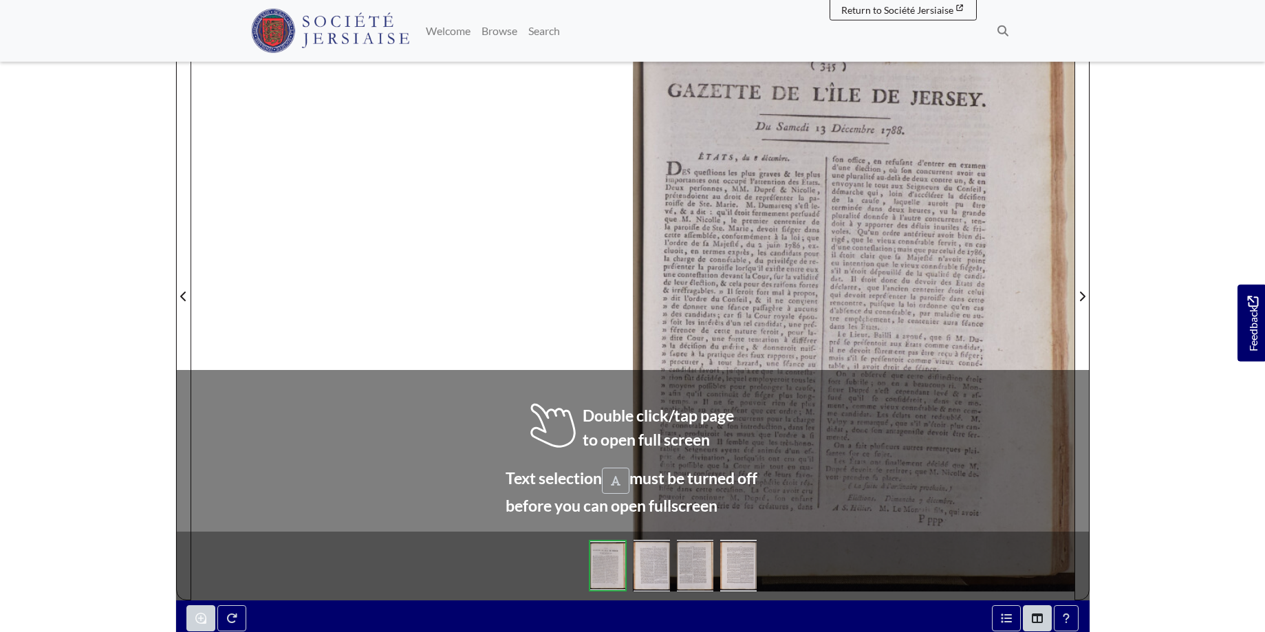
scroll to position [239, 0]
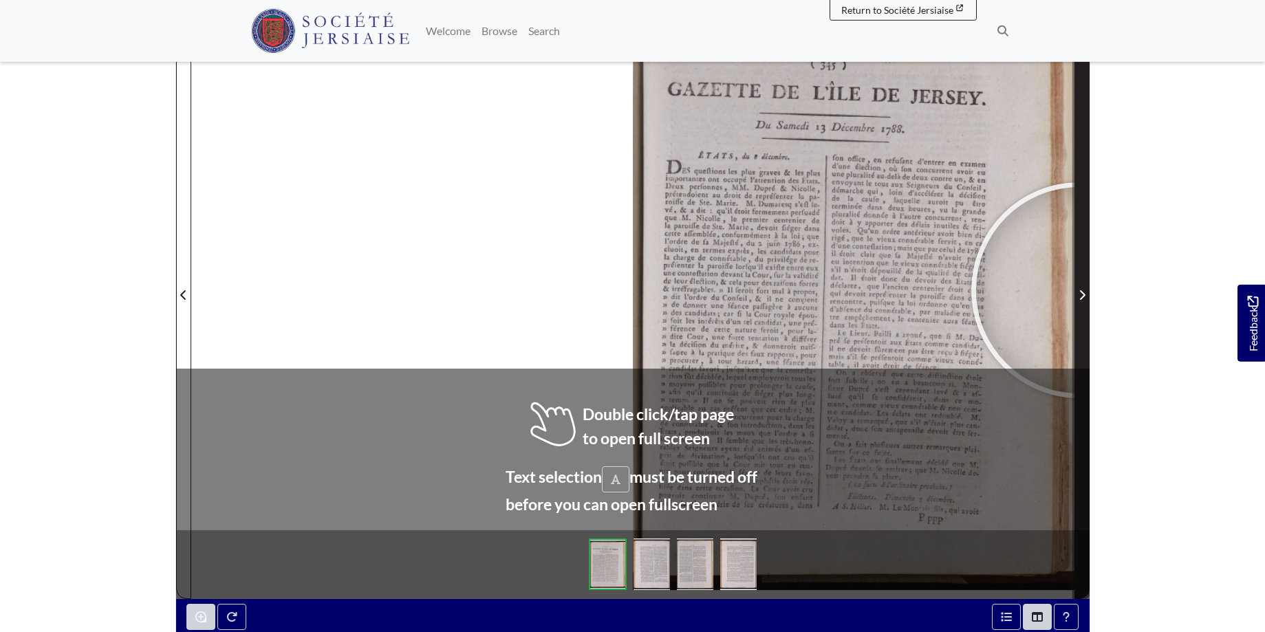
click at [1079, 290] on icon "Next Page" at bounding box center [1081, 295] width 7 height 11
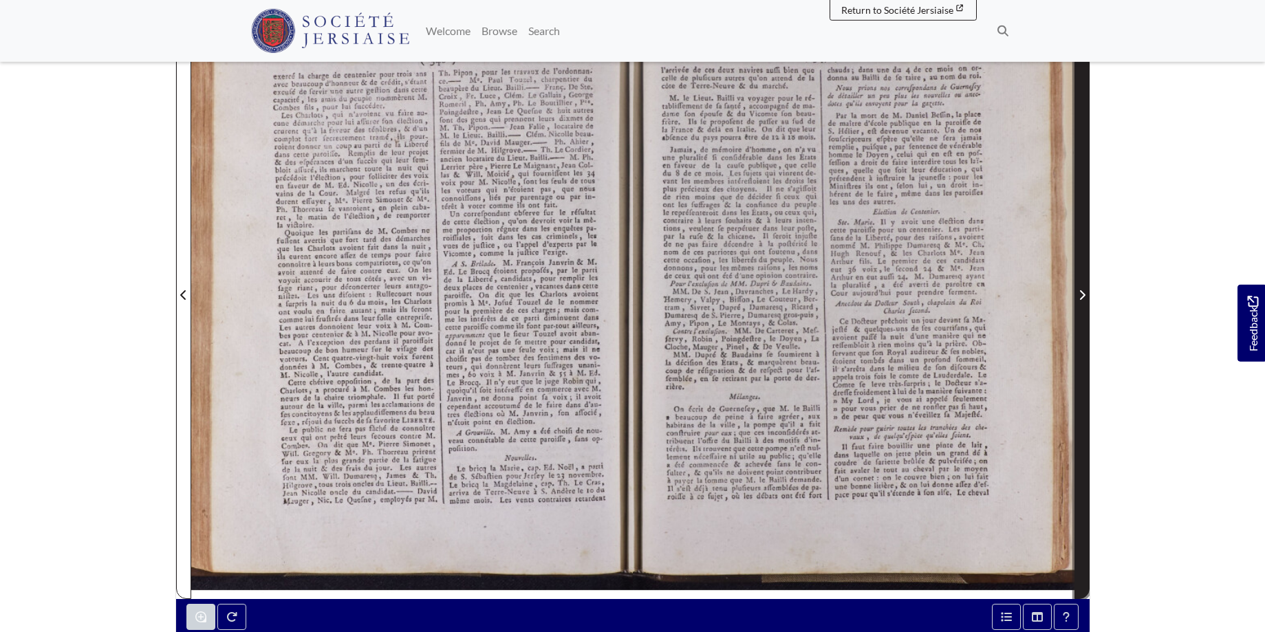
click at [1078, 291] on icon "Next Page" at bounding box center [1081, 295] width 7 height 11
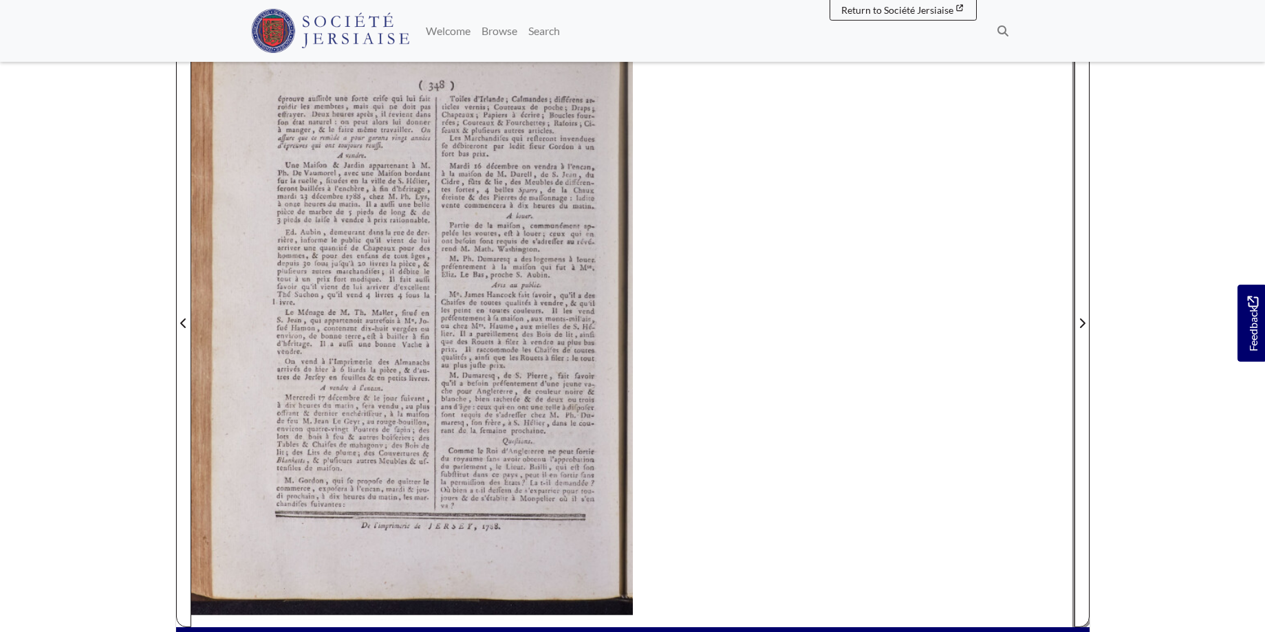
scroll to position [208, 0]
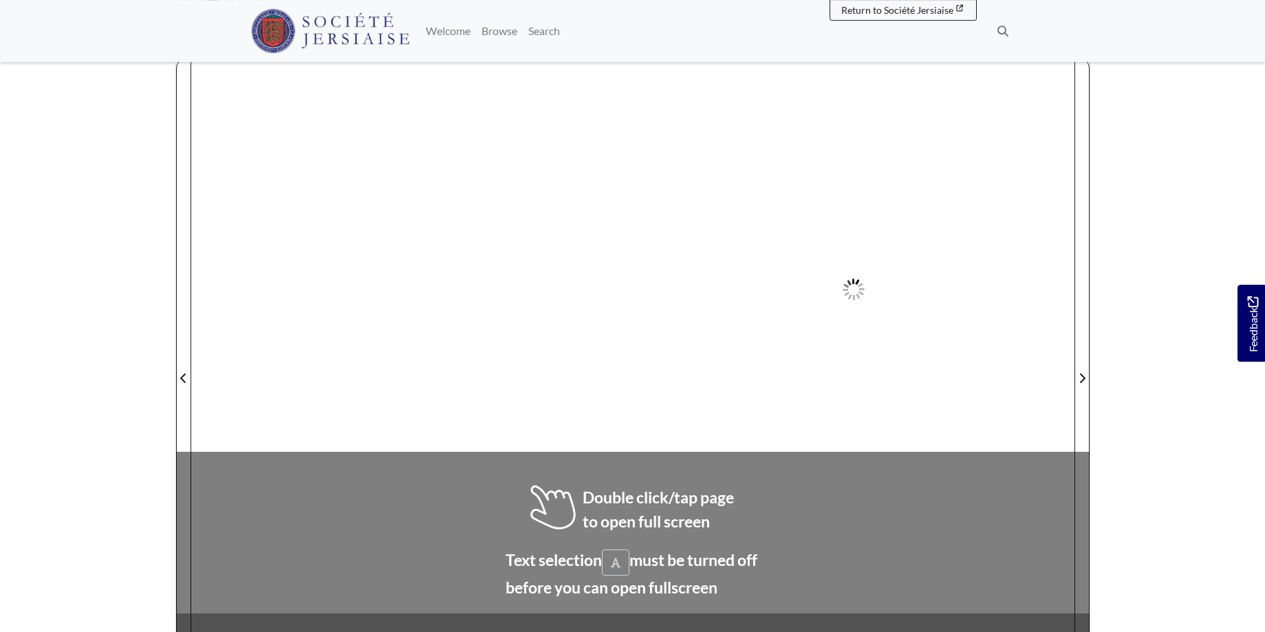
scroll to position [171, 0]
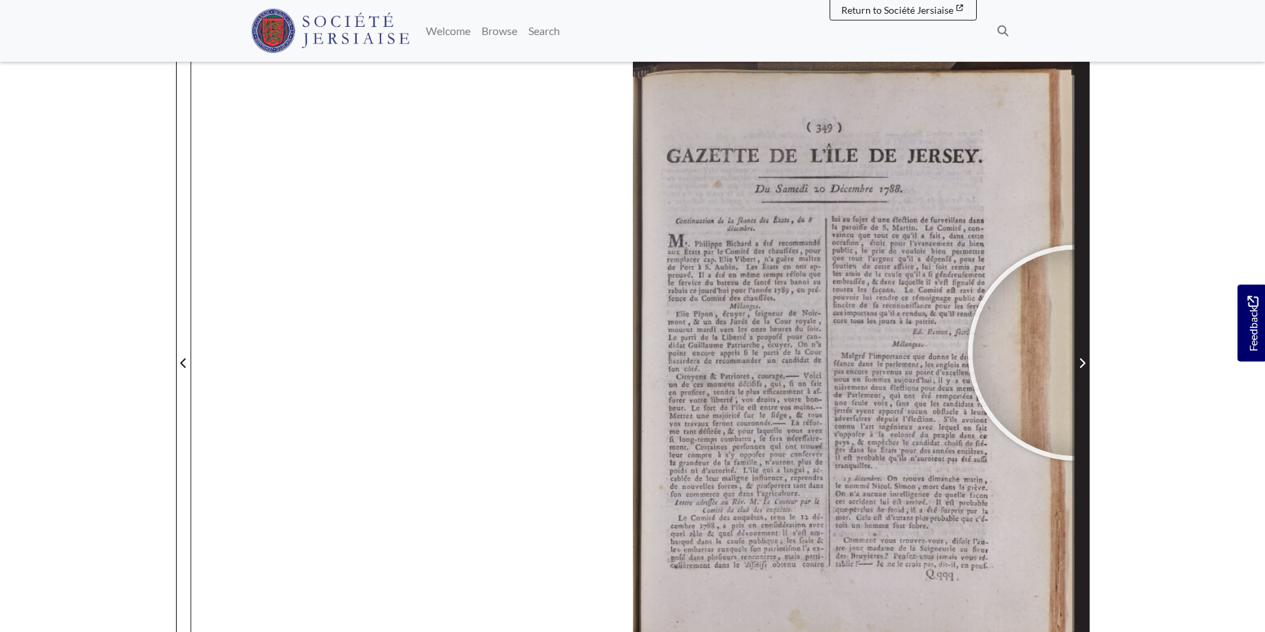
click at [1076, 353] on span "Next Page" at bounding box center [1082, 354] width 14 height 623
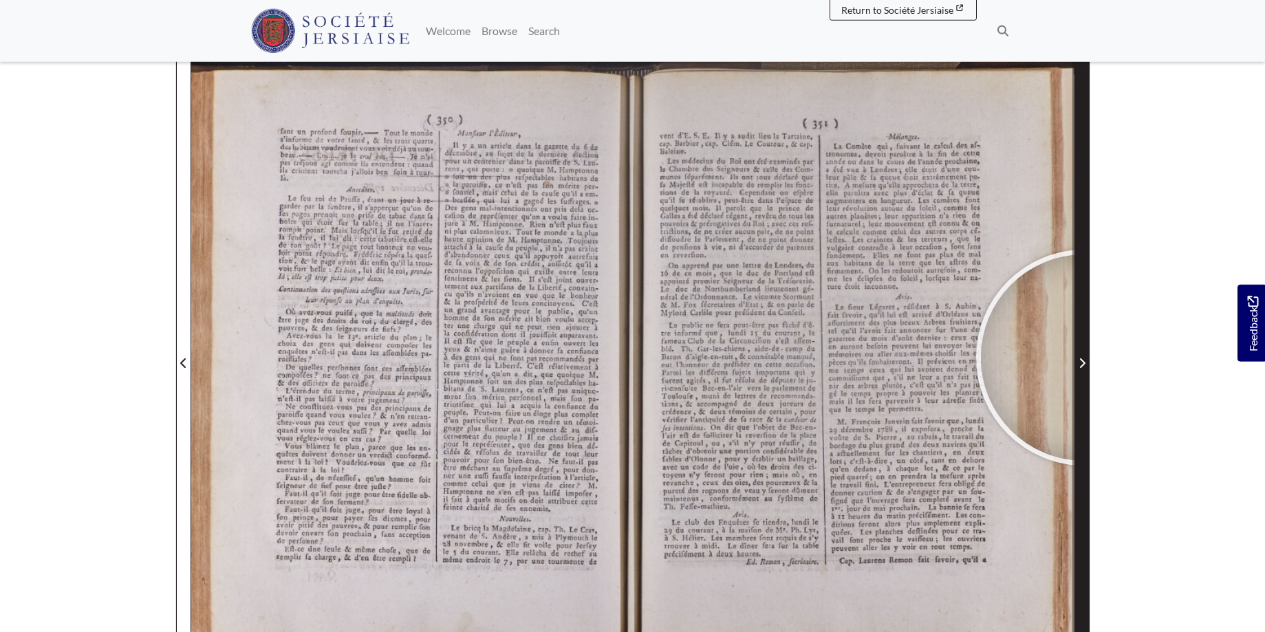
click at [1084, 358] on span "Next Page" at bounding box center [1082, 363] width 14 height 17
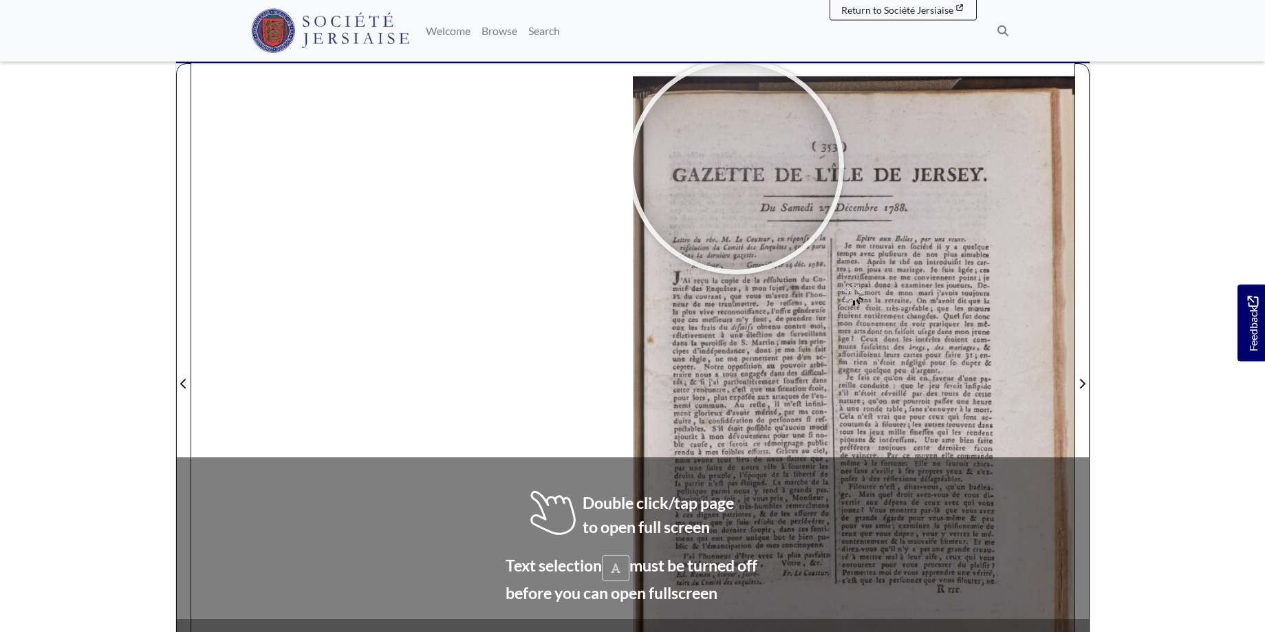
scroll to position [158, 0]
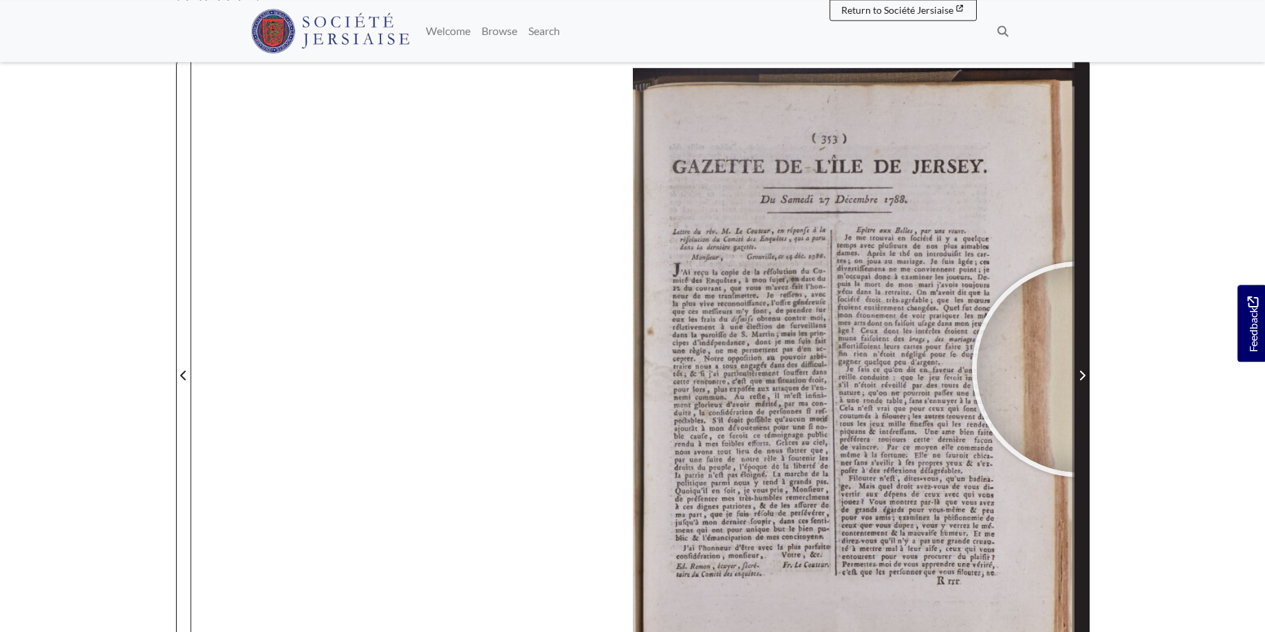
click at [1080, 369] on span "Next Page" at bounding box center [1082, 375] width 14 height 17
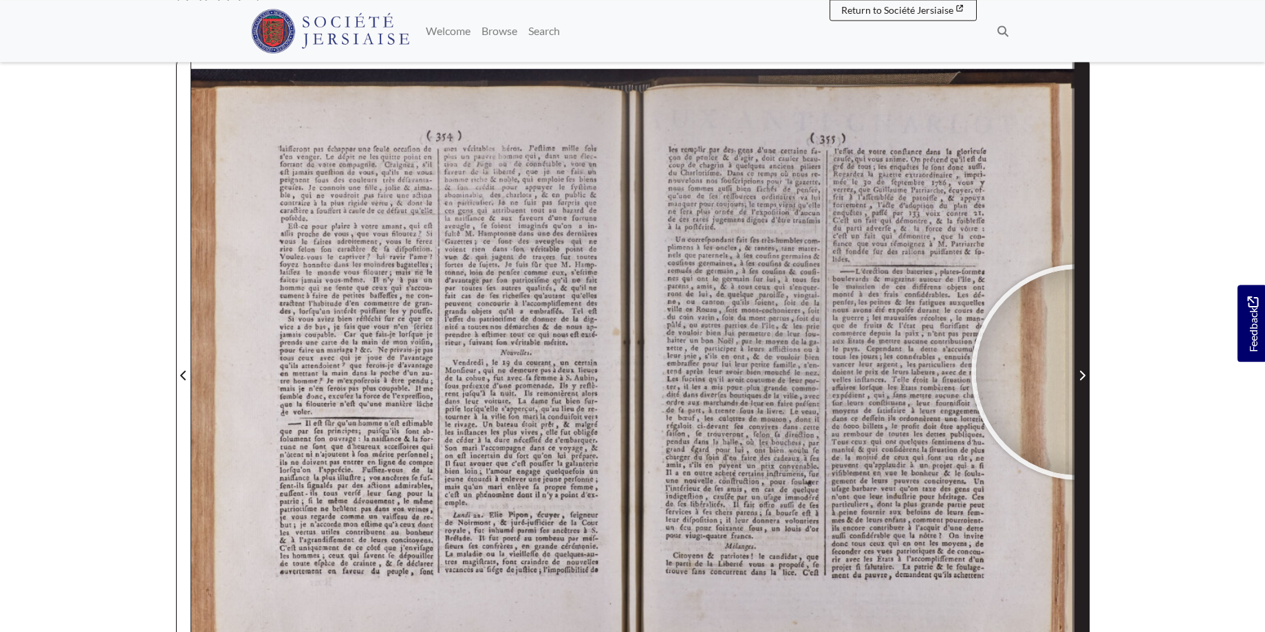
click at [1079, 372] on icon "Next Page" at bounding box center [1081, 375] width 7 height 11
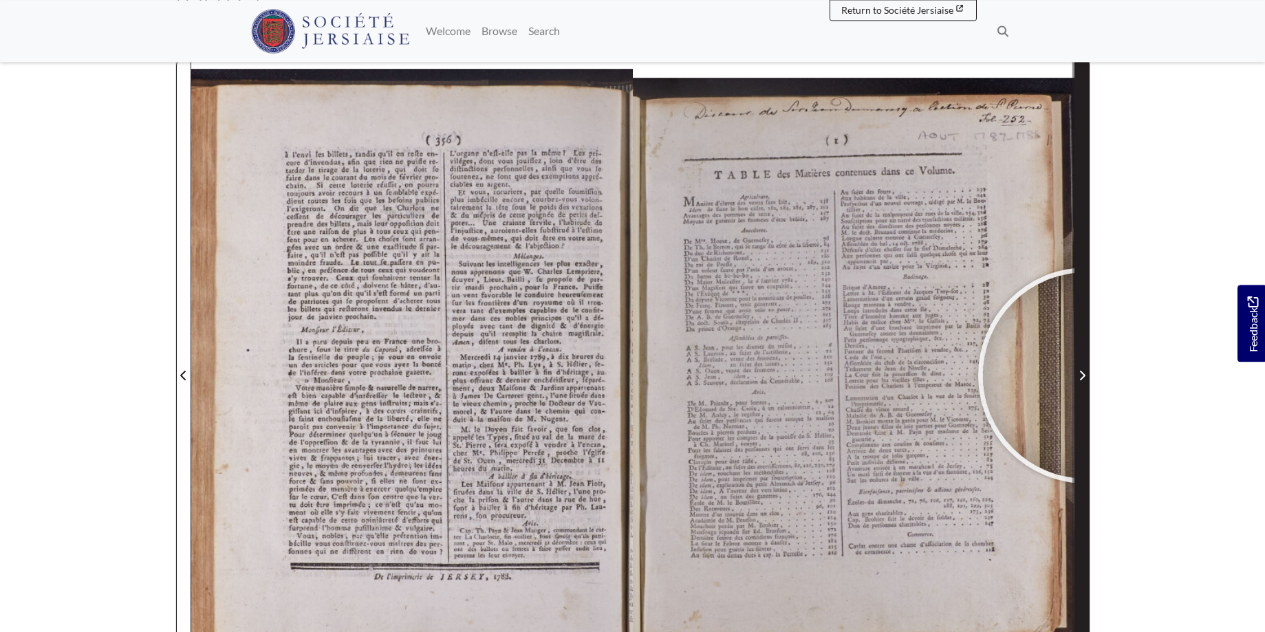
click at [1086, 376] on span "Next Page" at bounding box center [1082, 375] width 14 height 17
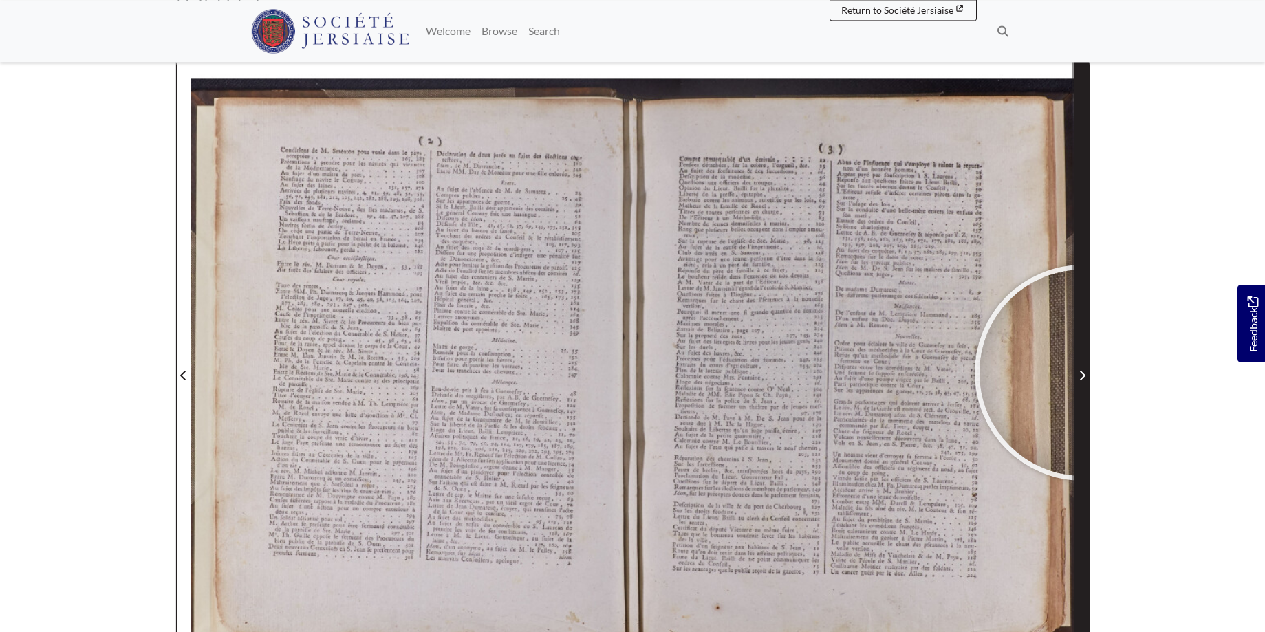
click at [1083, 373] on icon "Next Page" at bounding box center [1081, 375] width 7 height 11
